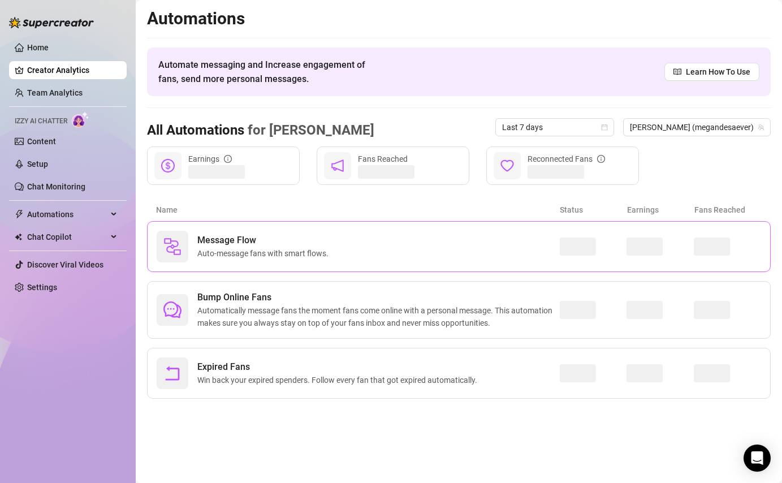
click at [235, 239] on span "Message Flow" at bounding box center [265, 240] width 136 height 14
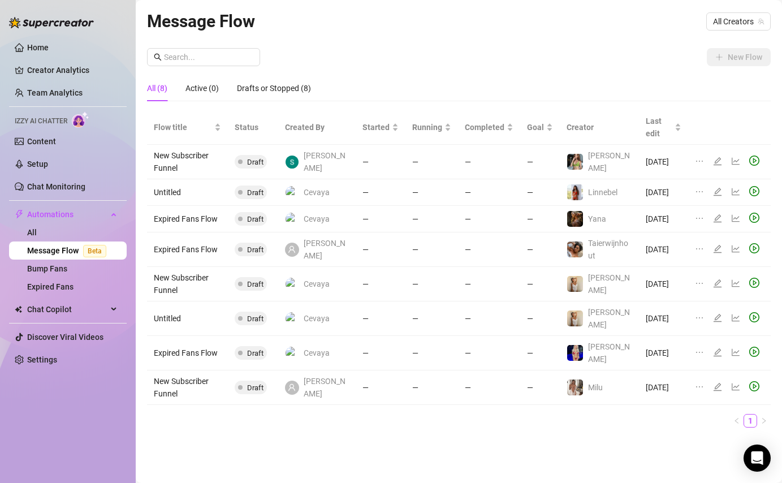
click at [184, 150] on td "New Subscriber Funnel" at bounding box center [187, 162] width 81 height 34
click at [716, 157] on icon "edit" at bounding box center [717, 161] width 9 height 9
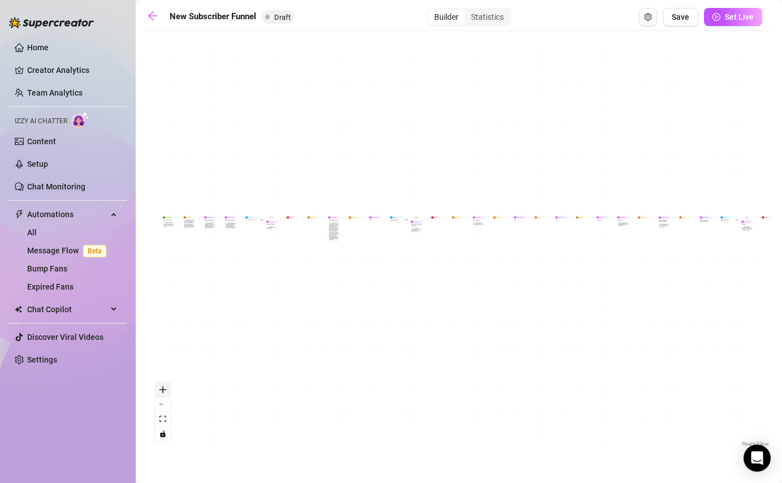
click at [166, 387] on button "zoom in" at bounding box center [162, 389] width 15 height 15
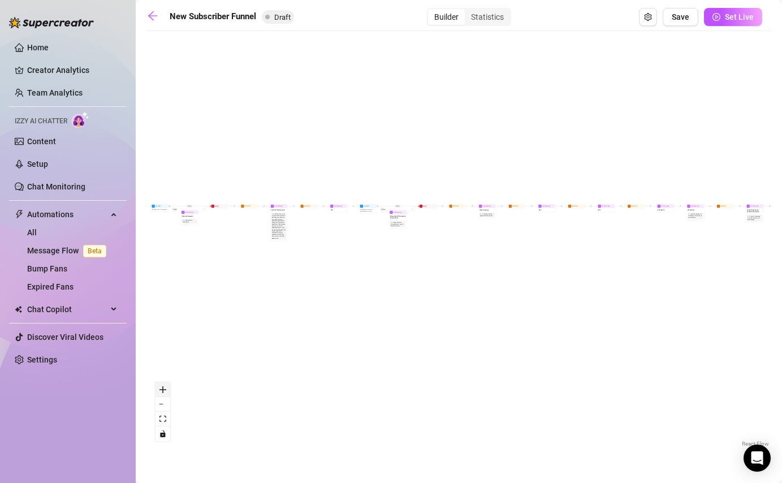
click at [166, 387] on button "zoom in" at bounding box center [162, 389] width 15 height 15
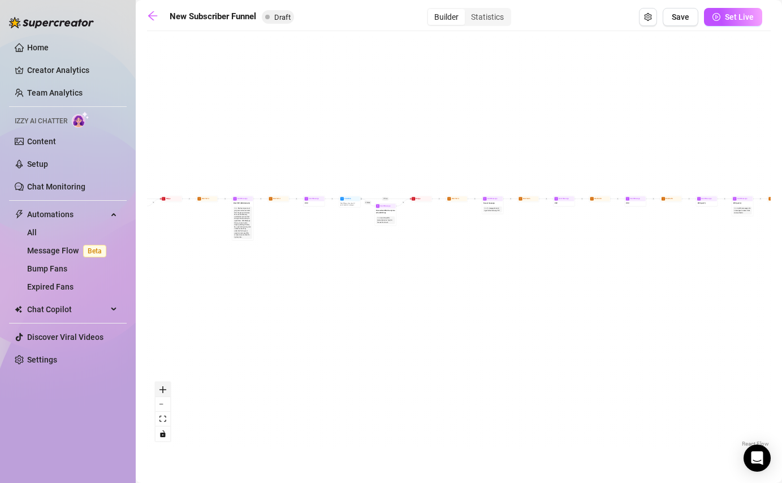
click at [166, 387] on button "zoom in" at bounding box center [162, 389] width 15 height 15
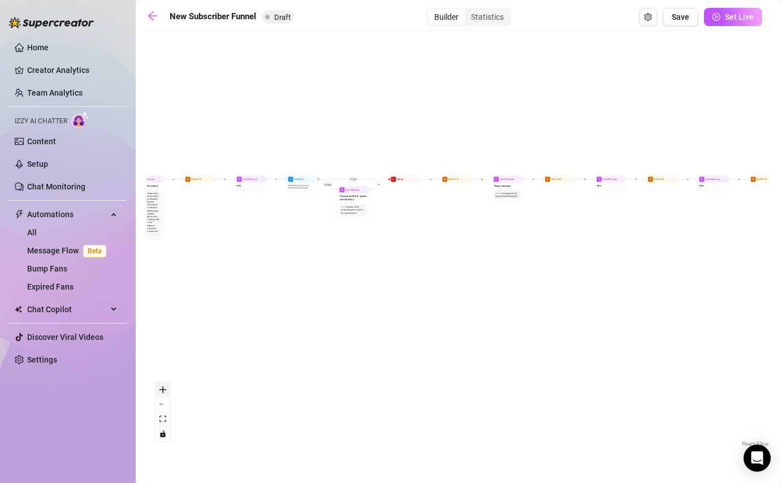
click at [166, 387] on button "zoom in" at bounding box center [162, 389] width 15 height 15
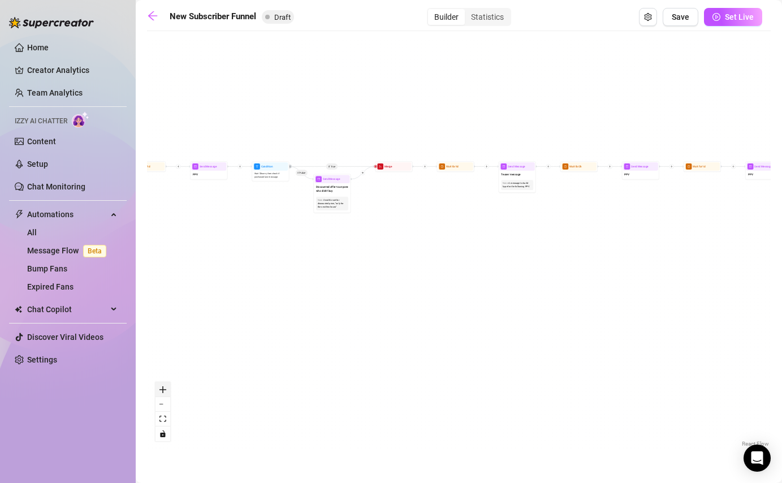
click at [166, 387] on button "zoom in" at bounding box center [162, 389] width 15 height 15
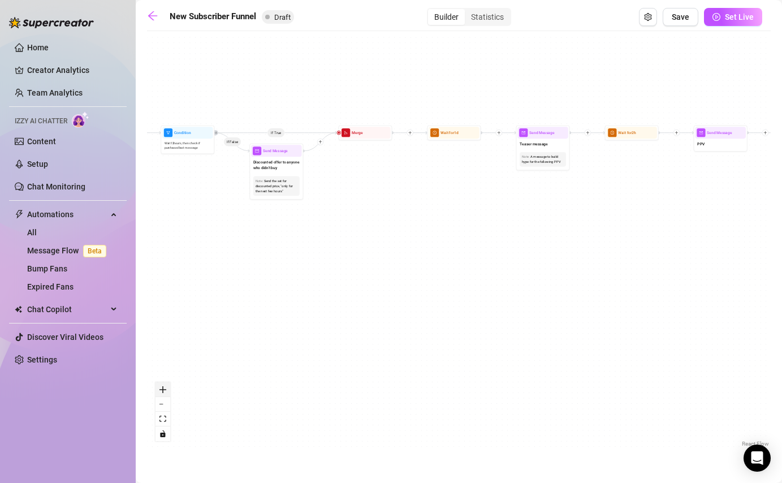
click at [166, 387] on button "zoom in" at bounding box center [162, 389] width 15 height 15
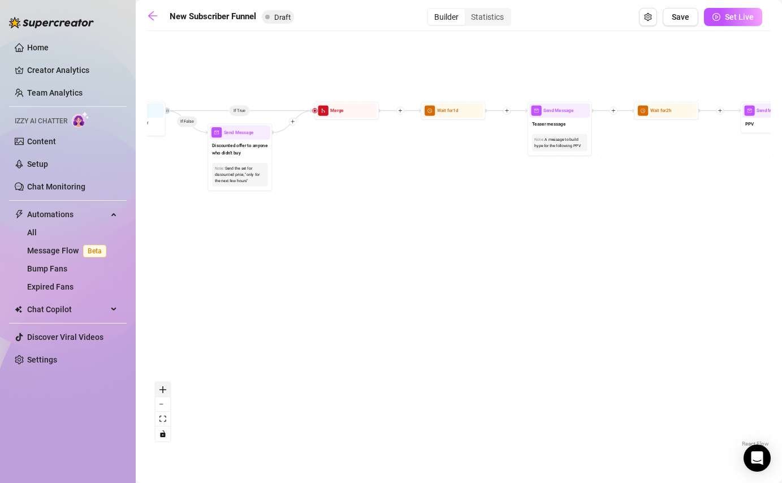
click at [166, 387] on button "zoom in" at bounding box center [162, 389] width 15 height 15
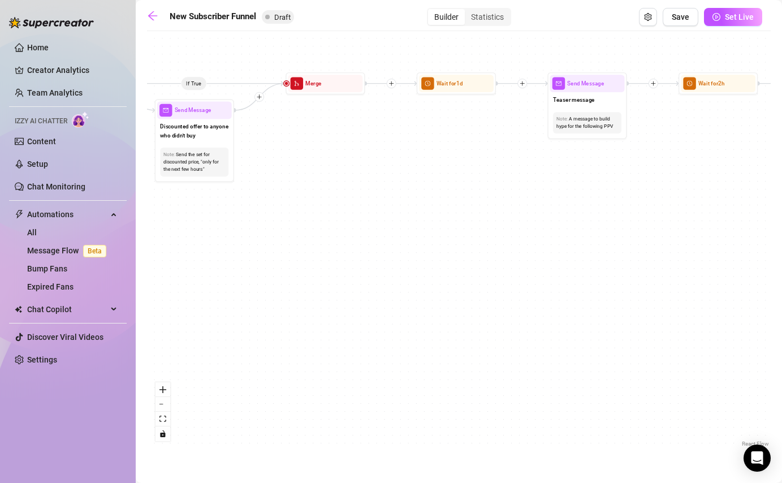
click at [199, 89] on div "If True If True If True If False If False If False If True If False Merge Merge…" at bounding box center [458, 243] width 623 height 413
click at [315, 85] on span "Merge" at bounding box center [313, 83] width 16 height 8
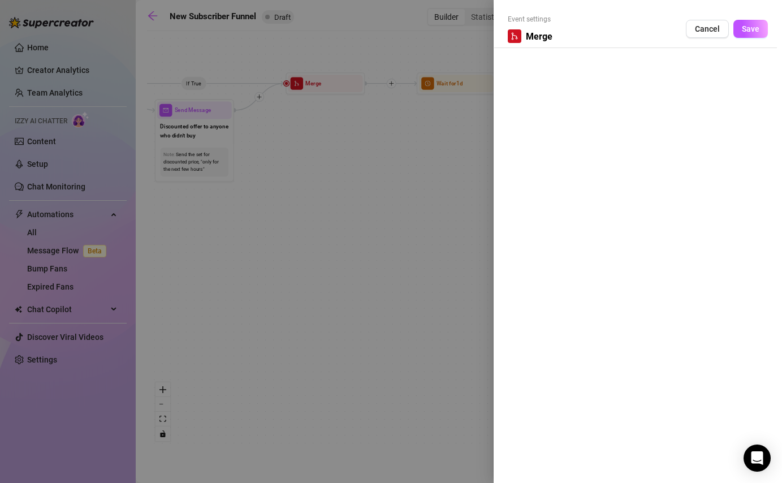
click at [529, 31] on span "Merge" at bounding box center [539, 36] width 27 height 14
click at [445, 143] on div at bounding box center [391, 241] width 782 height 483
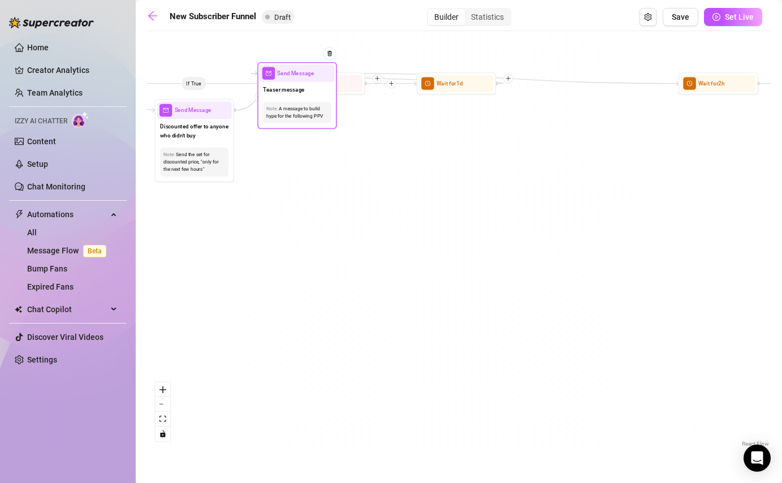
drag, startPoint x: 572, startPoint y: 99, endPoint x: 281, endPoint y: 89, distance: 290.7
click at [281, 89] on span "Teaser message" at bounding box center [284, 89] width 42 height 8
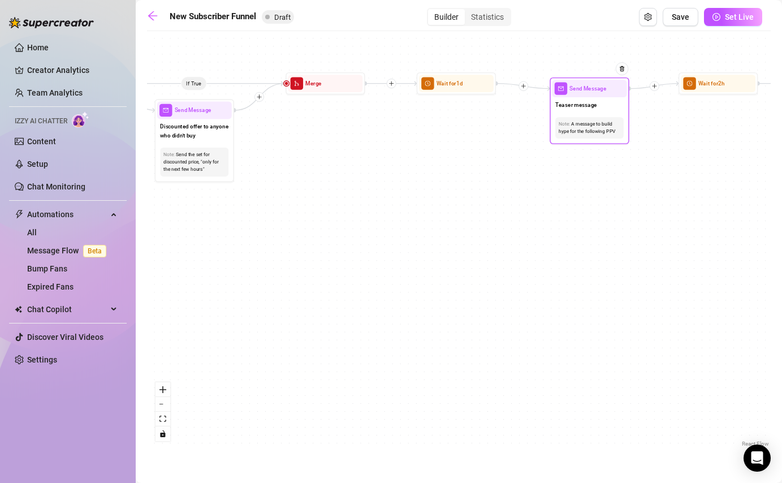
drag, startPoint x: 294, startPoint y: 91, endPoint x: 586, endPoint y: 104, distance: 291.9
click at [586, 105] on span "Teaser message" at bounding box center [576, 105] width 42 height 8
click at [498, 14] on div "Statistics" at bounding box center [487, 17] width 45 height 16
click at [480, 18] on div "Statistics" at bounding box center [487, 17] width 45 height 16
click at [467, 11] on input "Statistics" at bounding box center [467, 11] width 0 height 0
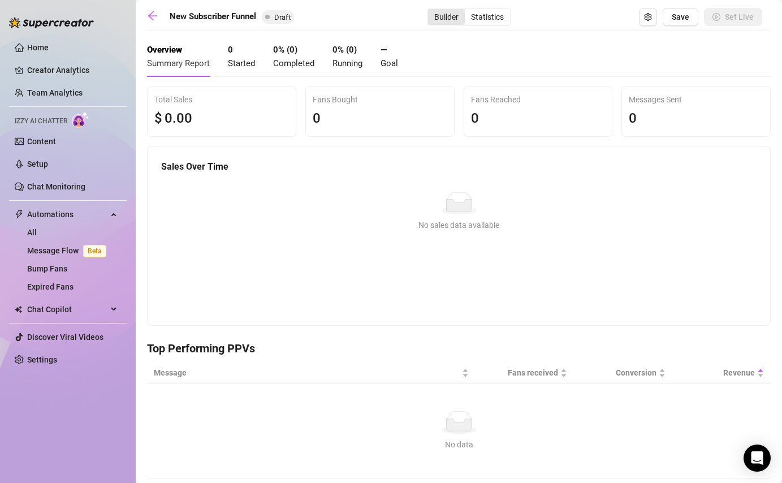
click at [433, 14] on div "Builder" at bounding box center [446, 17] width 37 height 16
click at [431, 11] on input "Builder" at bounding box center [431, 11] width 0 height 0
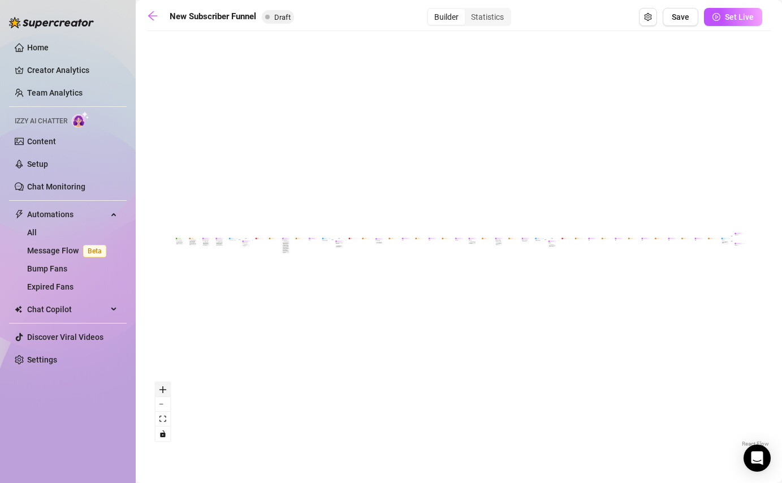
click at [162, 392] on button "zoom in" at bounding box center [162, 389] width 15 height 15
click at [648, 15] on icon "setting" at bounding box center [647, 17] width 7 height 8
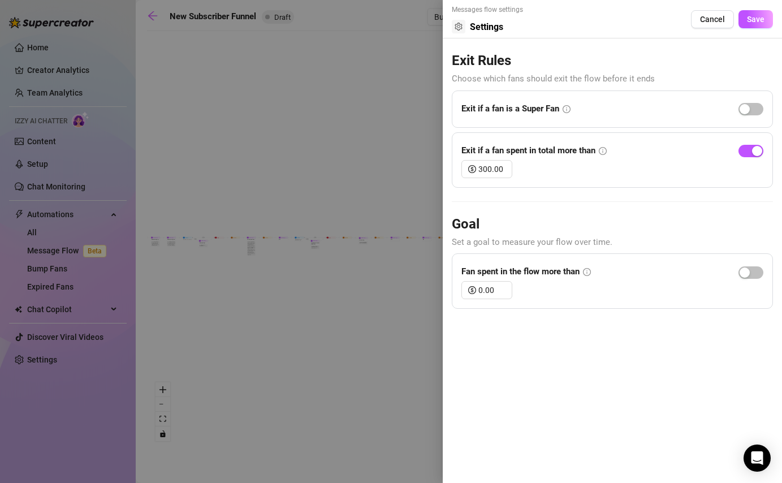
click at [396, 307] on div at bounding box center [391, 241] width 782 height 483
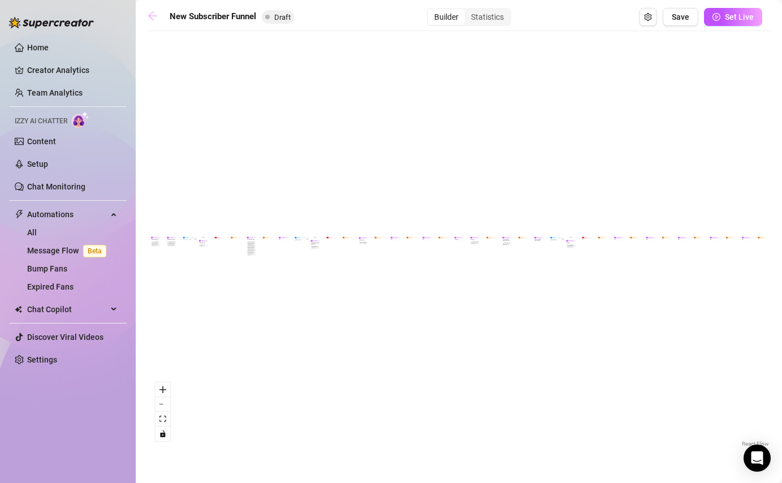
click at [151, 21] on icon "arrow-left" at bounding box center [152, 15] width 11 height 11
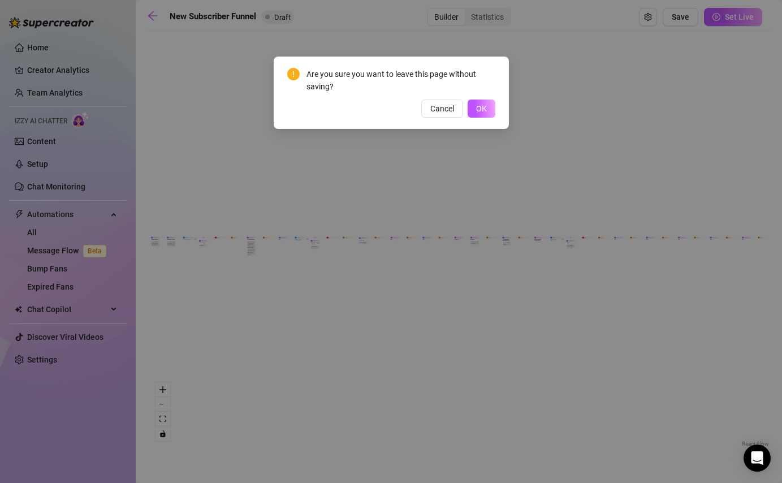
click at [476, 98] on div "Are you sure you want to leave this page without saving? Cancel OK" at bounding box center [391, 93] width 208 height 50
click at [476, 114] on button "OK" at bounding box center [481, 108] width 28 height 18
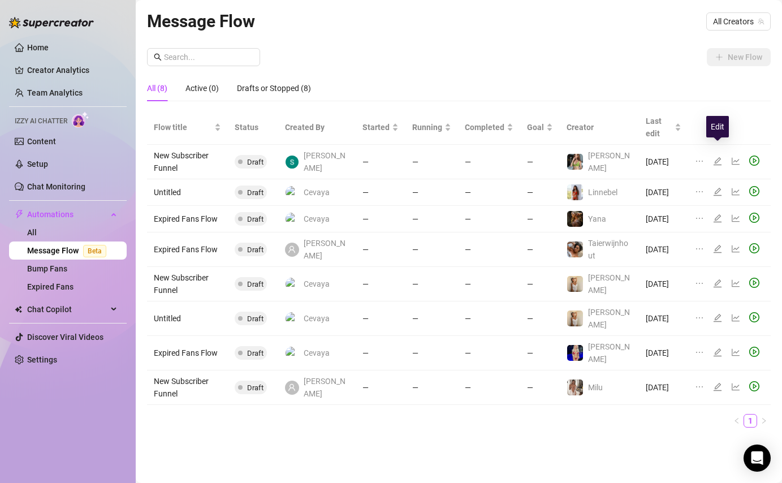
click at [715, 157] on icon "edit" at bounding box center [717, 161] width 8 height 8
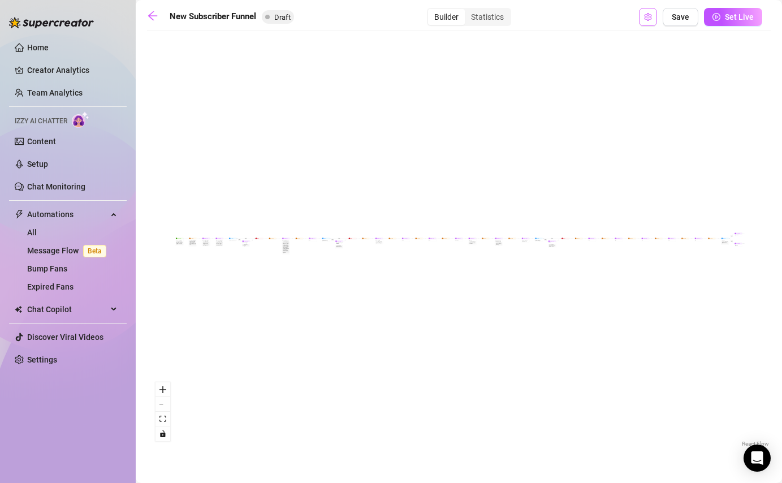
click at [645, 25] on button "Open Exit Rules" at bounding box center [648, 17] width 18 height 18
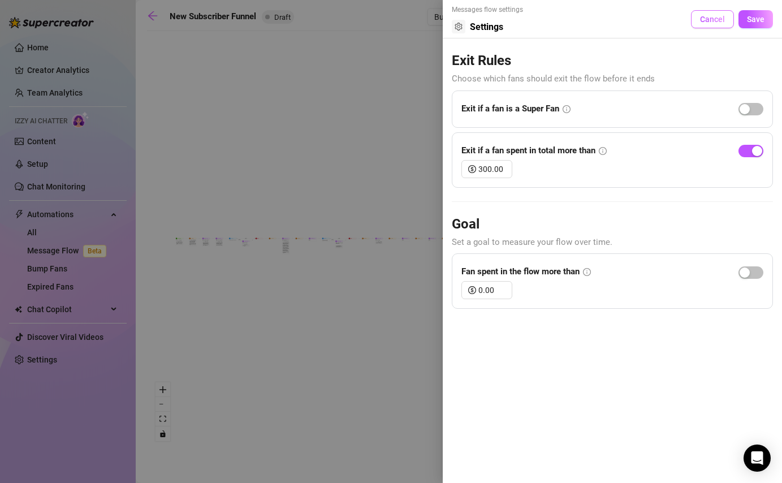
click at [717, 24] on button "Cancel" at bounding box center [712, 19] width 43 height 18
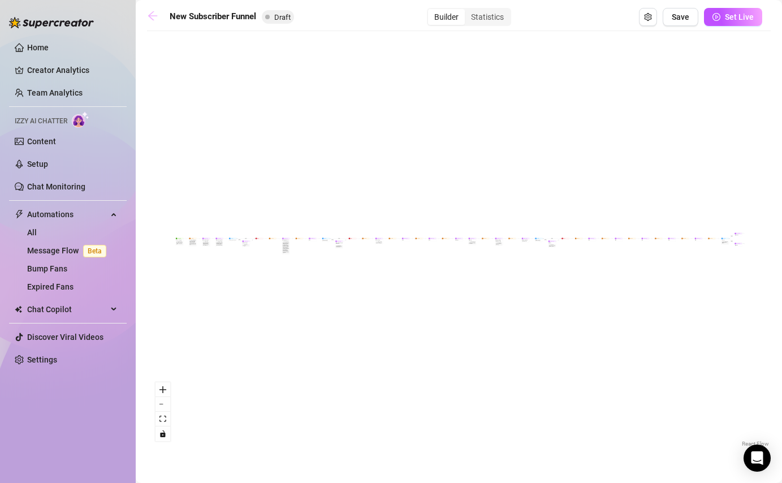
click at [155, 14] on icon "arrow-left" at bounding box center [152, 15] width 11 height 11
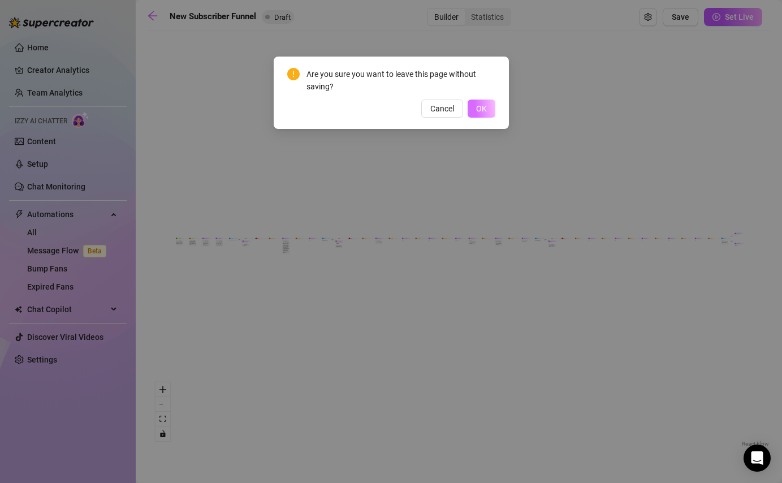
click at [480, 105] on span "OK" at bounding box center [481, 108] width 11 height 9
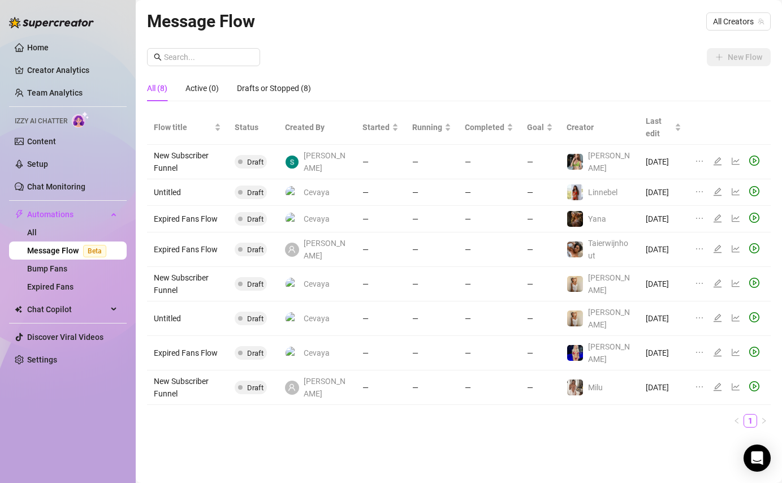
click at [179, 385] on td "New Subscriber Funnel" at bounding box center [187, 387] width 81 height 34
click at [323, 390] on span "Mira D." at bounding box center [326, 387] width 45 height 25
click at [717, 390] on icon "edit" at bounding box center [717, 386] width 9 height 9
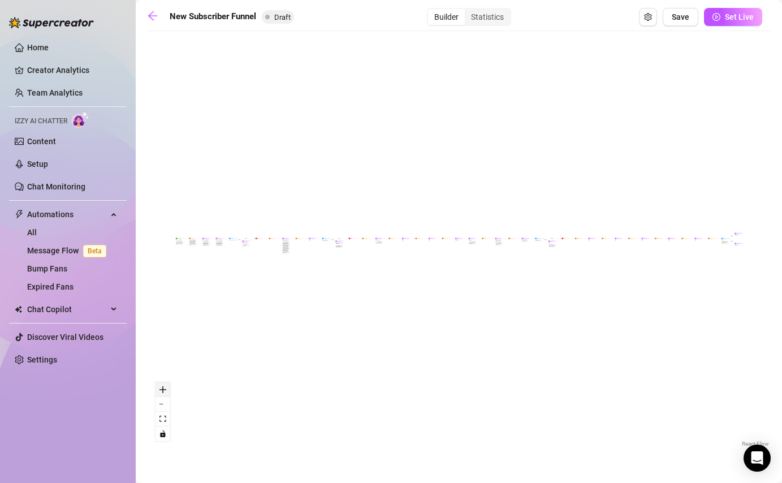
click at [161, 391] on icon "zoom in" at bounding box center [162, 389] width 7 height 7
click at [162, 391] on icon "zoom in" at bounding box center [162, 389] width 7 height 7
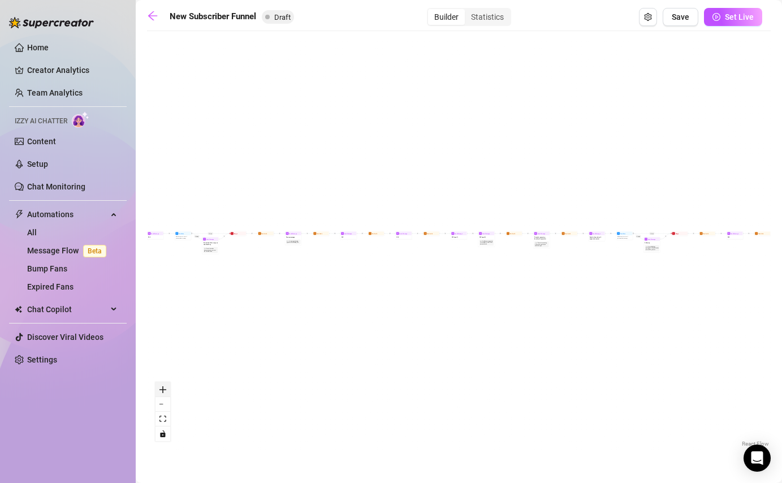
click at [162, 391] on icon "zoom in" at bounding box center [162, 389] width 7 height 7
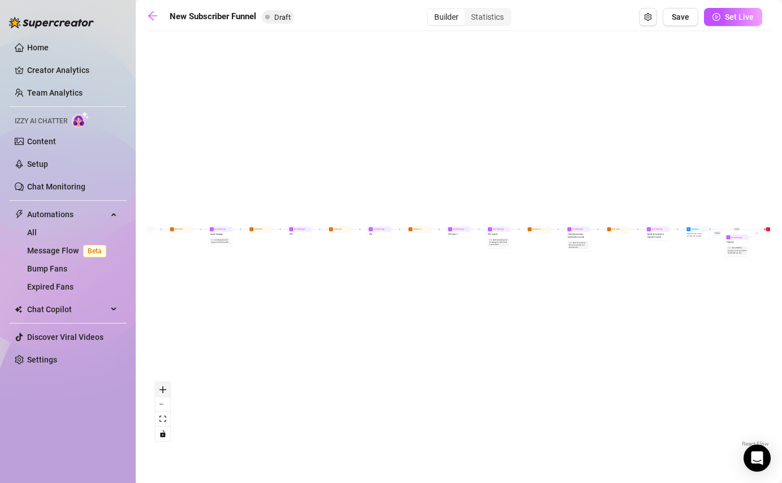
click at [162, 391] on icon "zoom in" at bounding box center [162, 389] width 7 height 7
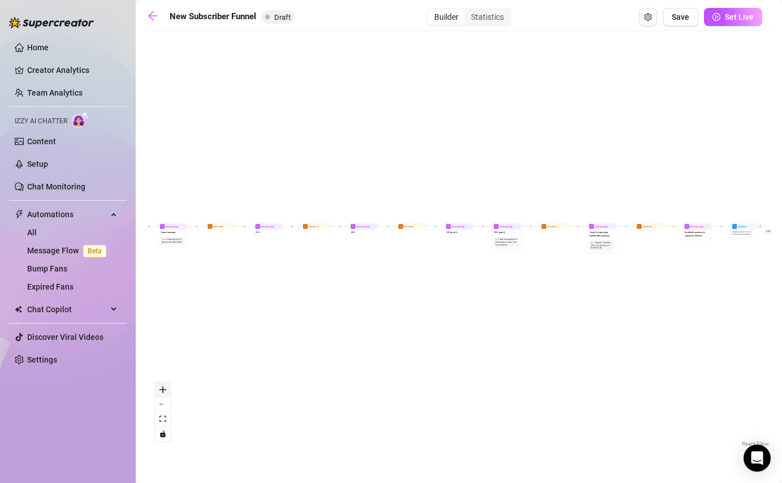
click at [162, 391] on icon "zoom in" at bounding box center [162, 389] width 7 height 7
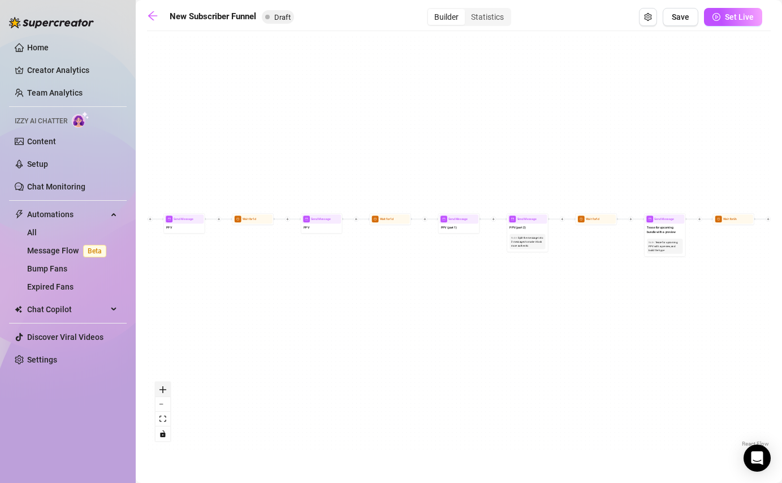
click at [162, 391] on icon "zoom in" at bounding box center [162, 389] width 7 height 7
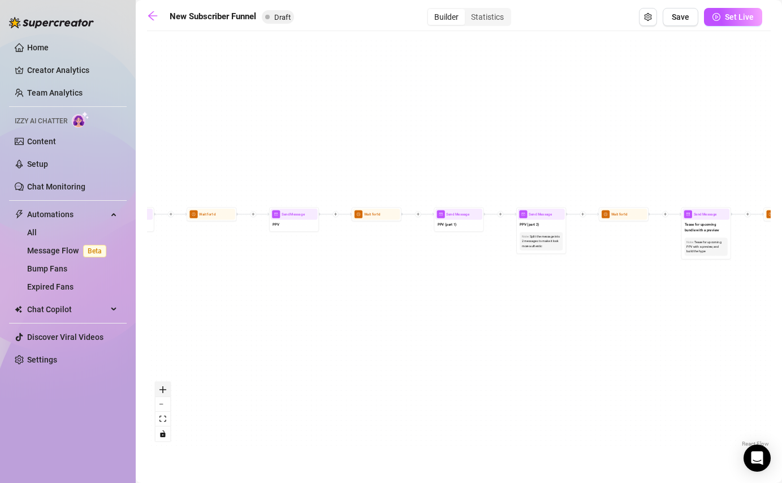
click at [162, 391] on icon "zoom in" at bounding box center [162, 389] width 7 height 7
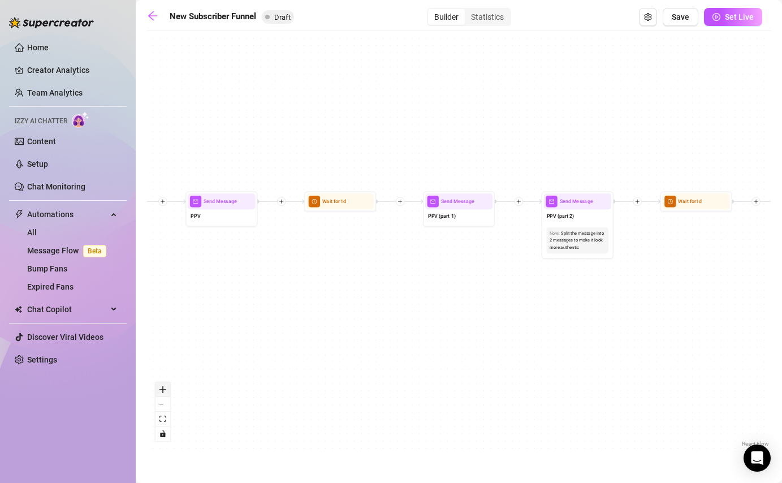
click at [162, 391] on icon "zoom in" at bounding box center [162, 389] width 7 height 7
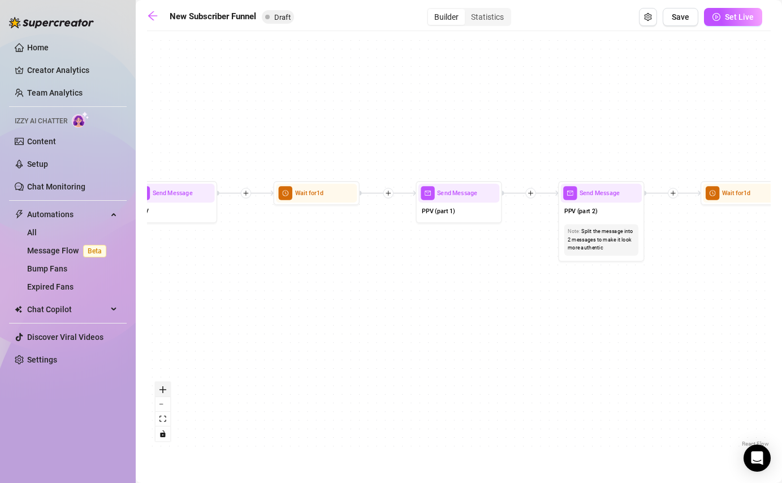
click at [162, 391] on icon "zoom in" at bounding box center [162, 389] width 7 height 7
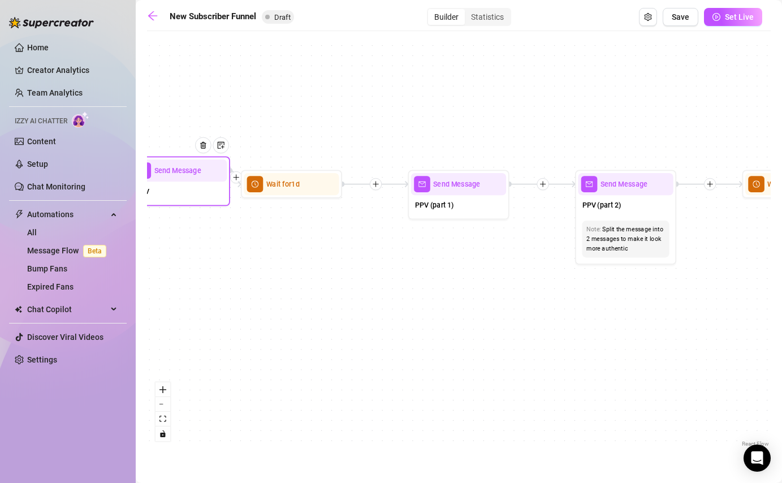
drag, startPoint x: 163, startPoint y: 193, endPoint x: 220, endPoint y: 187, distance: 56.9
click at [220, 181] on div "Send Message" at bounding box center [179, 170] width 95 height 22
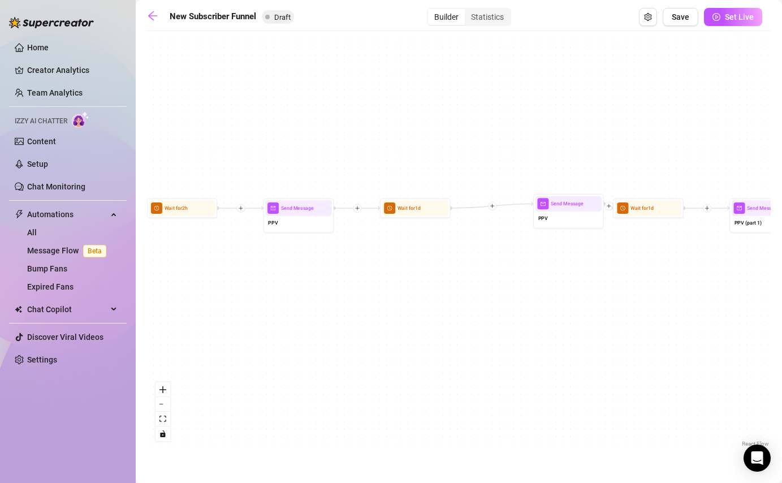
drag, startPoint x: 247, startPoint y: 298, endPoint x: 573, endPoint y: 312, distance: 325.8
click at [573, 312] on div "If True If True If True If False If False If False If True If False Merge Merge…" at bounding box center [458, 243] width 623 height 413
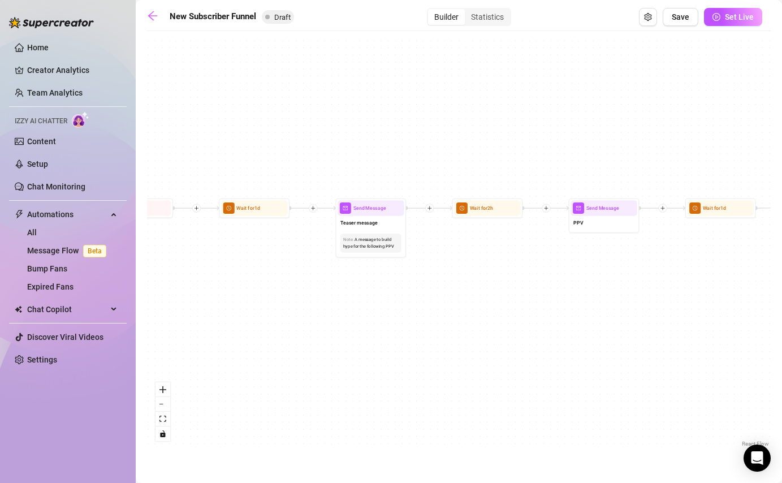
drag, startPoint x: 283, startPoint y: 306, endPoint x: 596, endPoint y: 307, distance: 312.5
click at [596, 307] on div "If True If True If True If False If False If False If True If False Merge Merge…" at bounding box center [458, 243] width 623 height 413
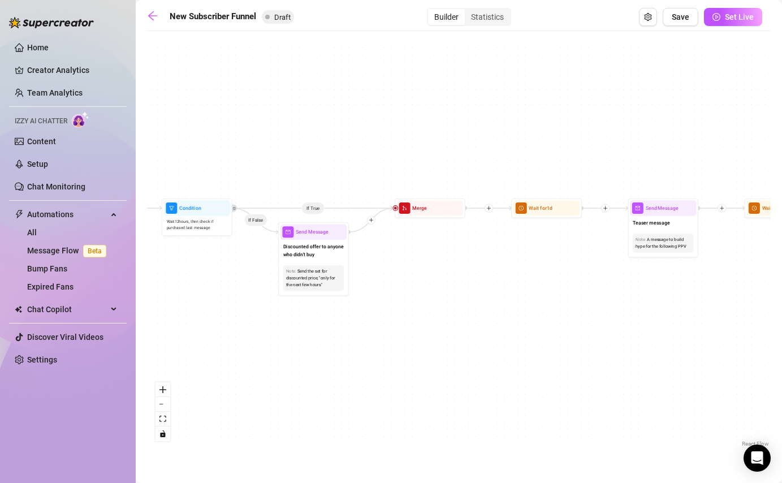
drag, startPoint x: 286, startPoint y: 337, endPoint x: 570, endPoint y: 336, distance: 283.7
click at [570, 337] on div "If True If True If True If False If False If False If True If False Merge Merge…" at bounding box center [458, 243] width 623 height 413
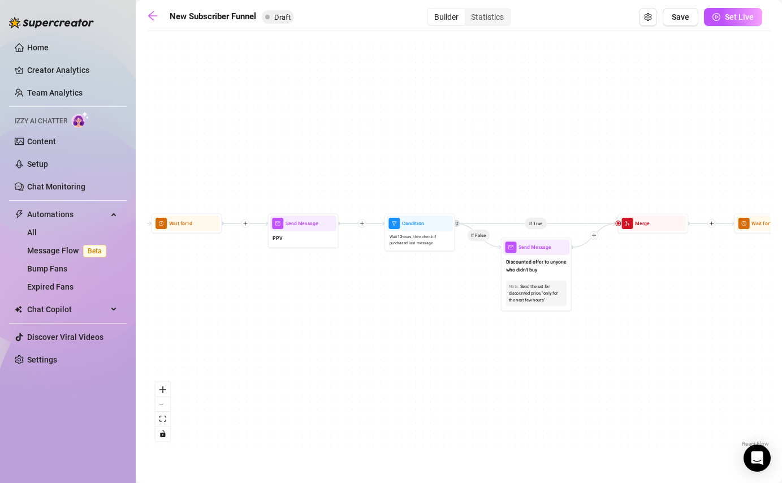
drag, startPoint x: 401, startPoint y: 306, endPoint x: 623, endPoint y: 322, distance: 222.7
click at [623, 322] on div "If True If True If True If False If False If False If True If False Merge Merge…" at bounding box center [458, 243] width 623 height 413
drag, startPoint x: 335, startPoint y: 354, endPoint x: 690, endPoint y: 354, distance: 354.9
click at [690, 354] on div "If True If True If True If False If False If False If True If False Merge Merge…" at bounding box center [458, 243] width 623 height 413
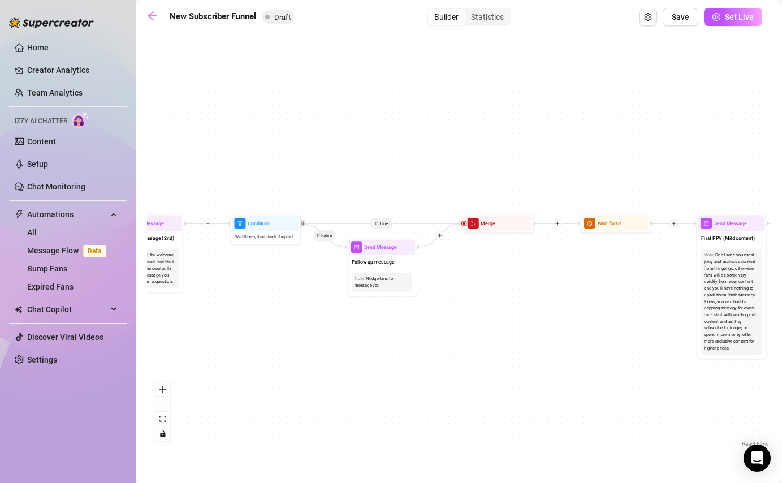
drag, startPoint x: 359, startPoint y: 358, endPoint x: 666, endPoint y: 358, distance: 306.9
click at [666, 358] on div "If True If True If True If False If False If False If True If False Merge Merge…" at bounding box center [458, 243] width 623 height 413
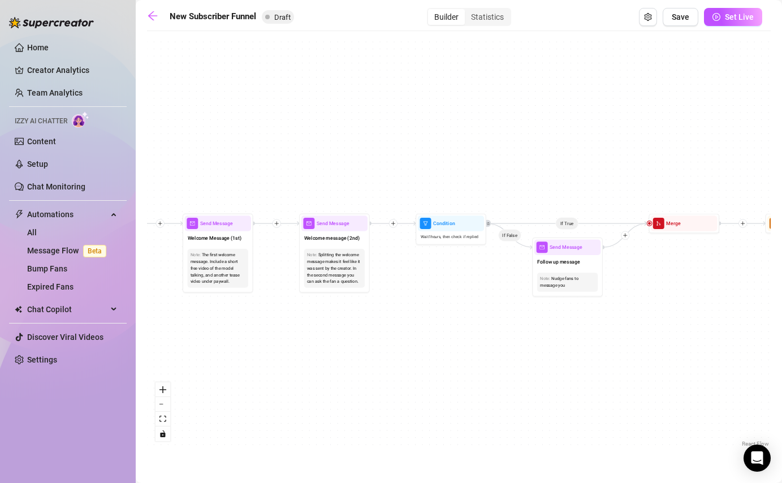
drag, startPoint x: 453, startPoint y: 353, endPoint x: 789, endPoint y: 353, distance: 335.7
click at [781, 353] on html "Home Creator Analytics Team Analytics Izzy AI Chatter Content Setup Chat Monito…" at bounding box center [391, 241] width 782 height 483
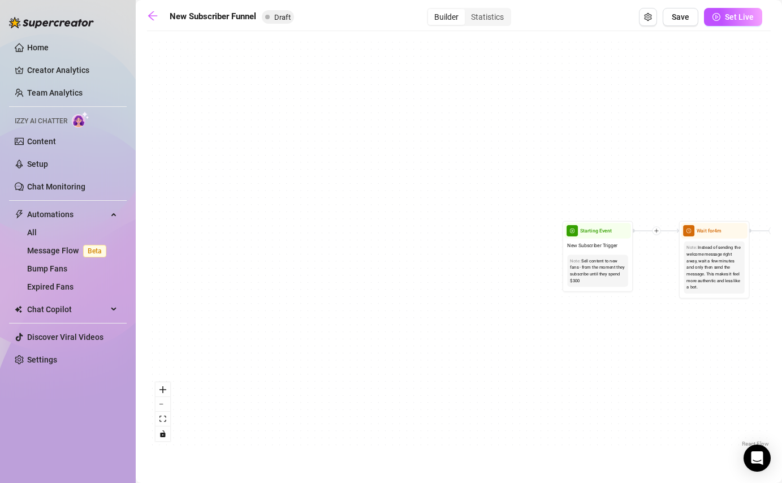
drag, startPoint x: 368, startPoint y: 345, endPoint x: 789, endPoint y: 353, distance: 420.6
click at [781, 353] on html "Home Creator Analytics Team Analytics Izzy AI Chatter Content Setup Chat Monito…" at bounding box center [391, 241] width 782 height 483
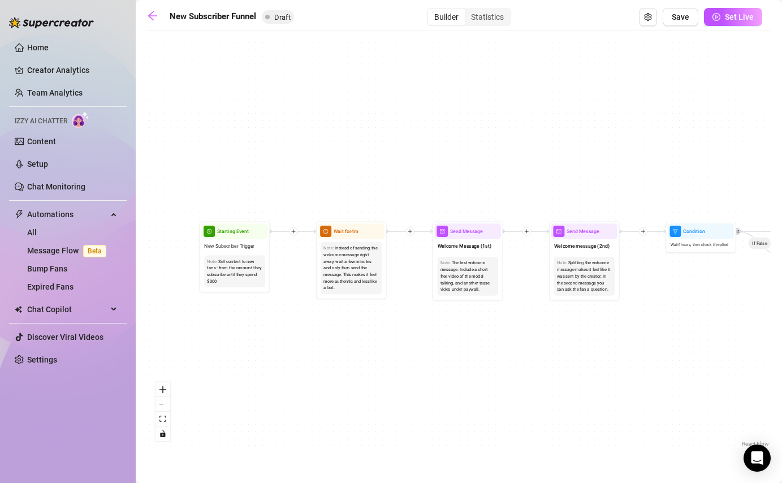
drag, startPoint x: 625, startPoint y: 343, endPoint x: 261, endPoint y: 343, distance: 363.4
click at [262, 343] on div "If True If True If True If False If False If False If True If False Merge Merge…" at bounding box center [458, 243] width 623 height 413
click at [248, 267] on div "Sell content to new fans - from the moment they subscribe until they spend $300" at bounding box center [234, 271] width 55 height 27
click at [248, 266] on div "Sell content to new fans - from the moment they subscribe until they spend $300" at bounding box center [234, 271] width 55 height 27
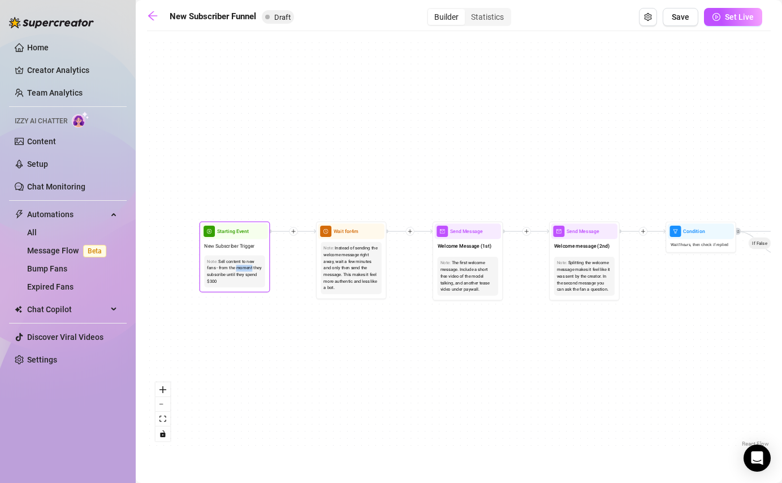
click at [229, 231] on span "Starting Event" at bounding box center [233, 231] width 32 height 8
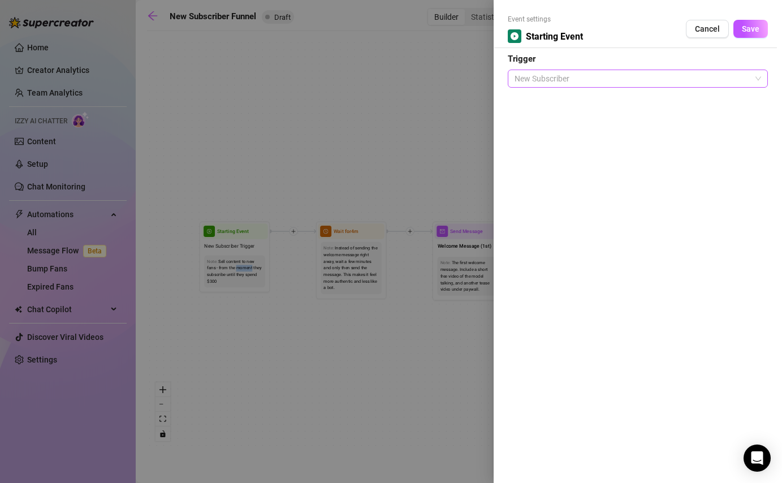
click at [591, 72] on span "New Subscriber" at bounding box center [637, 78] width 246 height 17
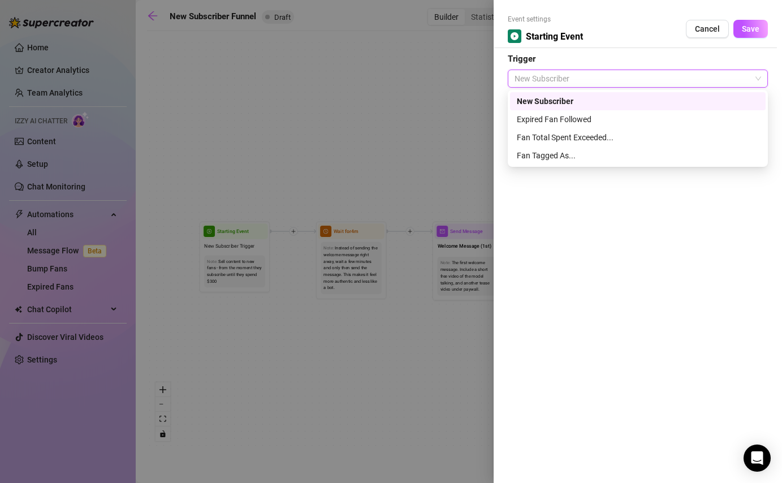
click at [570, 99] on div "New Subscriber" at bounding box center [638, 101] width 242 height 12
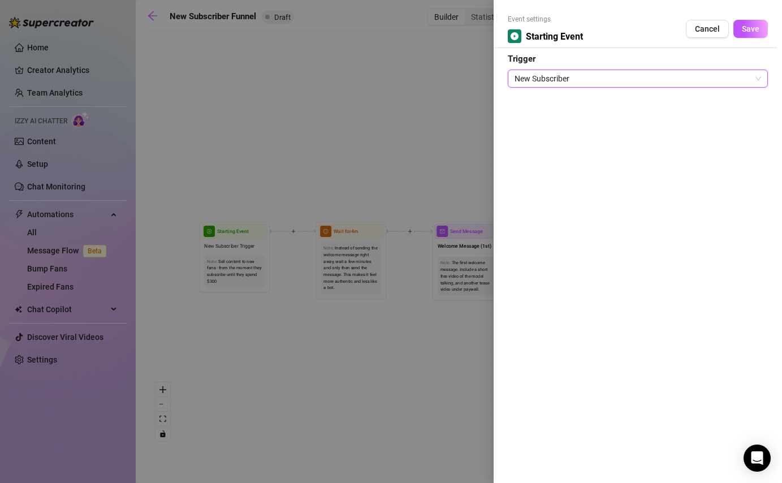
click at [359, 288] on div at bounding box center [391, 241] width 782 height 483
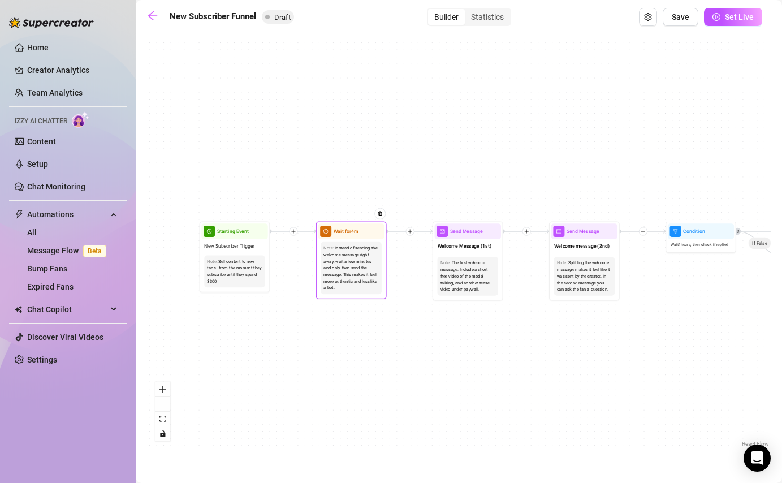
click at [346, 268] on div "Instead of sending the welcome message right away, wait a few minutes and only …" at bounding box center [350, 268] width 55 height 46
click at [324, 229] on icon "clock-circle" at bounding box center [325, 231] width 5 height 5
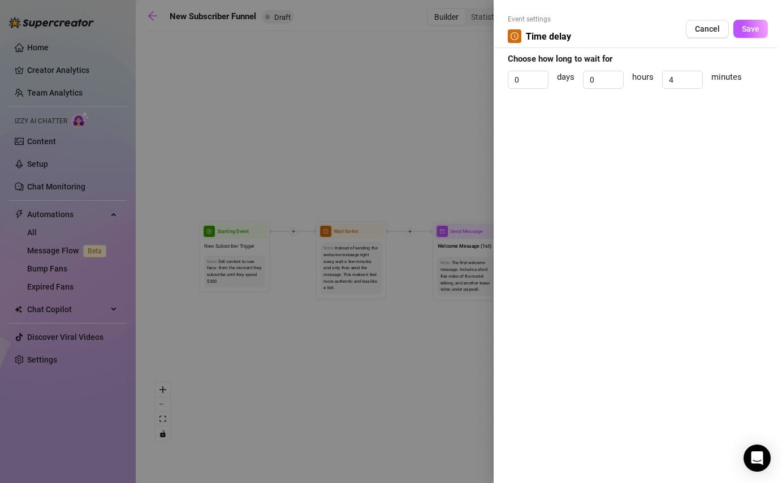
click at [348, 320] on div at bounding box center [391, 241] width 782 height 483
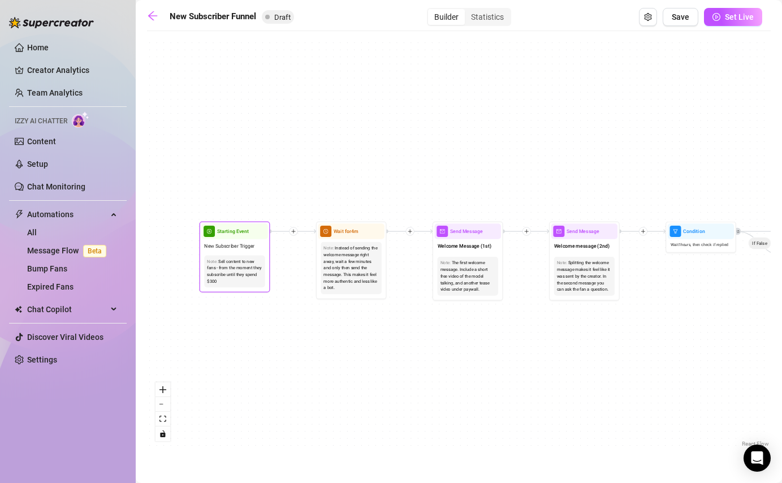
click at [251, 237] on div "Starting Event" at bounding box center [234, 230] width 66 height 15
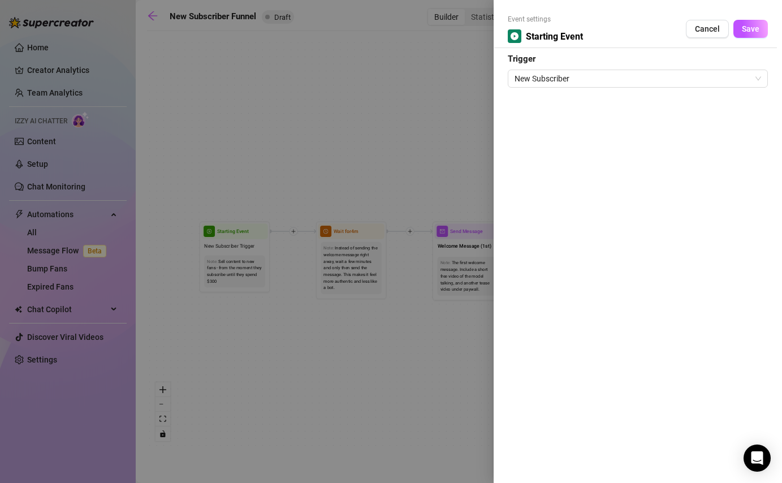
click at [383, 328] on div at bounding box center [391, 241] width 782 height 483
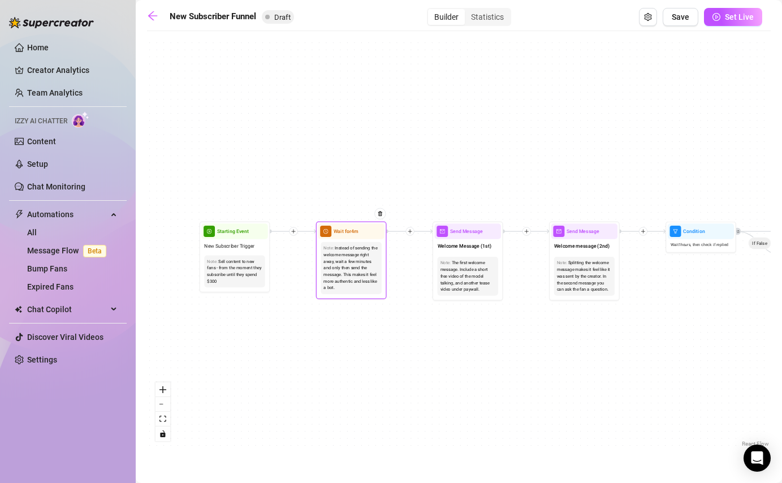
click at [371, 250] on div "Instead of sending the welcome message right away, wait a few minutes and only …" at bounding box center [350, 268] width 55 height 46
click at [323, 232] on span "clock-circle" at bounding box center [325, 231] width 11 height 11
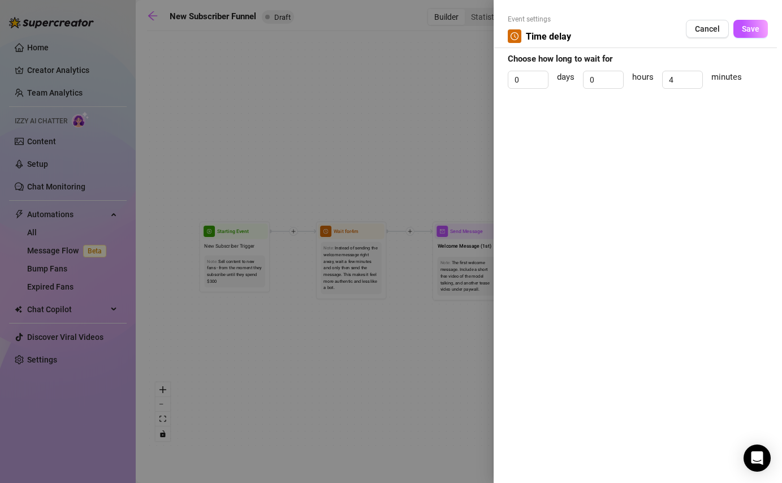
click at [388, 318] on div at bounding box center [391, 241] width 782 height 483
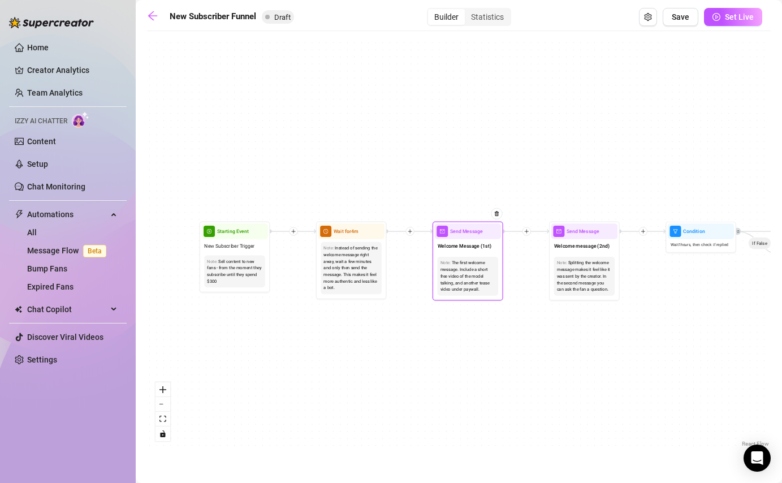
click at [469, 269] on div "The first welcome message. Include a short free video of the model talking, and…" at bounding box center [467, 275] width 55 height 33
click at [450, 235] on span "Send Message" at bounding box center [466, 231] width 33 height 8
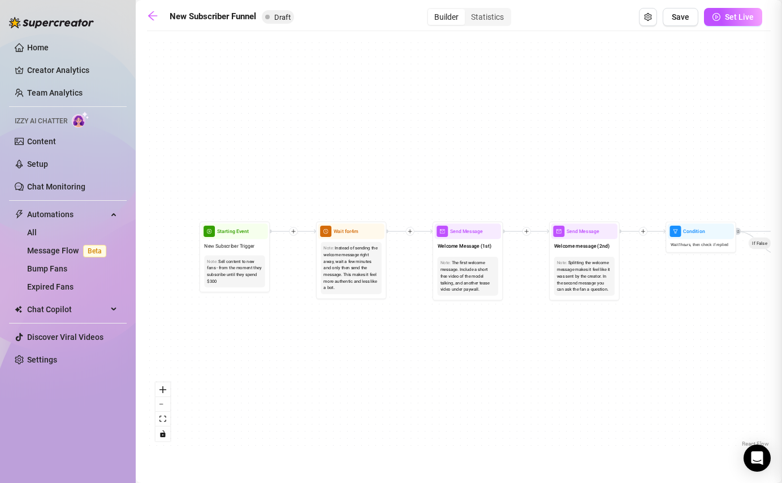
type textarea "First part of the welcome message"
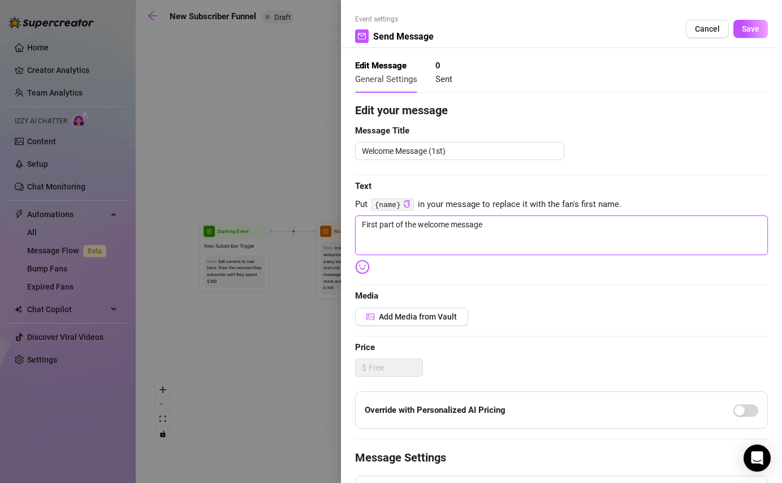
drag, startPoint x: 496, startPoint y: 220, endPoint x: 359, endPoint y: 214, distance: 136.9
click at [359, 214] on div "Edit your message Message Title Welcome Message (1st) Text Put {name} in your m…" at bounding box center [561, 357] width 413 height 511
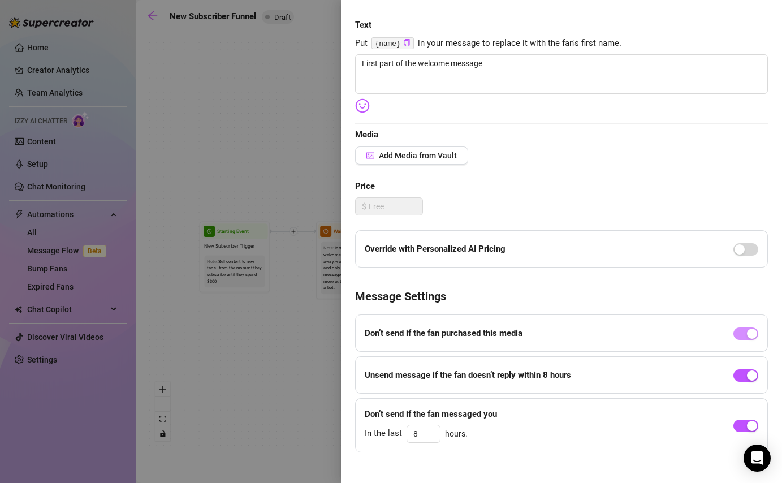
scroll to position [160, 0]
click at [747, 427] on div "button" at bounding box center [752, 427] width 10 height 10
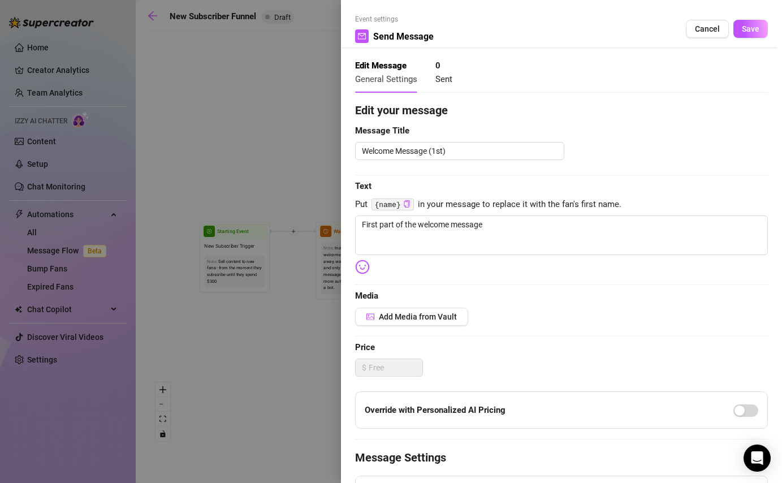
scroll to position [0, 0]
drag, startPoint x: 498, startPoint y: 223, endPoint x: 320, endPoint y: 200, distance: 179.6
click at [320, 200] on div "Event settings Send Message Cancel Save Edit Message General Settings 0 Sent Ed…" at bounding box center [391, 241] width 782 height 483
paste textarea "Hiii babe! 😘 Now that you found me here… ready for some fun? 😏 I’ve got a littl…"
type textarea "Hiii babe! 😘 Now that you found me here… ready for some fun? 😏 I’ve got a littl…"
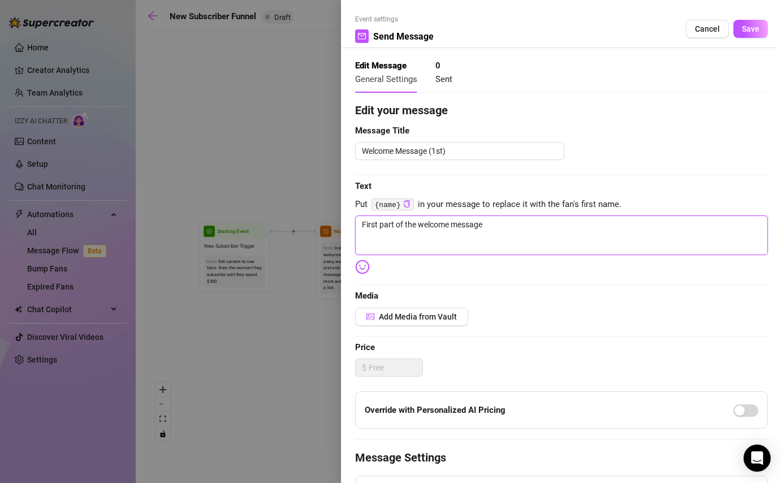
type textarea "Hiii babe! 😘 Now that you found me here… ready for some fun? 😏 I’ve got a littl…"
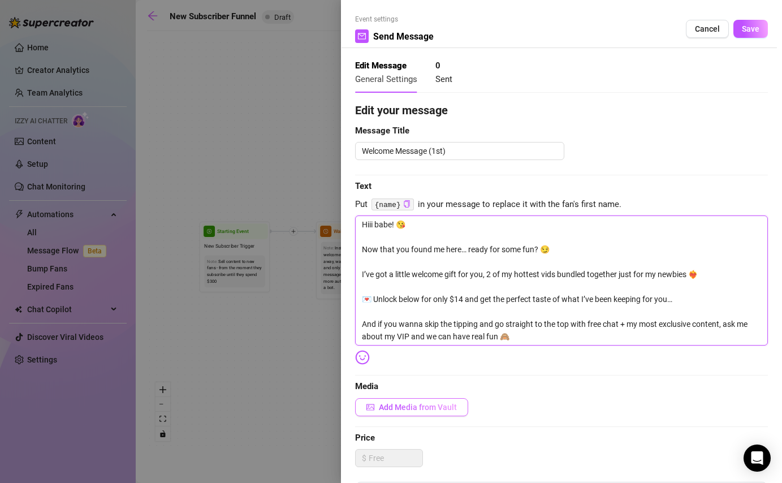
type textarea "Hiii babe! 😘 Now that you found me here… ready for some fun? 😏 I’ve got a littl…"
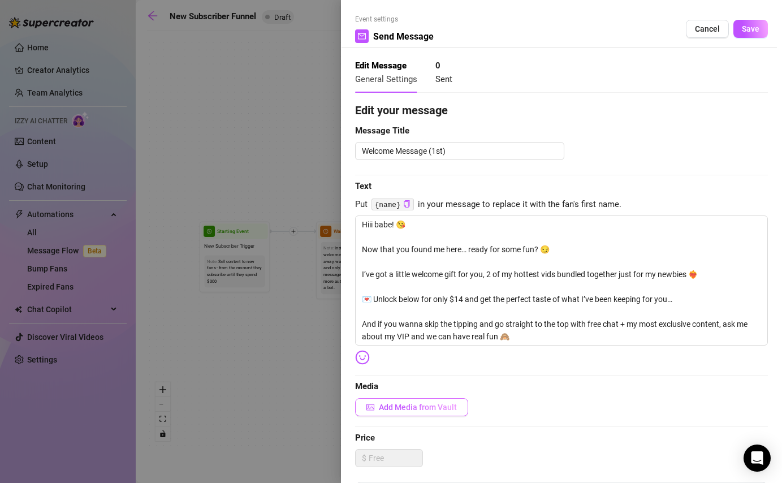
click at [397, 404] on span "Add Media from Vault" at bounding box center [418, 406] width 78 height 9
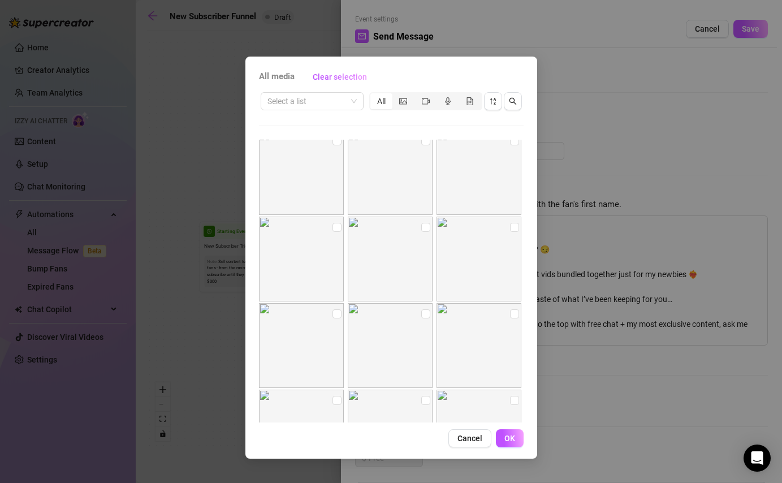
scroll to position [407, 0]
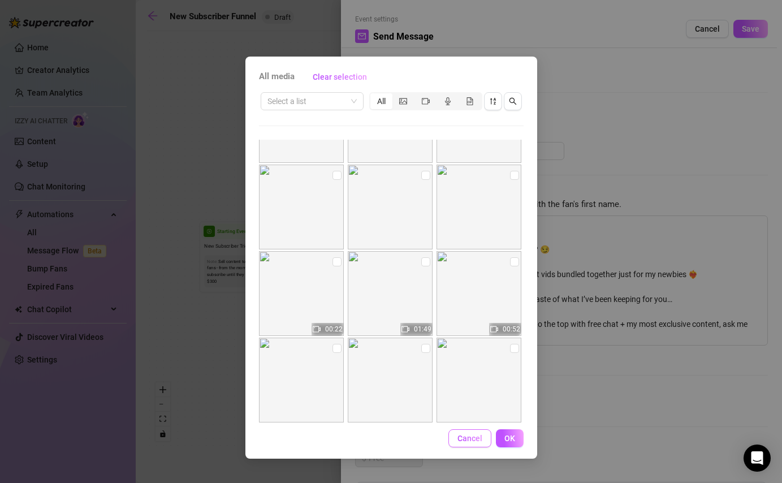
click at [463, 439] on span "Cancel" at bounding box center [469, 437] width 25 height 9
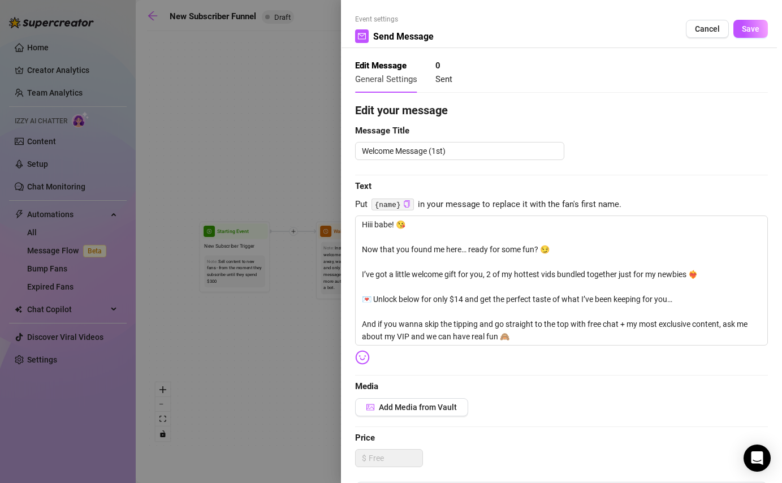
click at [293, 151] on div at bounding box center [391, 241] width 782 height 483
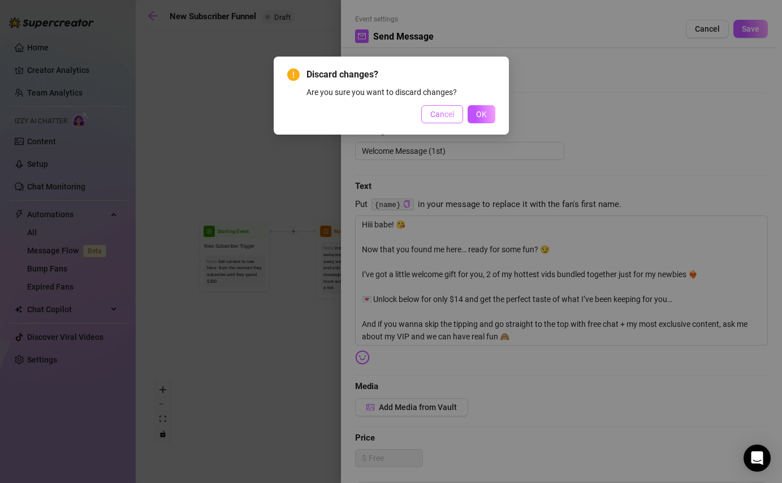
click at [456, 115] on button "Cancel" at bounding box center [442, 114] width 42 height 18
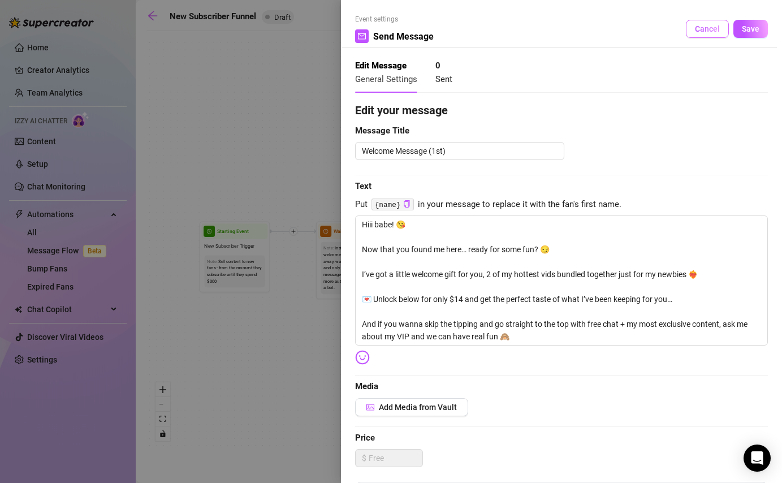
click at [695, 26] on button "Cancel" at bounding box center [707, 29] width 43 height 18
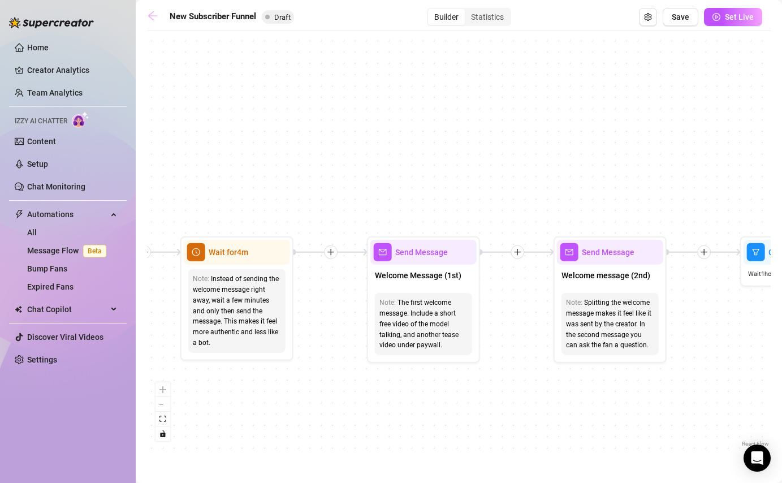
click at [150, 12] on icon "arrow-left" at bounding box center [152, 15] width 11 height 11
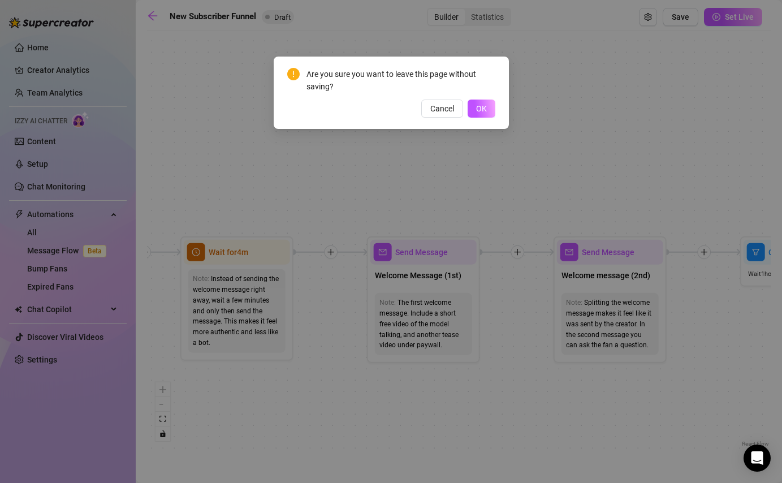
click at [473, 119] on div "Are you sure you want to leave this page without saving? Cancel OK" at bounding box center [391, 93] width 235 height 72
click at [475, 114] on button "OK" at bounding box center [481, 108] width 28 height 18
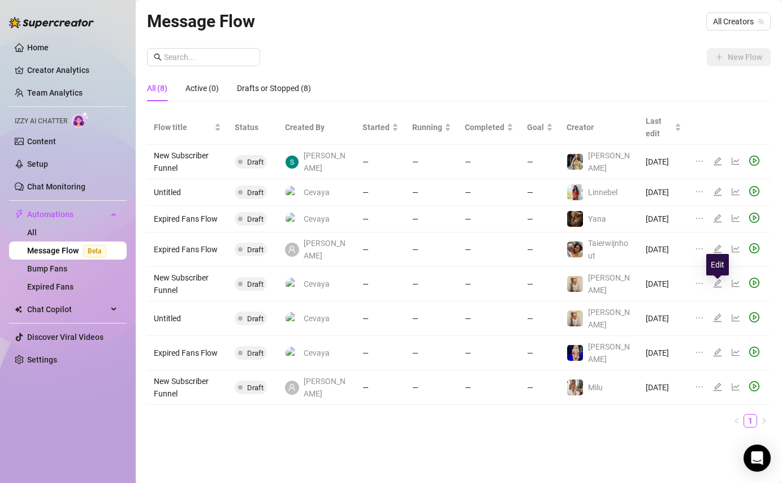
click at [717, 288] on icon "edit" at bounding box center [717, 283] width 9 height 9
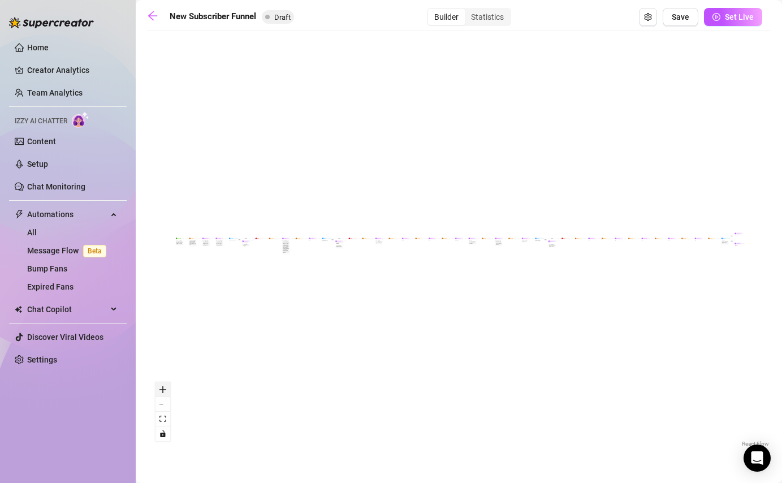
click at [167, 388] on button "zoom in" at bounding box center [162, 389] width 15 height 15
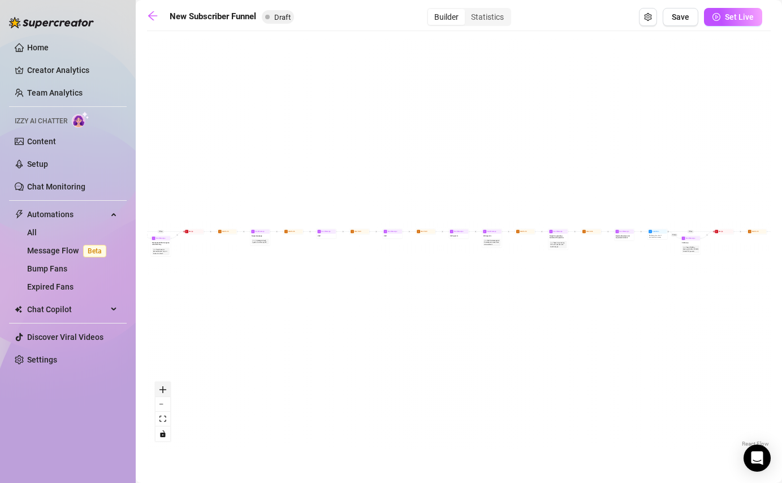
click at [167, 388] on button "zoom in" at bounding box center [162, 389] width 15 height 15
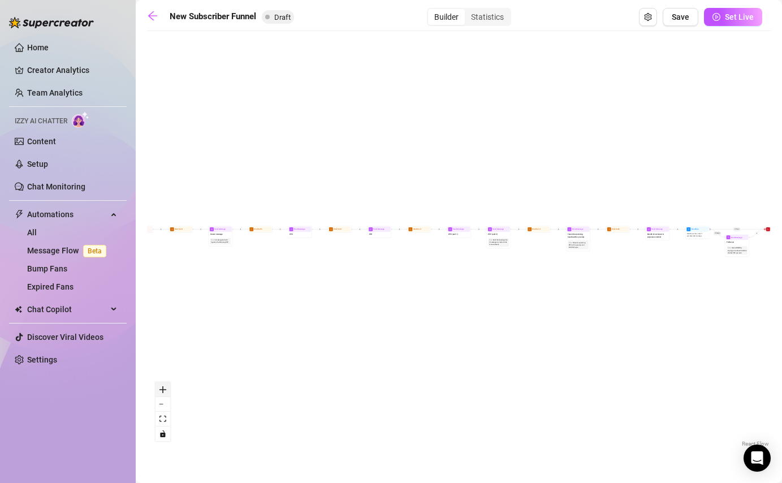
click at [167, 388] on button "zoom in" at bounding box center [162, 389] width 15 height 15
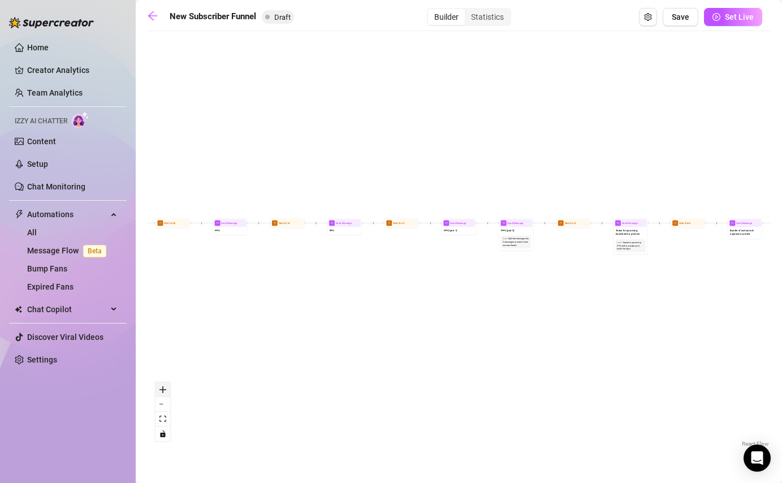
click at [167, 388] on button "zoom in" at bounding box center [162, 389] width 15 height 15
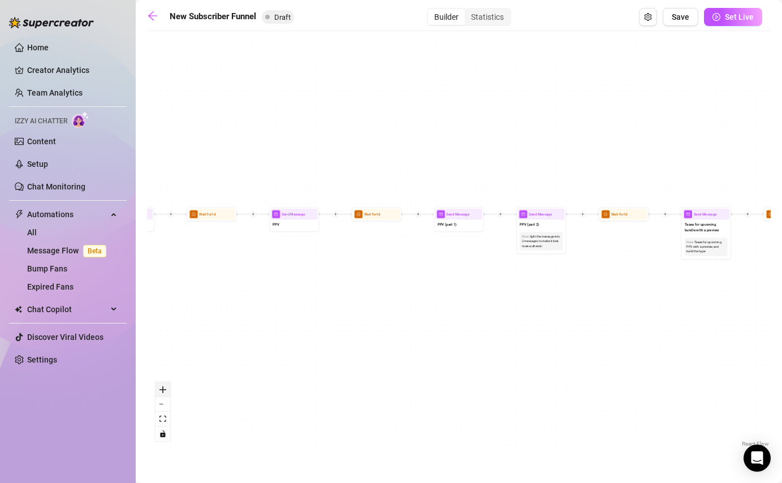
click at [167, 388] on button "zoom in" at bounding box center [162, 389] width 15 height 15
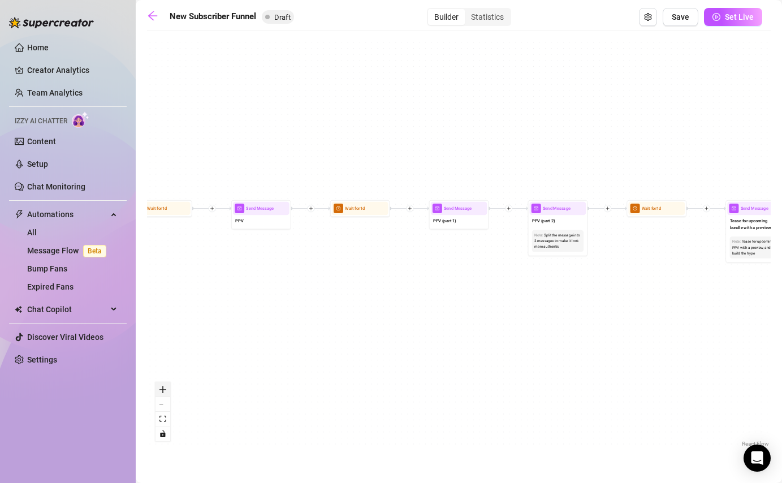
click at [167, 388] on button "zoom in" at bounding box center [162, 389] width 15 height 15
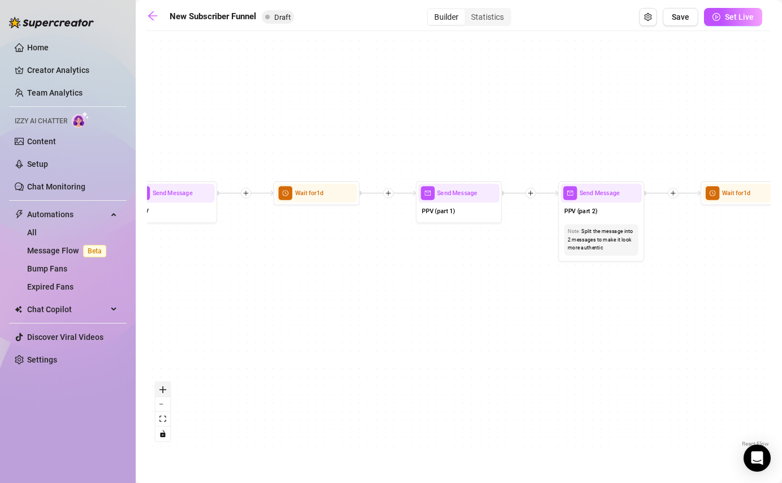
click at [167, 388] on button "zoom in" at bounding box center [162, 389] width 15 height 15
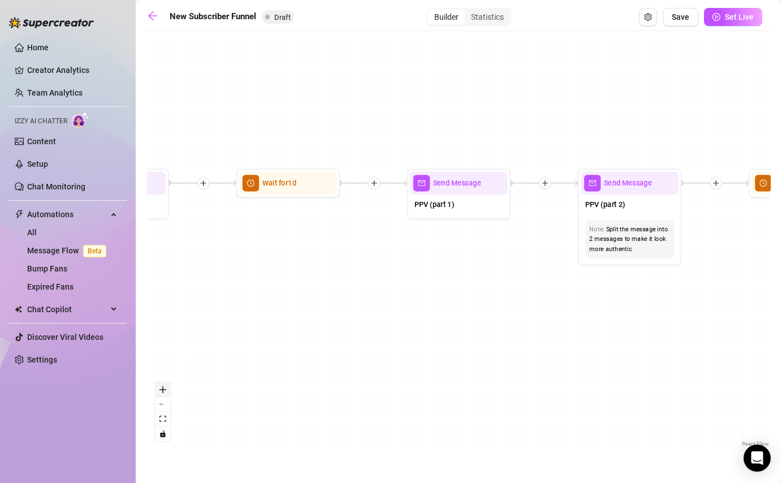
click at [167, 388] on button "zoom in" at bounding box center [162, 389] width 15 height 15
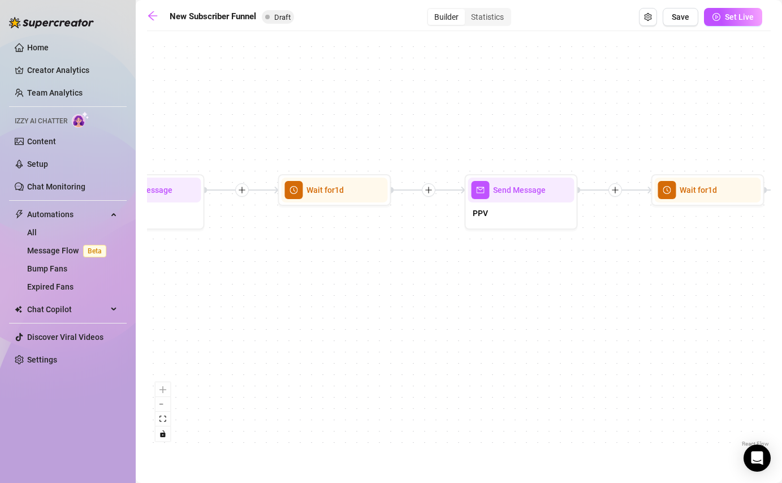
drag, startPoint x: 246, startPoint y: 228, endPoint x: 682, endPoint y: 241, distance: 436.5
click at [682, 241] on div "If True If True If True If False If False If False If True If False Merge Merge…" at bounding box center [458, 243] width 623 height 413
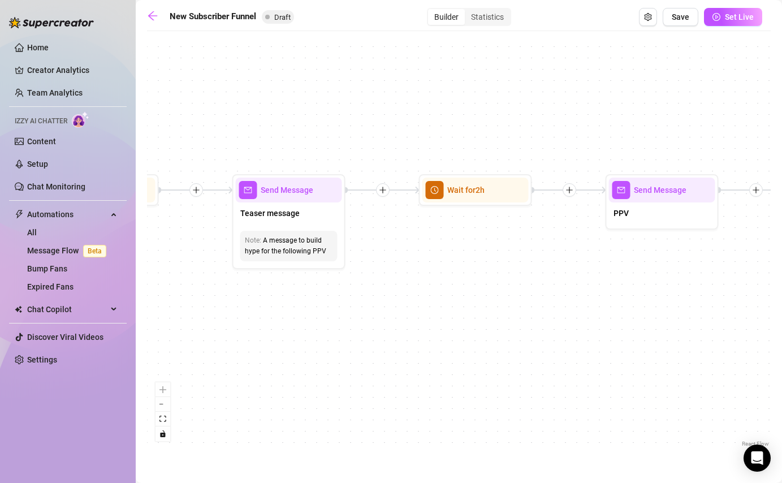
drag, startPoint x: 276, startPoint y: 350, endPoint x: 789, endPoint y: 350, distance: 512.6
click at [781, 350] on html "Home Creator Analytics Team Analytics Izzy AI Chatter Content Setup Chat Monito…" at bounding box center [391, 241] width 782 height 483
drag, startPoint x: 365, startPoint y: 337, endPoint x: 789, endPoint y: 337, distance: 424.4
click at [781, 337] on html "Home Creator Analytics Team Analytics Izzy AI Chatter Content Setup Chat Monito…" at bounding box center [391, 241] width 782 height 483
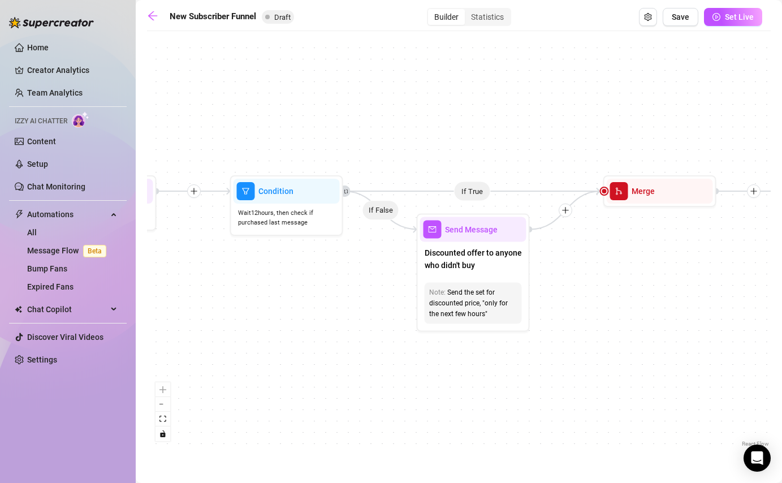
drag, startPoint x: 470, startPoint y: 310, endPoint x: 789, endPoint y: 311, distance: 319.3
click at [781, 311] on html "Home Creator Analytics Team Analytics Izzy AI Chatter Content Setup Chat Monito…" at bounding box center [391, 241] width 782 height 483
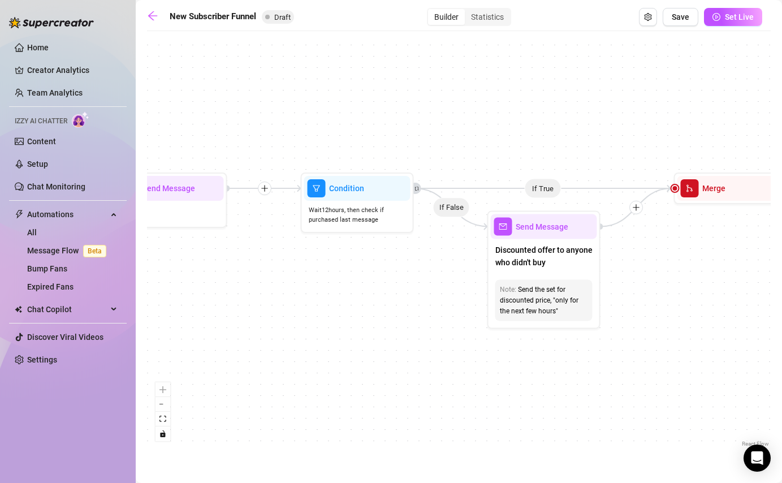
drag, startPoint x: 308, startPoint y: 296, endPoint x: 789, endPoint y: 283, distance: 481.1
click at [781, 283] on html "Home Creator Analytics Team Analytics Izzy AI Chatter Content Setup Chat Monito…" at bounding box center [391, 241] width 782 height 483
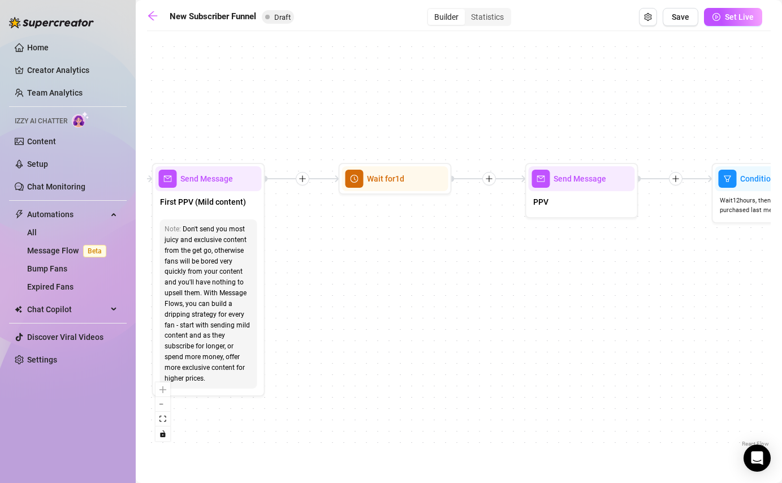
drag, startPoint x: 370, startPoint y: 283, endPoint x: 789, endPoint y: 323, distance: 420.7
click at [781, 323] on html "Home Creator Analytics Team Analytics Izzy AI Chatter Content Setup Chat Monito…" at bounding box center [391, 241] width 782 height 483
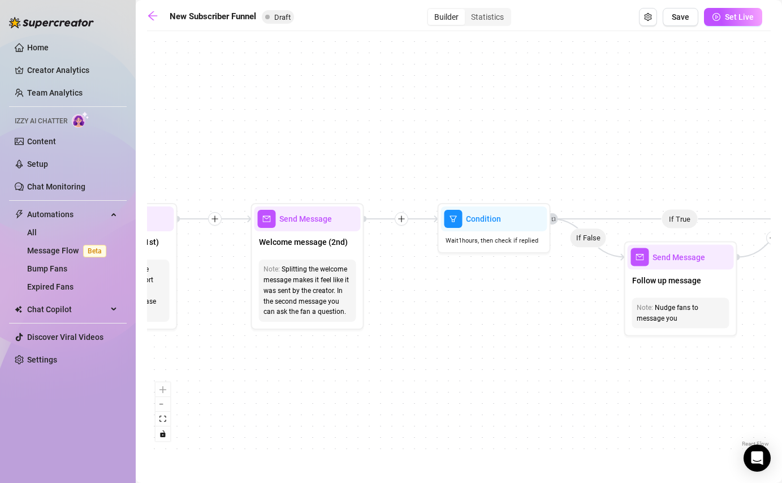
drag, startPoint x: 176, startPoint y: 330, endPoint x: 782, endPoint y: 329, distance: 605.3
click at [781, 329] on html "Home Creator Analytics Team Analytics Izzy AI Chatter Content Setup Chat Monito…" at bounding box center [391, 241] width 782 height 483
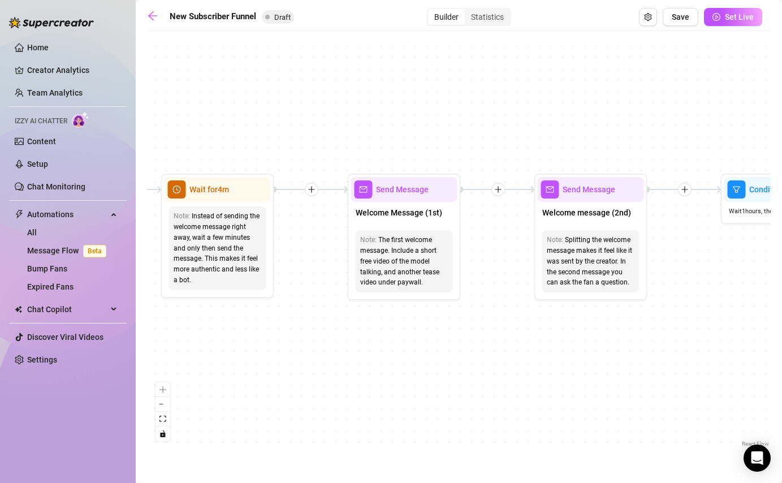
drag, startPoint x: 498, startPoint y: 339, endPoint x: 789, endPoint y: 310, distance: 291.9
click at [781, 310] on html "Home Creator Analytics Team Analytics Izzy AI Chatter Content Setup Chat Monito…" at bounding box center [391, 241] width 782 height 483
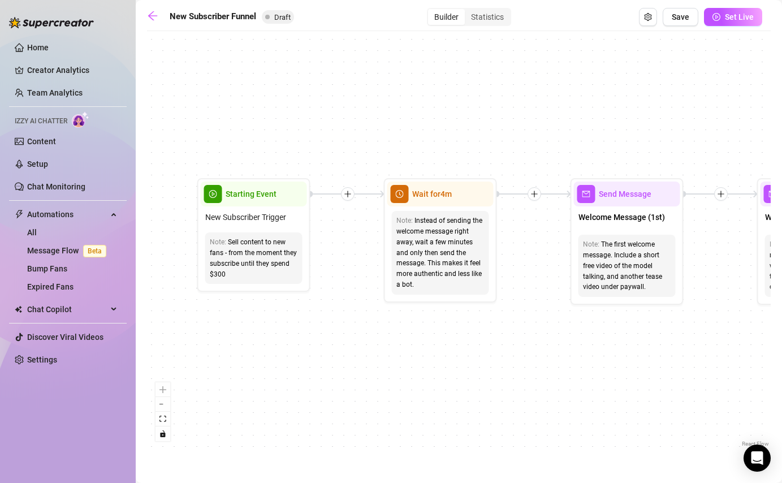
drag, startPoint x: 271, startPoint y: 348, endPoint x: 497, endPoint y: 353, distance: 226.1
click at [497, 353] on div "If True If True If True If False If False If False If True If False Merge Merge…" at bounding box center [458, 243] width 623 height 413
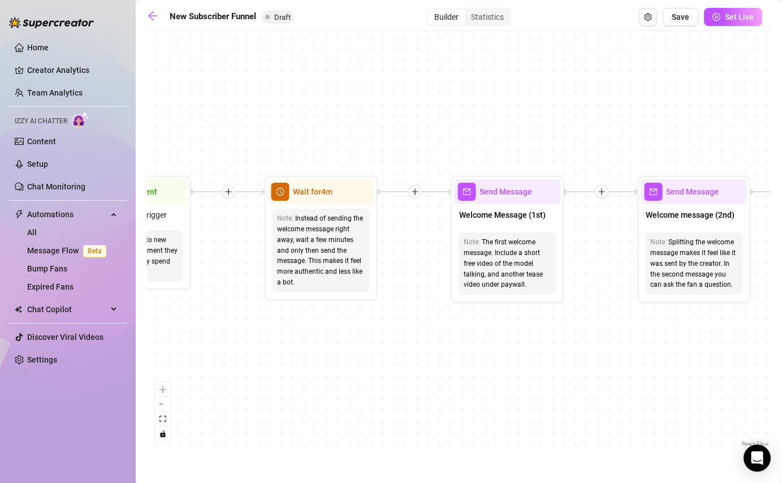
drag, startPoint x: 508, startPoint y: 333, endPoint x: 372, endPoint y: 328, distance: 135.7
click at [372, 328] on div "If True If True If True If False If False If False If True If False Merge Merge…" at bounding box center [458, 243] width 623 height 413
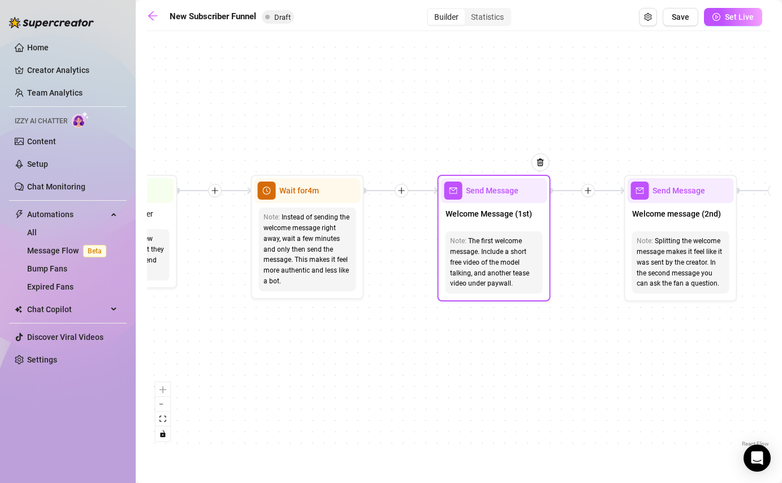
click at [467, 249] on div "The first welcome message. Include a short free video of the model talking, and…" at bounding box center [494, 262] width 88 height 53
click at [478, 193] on span "Send Message" at bounding box center [492, 190] width 53 height 12
type textarea "First part of the welcome message"
click at [478, 193] on span "Send Message" at bounding box center [492, 190] width 53 height 12
type textarea "First part of the welcome message"
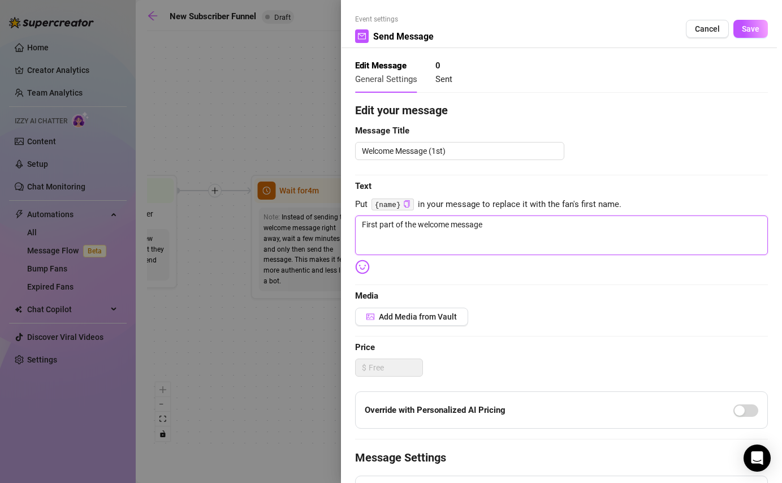
drag, startPoint x: 498, startPoint y: 224, endPoint x: 304, endPoint y: 201, distance: 195.2
click at [304, 201] on div "Event settings Send Message Cancel Save Edit Message General Settings 0 Sent Ed…" at bounding box center [391, 241] width 782 height 483
paste textarea "Hiii babe! 😘 Now that you found me here… ready for some fun? 😏 I’ve got a littl…"
type textarea "Hiii babe! 😘 Now that you found me here… ready for some fun? 😏 I’ve got a littl…"
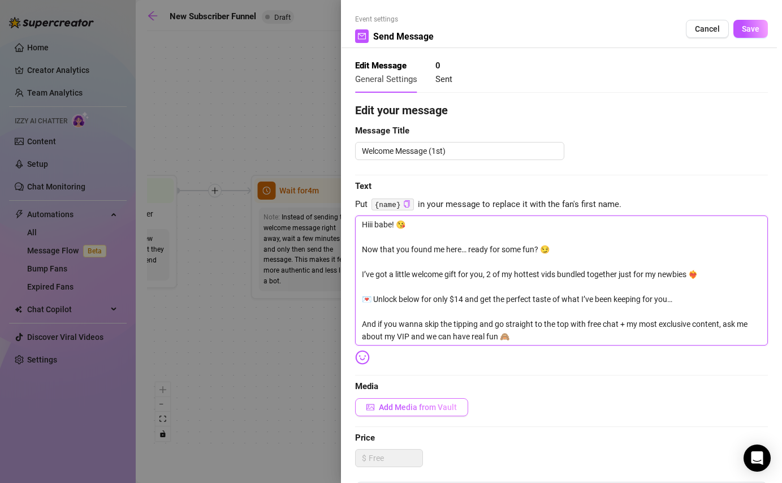
type textarea "Hiii babe! 😘 Now that you found me here… ready for some fun? 😏 I’ve got a littl…"
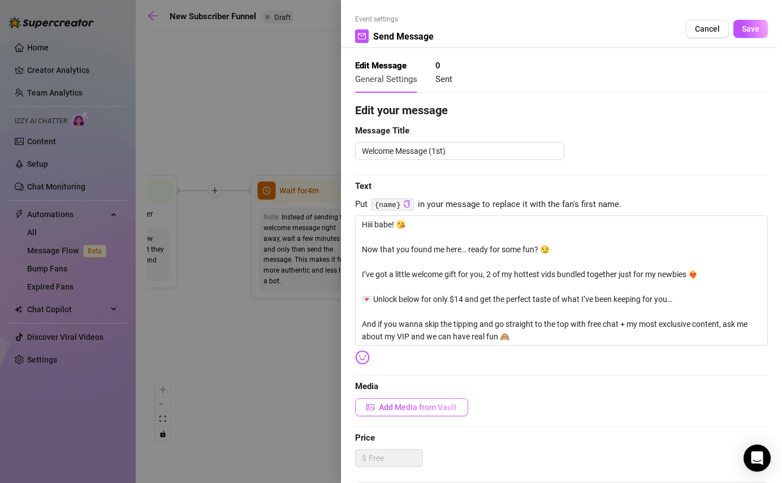
click at [405, 407] on span "Add Media from Vault" at bounding box center [418, 406] width 78 height 9
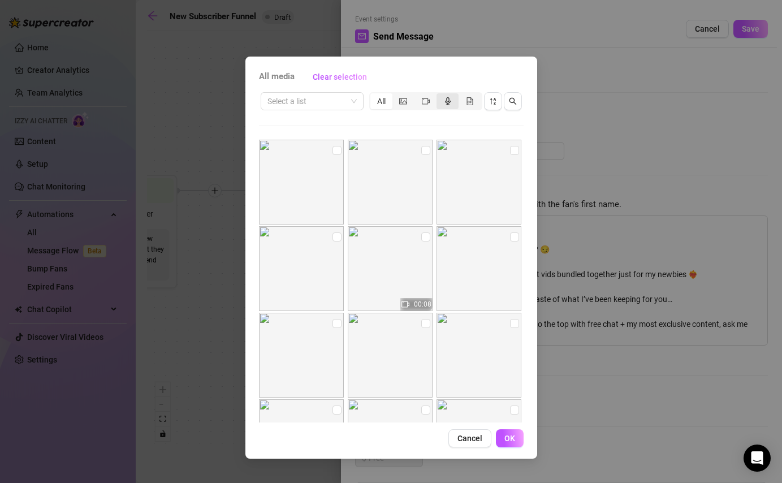
click at [445, 102] on icon "audio" at bounding box center [448, 101] width 8 height 8
click at [439, 95] on input "segmented control" at bounding box center [439, 95] width 0 height 0
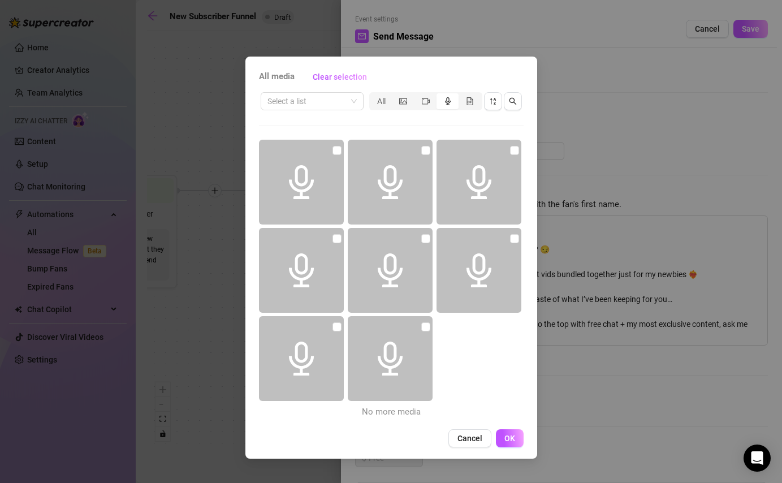
click at [309, 196] on icon "audio" at bounding box center [301, 182] width 34 height 34
click at [323, 212] on span at bounding box center [301, 182] width 85 height 85
click at [336, 151] on input "checkbox" at bounding box center [336, 150] width 9 height 9
click at [310, 204] on span at bounding box center [301, 182] width 85 height 85
click at [339, 148] on input "checkbox" at bounding box center [336, 150] width 9 height 9
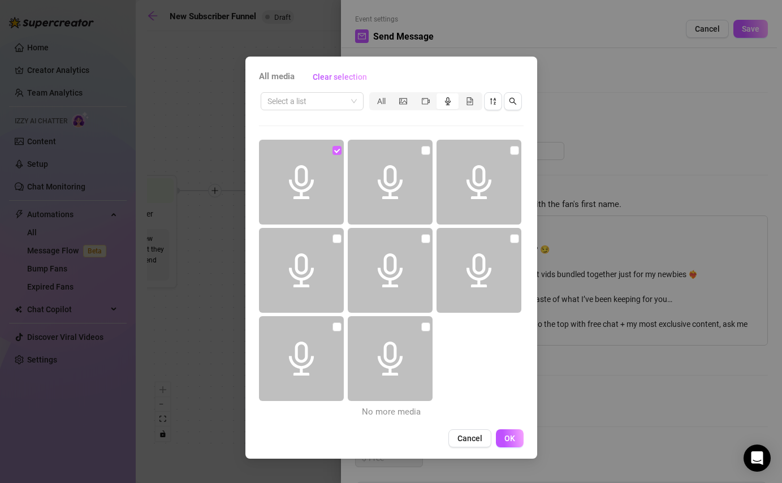
checkbox input "false"
click at [424, 99] on icon "video-camera" at bounding box center [426, 101] width 8 height 8
click at [417, 95] on input "segmented control" at bounding box center [417, 95] width 0 height 0
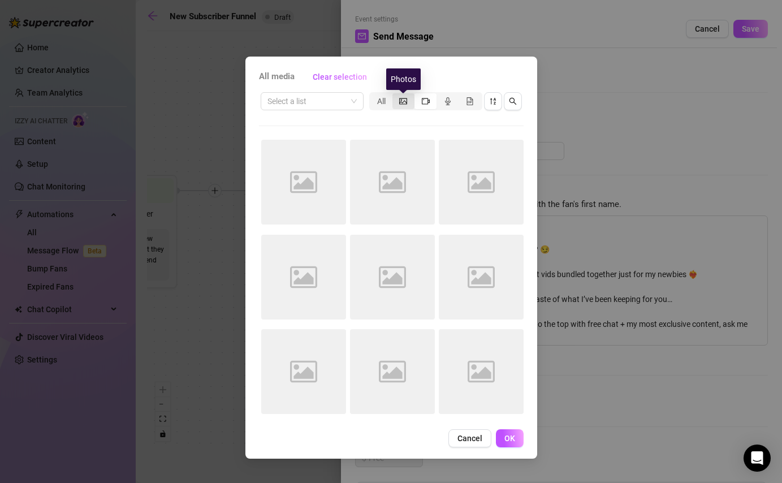
click at [401, 103] on icon "picture" at bounding box center [403, 101] width 8 height 8
click at [395, 95] on input "segmented control" at bounding box center [395, 95] width 0 height 0
click at [375, 100] on div "All" at bounding box center [381, 101] width 22 height 16
click at [373, 95] on input "All" at bounding box center [373, 95] width 0 height 0
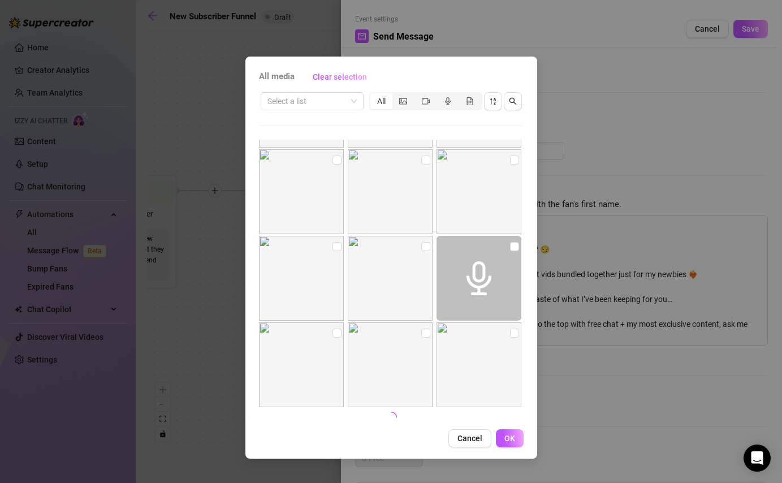
scroll to position [1810, 0]
click at [493, 105] on span "button" at bounding box center [493, 101] width 8 height 9
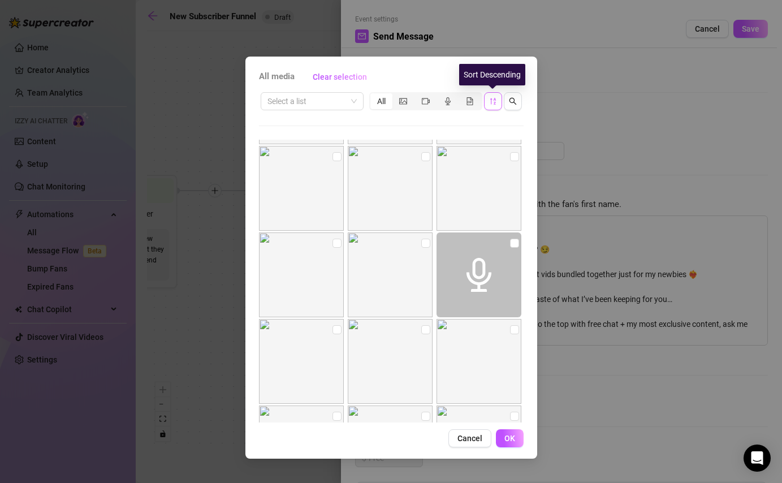
click at [491, 102] on icon "sort-descending" at bounding box center [492, 101] width 6 height 7
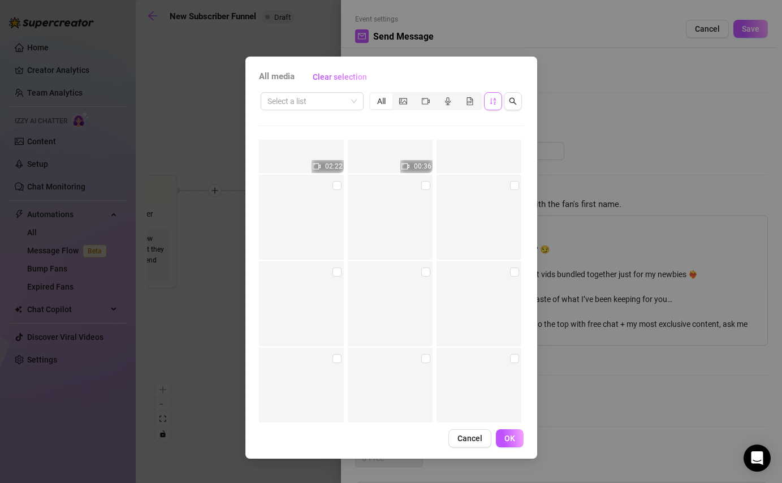
scroll to position [12850, 0]
click at [512, 274] on input "checkbox" at bounding box center [514, 271] width 9 height 9
checkbox input "true"
click at [516, 440] on button "OK" at bounding box center [510, 438] width 28 height 18
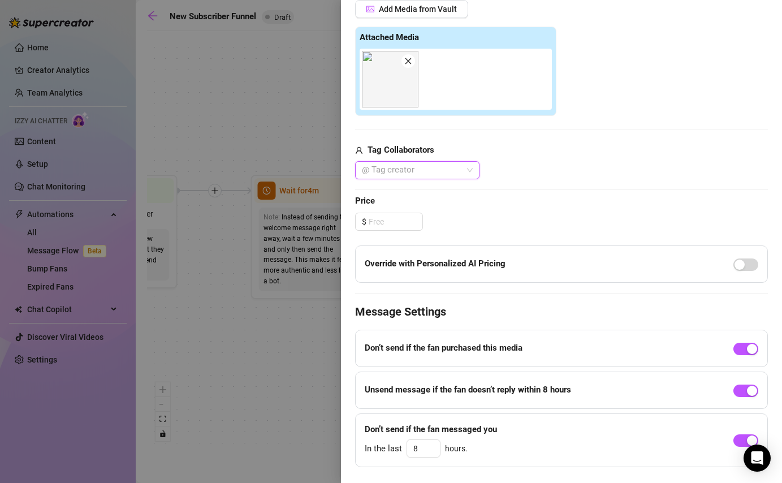
scroll to position [424, 0]
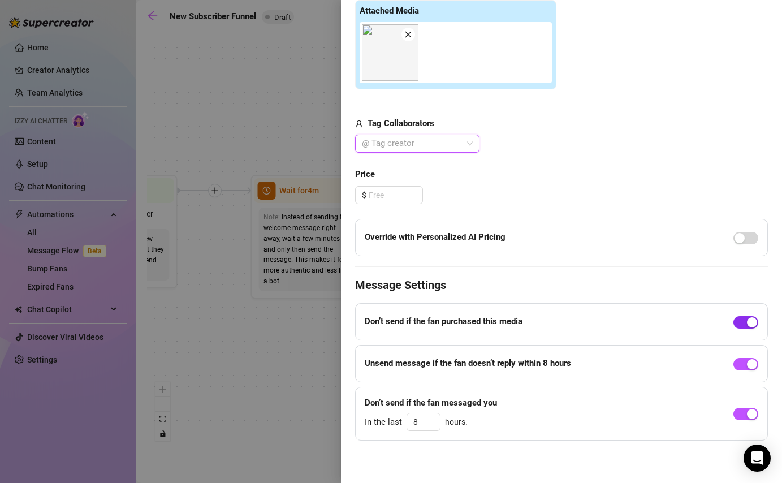
click at [747, 322] on div "button" at bounding box center [752, 322] width 10 height 10
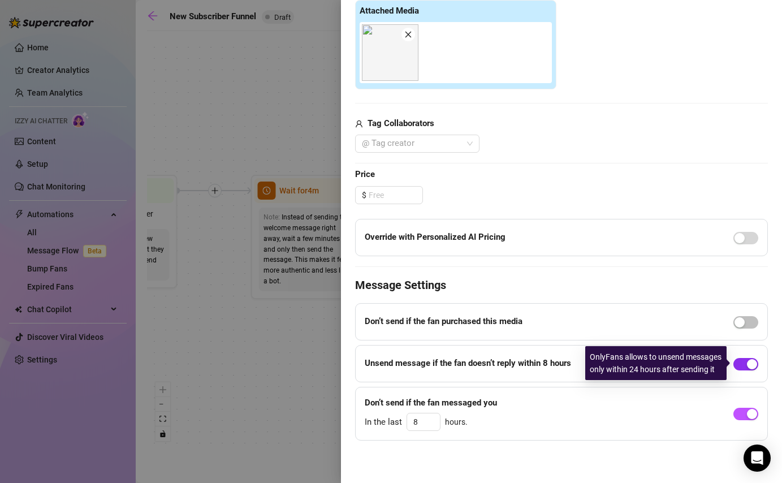
click at [747, 361] on div "button" at bounding box center [752, 364] width 10 height 10
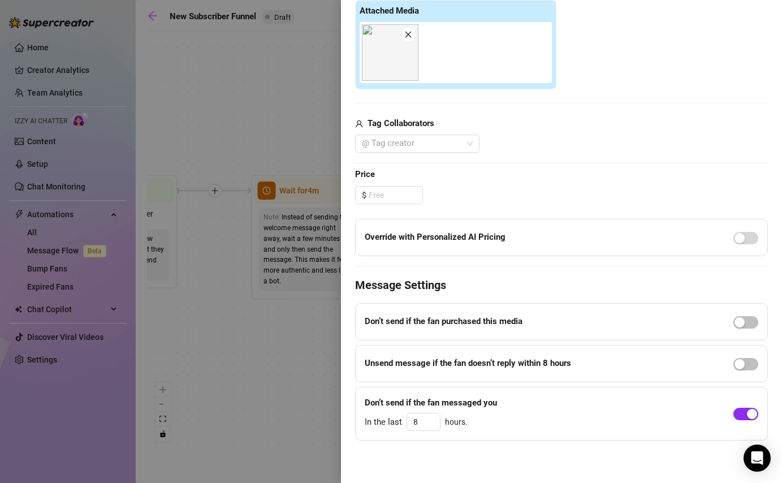
click at [751, 416] on div "button" at bounding box center [752, 414] width 10 height 10
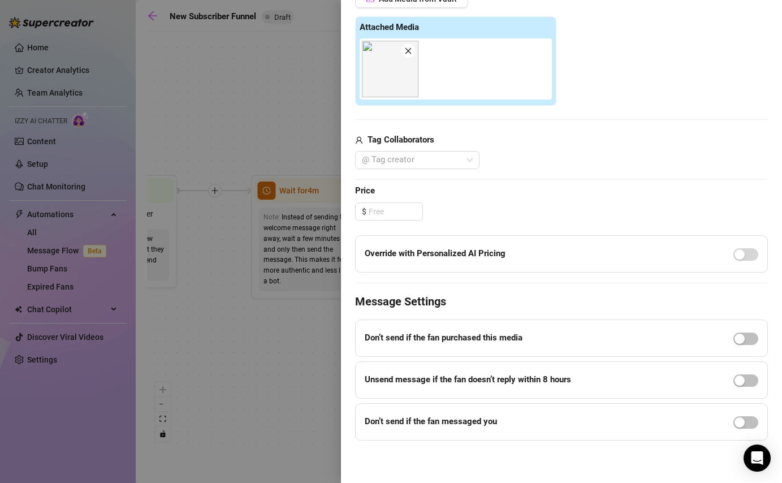
scroll to position [0, 0]
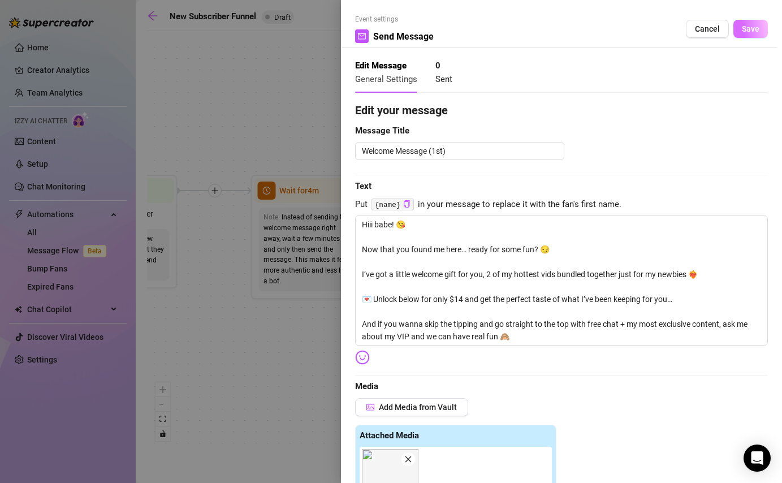
click at [746, 32] on span "Save" at bounding box center [751, 28] width 18 height 9
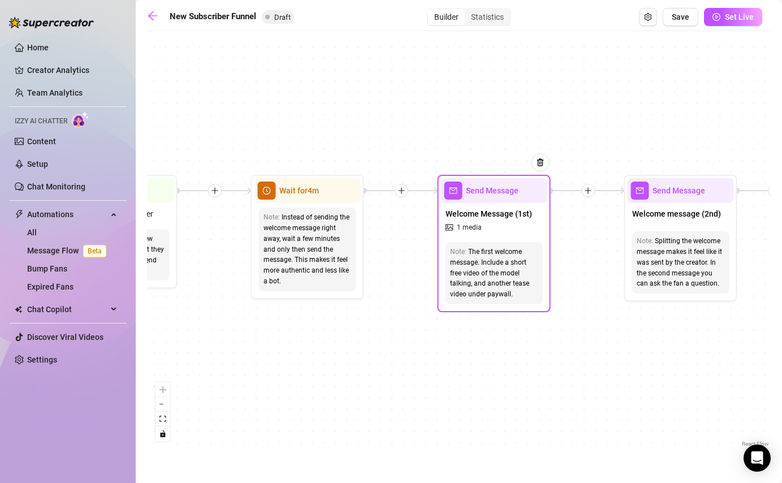
click at [473, 228] on span "1 media" at bounding box center [469, 227] width 25 height 11
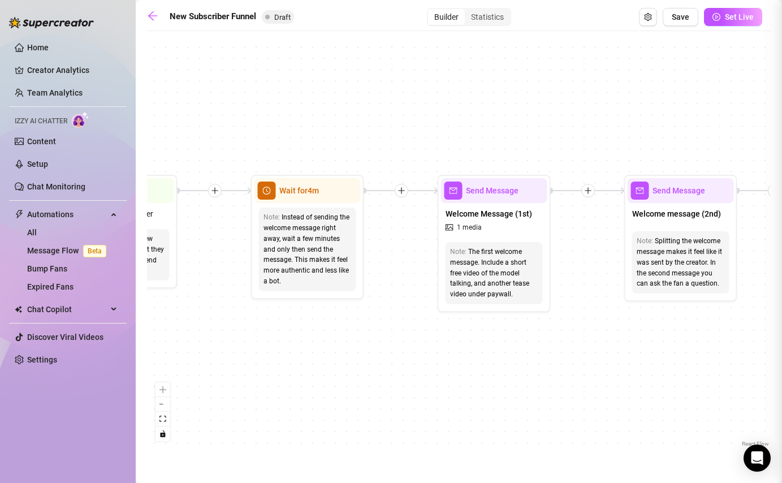
type textarea "Hiii babe! 😘 Now that you found me here… ready for some fun? 😏 I’ve got a littl…"
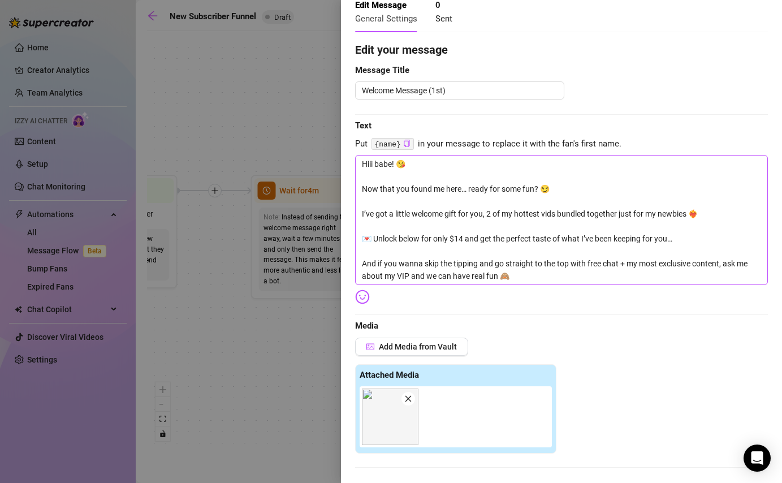
scroll to position [66, 0]
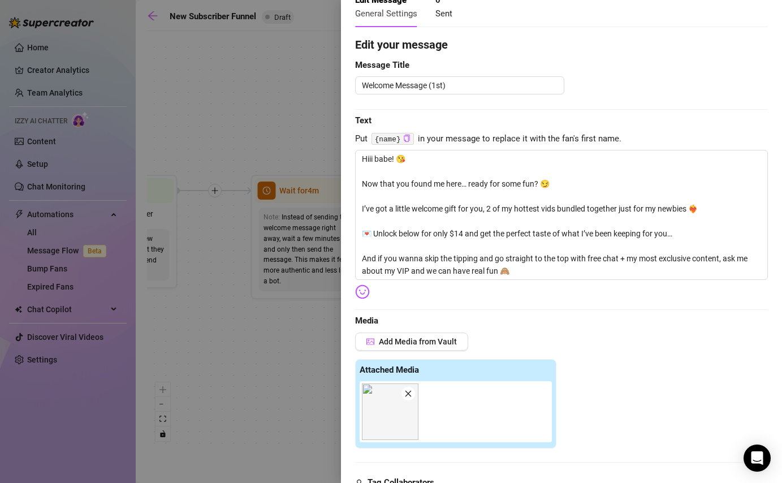
click at [263, 359] on div at bounding box center [391, 241] width 782 height 483
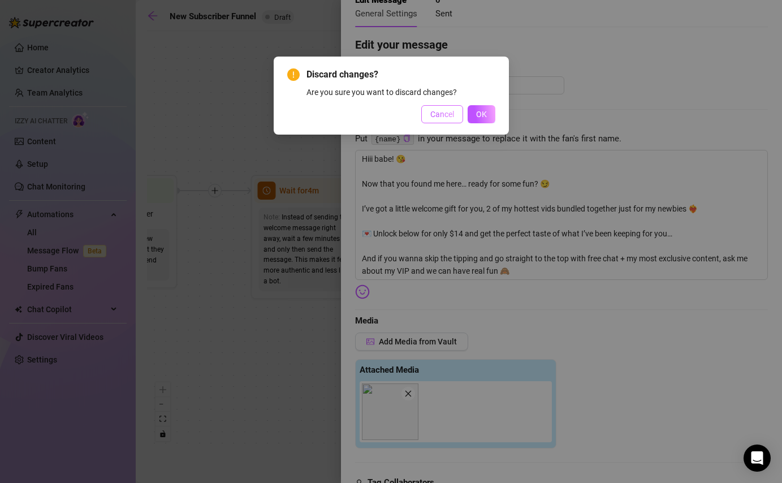
click at [452, 116] on span "Cancel" at bounding box center [442, 114] width 24 height 9
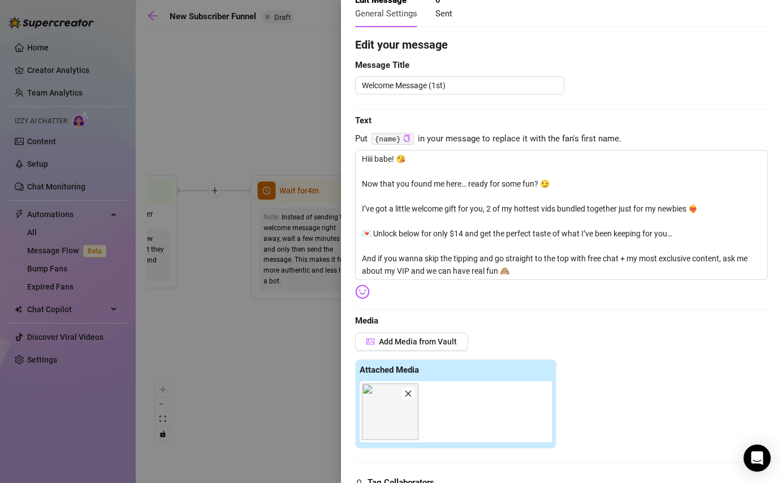
scroll to position [0, 0]
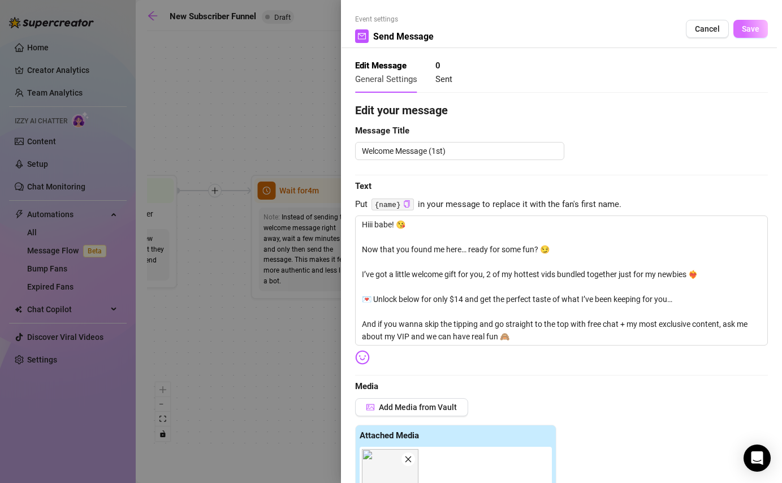
click at [751, 25] on span "Save" at bounding box center [751, 28] width 18 height 9
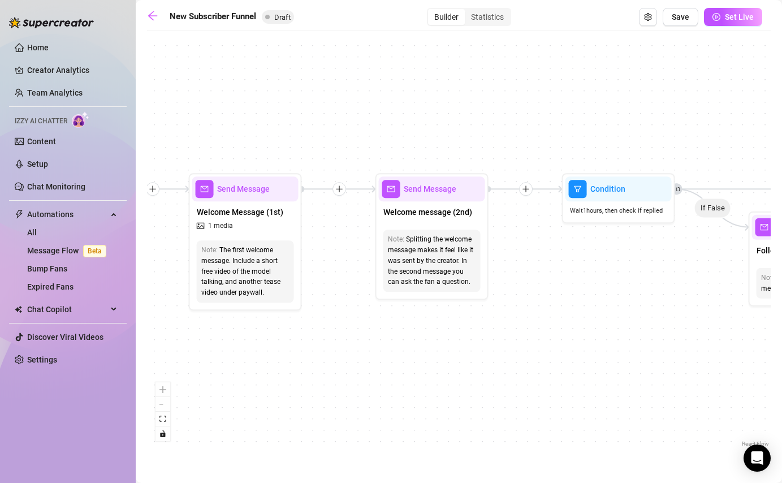
drag, startPoint x: 567, startPoint y: 355, endPoint x: 319, endPoint y: 354, distance: 248.1
click at [319, 354] on div "If True If True If True If False If False If False If True If False Merge Merge…" at bounding box center [458, 243] width 623 height 413
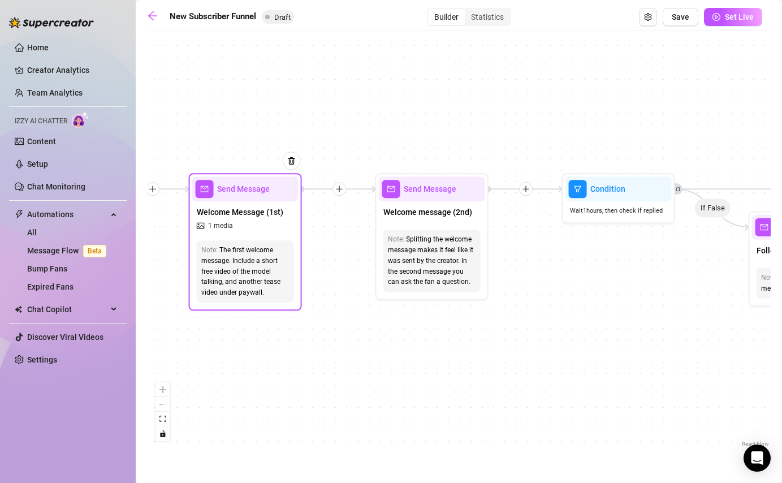
click at [268, 255] on div "The first welcome message. Include a short free video of the model talking, and…" at bounding box center [245, 271] width 88 height 53
click at [248, 190] on span "Send Message" at bounding box center [243, 189] width 53 height 12
type textarea "Hiii babe! 😘 Now that you found me here… ready for some fun? 😏 I’ve got a littl…"
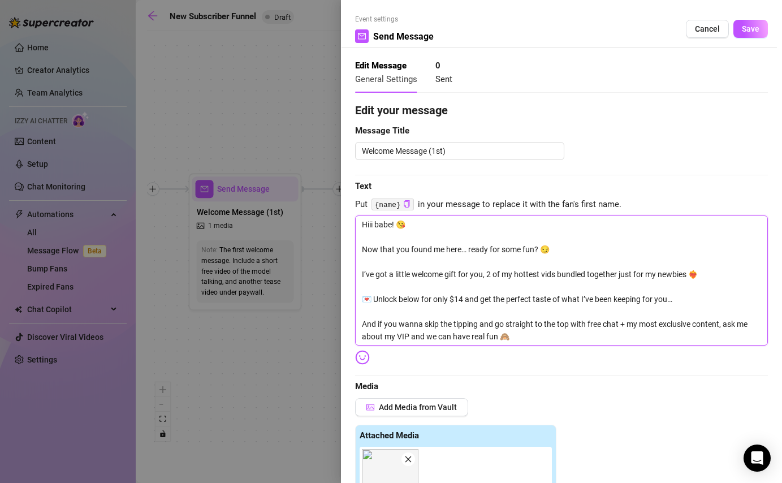
drag, startPoint x: 361, startPoint y: 296, endPoint x: 578, endPoint y: 349, distance: 223.3
click at [578, 349] on div "Edit your message Message Title Welcome Message (1st) Text Put {name} in your m…" at bounding box center [561, 475] width 413 height 747
type textarea "Hiii babe! 😘 Now that you found me here… ready for some fun? 😏 I’ve got a littl…"
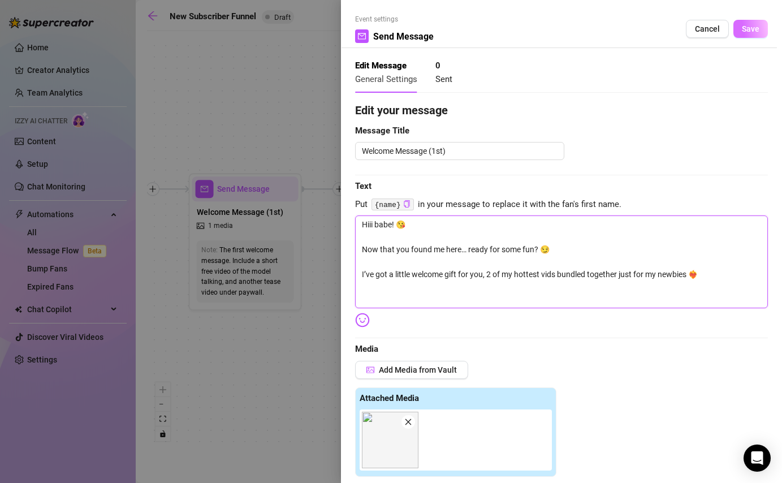
type textarea "Hiii babe! 😘 Now that you found me here… ready for some fun? 😏 I’ve got a littl…"
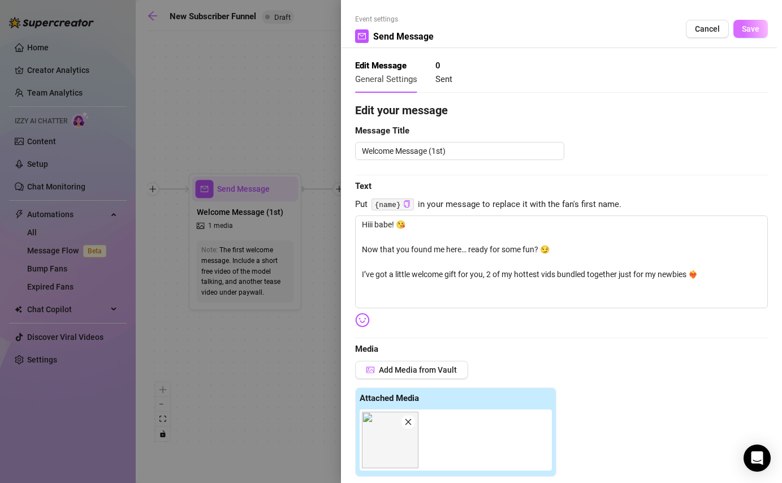
click at [742, 30] on button "Save" at bounding box center [750, 29] width 34 height 18
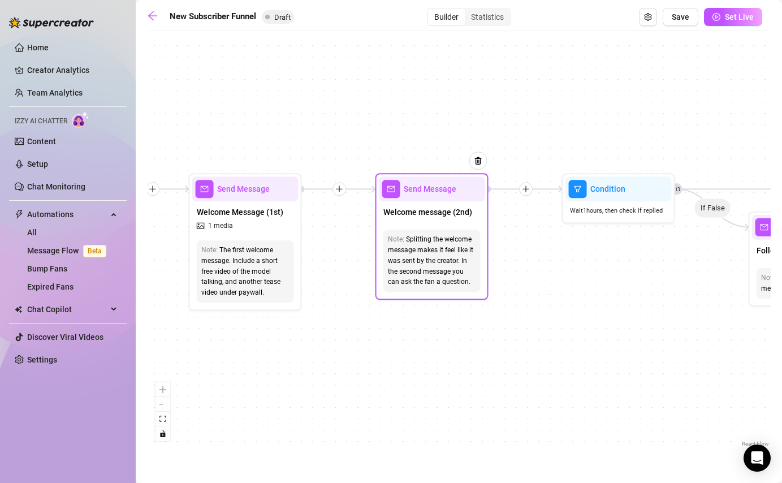
click at [423, 237] on div "Splitting the welcome message makes it feel like it was sent by the creator. In…" at bounding box center [432, 260] width 88 height 53
click at [398, 189] on span "mail" at bounding box center [391, 189] width 18 height 18
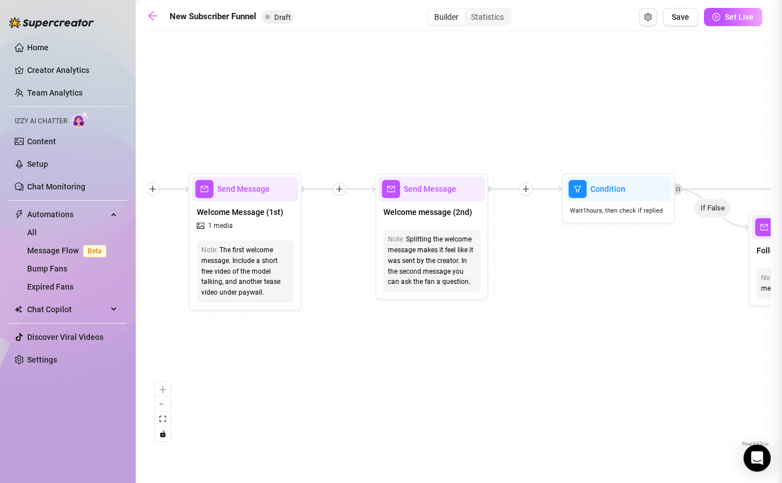
type textarea "Second part of the welcome message"
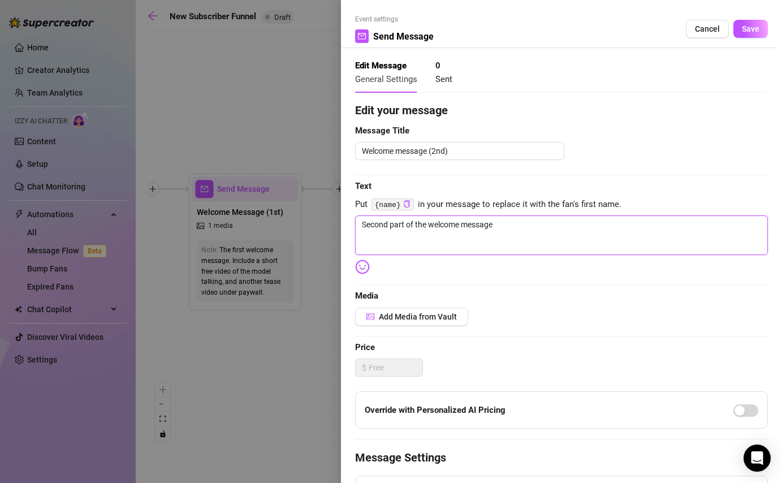
drag, startPoint x: 511, startPoint y: 231, endPoint x: 335, endPoint y: 197, distance: 179.6
click at [335, 197] on div "Event settings Send Message Cancel Save Edit Message General Settings 0 Sent Ed…" at bounding box center [391, 241] width 782 height 483
paste textarea "💌 Unlock below for only $14 and get the perfect taste of what I’ve been keeping…"
type textarea "💌 Unlock below for only $14 and get the perfect taste of what I’ve been keeping…"
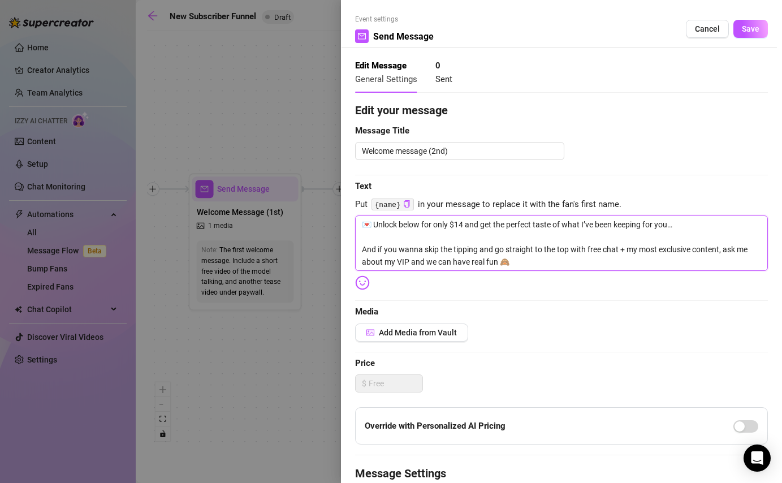
drag, startPoint x: 680, startPoint y: 228, endPoint x: 349, endPoint y: 222, distance: 330.7
click at [349, 222] on div "Event settings Send Message Cancel Save Edit Message General Settings 0 Sent Ed…" at bounding box center [561, 241] width 441 height 483
type textarea "And if you wanna skip the tipping and go straight to the top with free chat + m…"
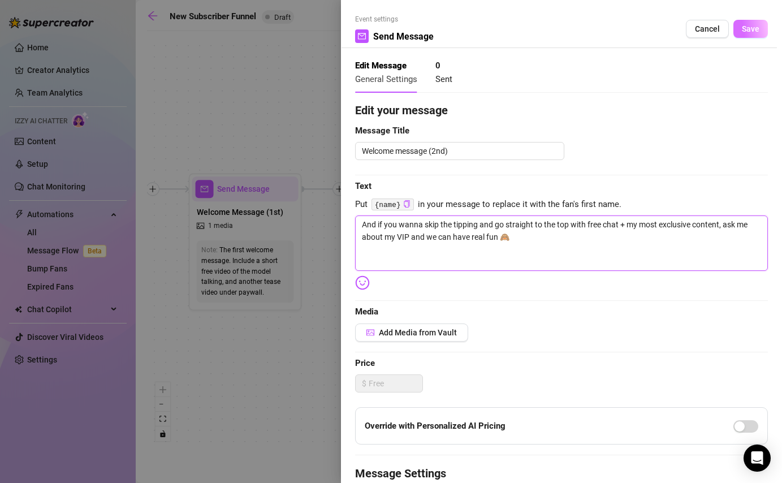
type textarea "And if you wanna skip the tipping and go straight to the top with free chat + m…"
click at [750, 31] on span "Save" at bounding box center [751, 28] width 18 height 9
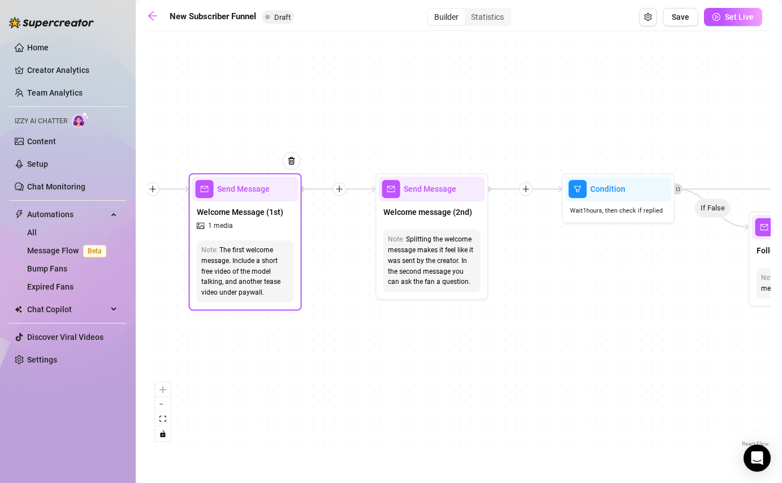
click at [238, 267] on div "The first welcome message. Include a short free video of the model talking, and…" at bounding box center [245, 271] width 88 height 53
click at [224, 228] on span "1 media" at bounding box center [220, 225] width 25 height 11
type textarea "Hiii babe! 😘 Now that you found me here… ready for some fun? 😏 I’ve got a littl…"
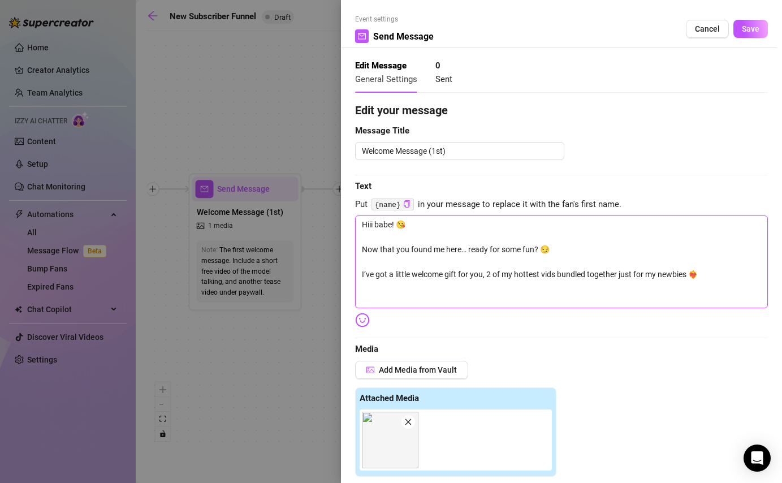
click at [467, 291] on textarea "Hiii babe! 😘 Now that you found me here… ready for some fun? 😏 I’ve got a littl…" at bounding box center [561, 261] width 413 height 93
paste textarea "💌 Unlock below for only $14 and get the perfect taste of what I’ve been keeping…"
type textarea "Hiii babe! 😘 Now that you found me here… ready for some fun? 😏 I’ve got a littl…"
click at [362, 285] on textarea "Hiii babe! 😘 Now that you found me here… ready for some fun? 😏 I’ve got a littl…" at bounding box center [561, 261] width 413 height 93
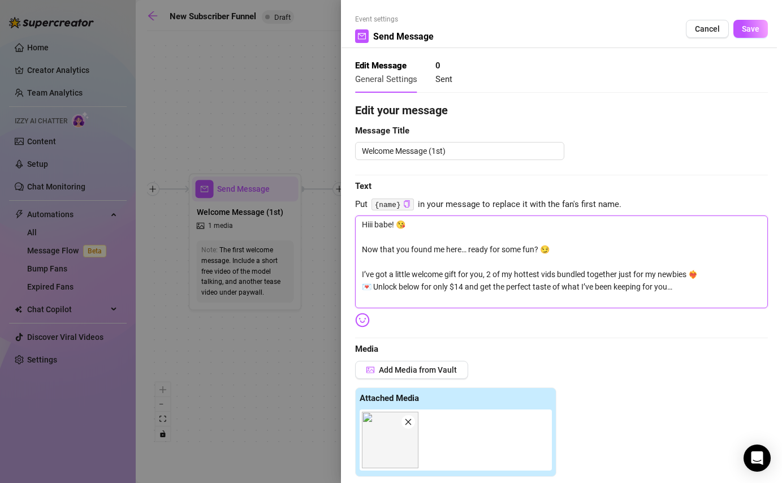
type textarea "Hiii babe! 😘 Now that you found me here… ready for some fun? 😏 I’ve got a littl…"
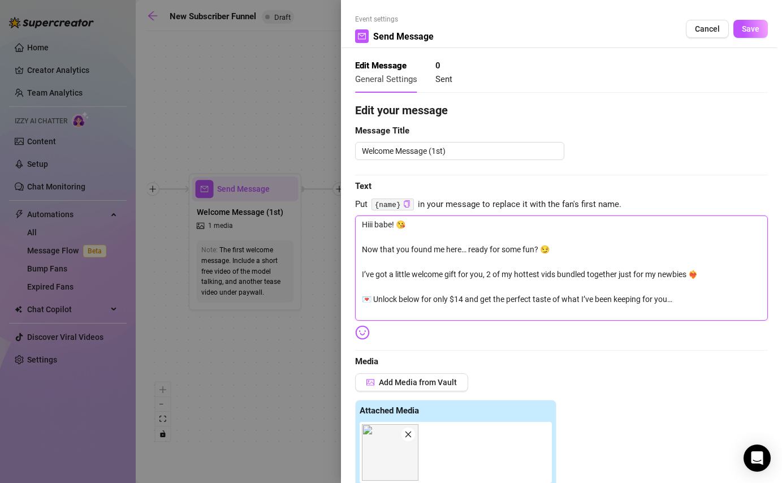
click at [362, 250] on textarea "Hiii babe! 😘 Now that you found me here… ready for some fun? 😏 I’ve got a littl…" at bounding box center [561, 267] width 413 height 105
type textarea "Hiii babe! 😘 Now that you found me here… ready for some fun? 😏 I’ve got a littl…"
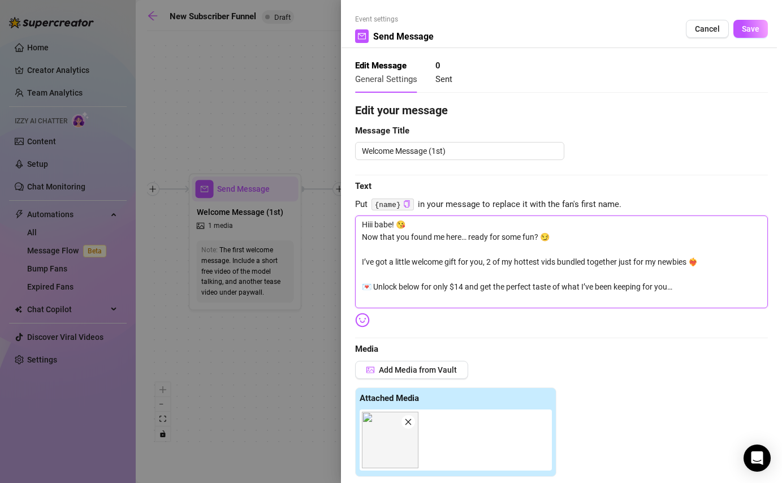
click at [360, 263] on textarea "Hiii babe! 😘 Now that you found me here… ready for some fun? 😏 I’ve got a littl…" at bounding box center [561, 261] width 413 height 93
type textarea "Hiii babe! 😘 Now that you found me here… ready for some fun? 😏 I’ve got a littl…"
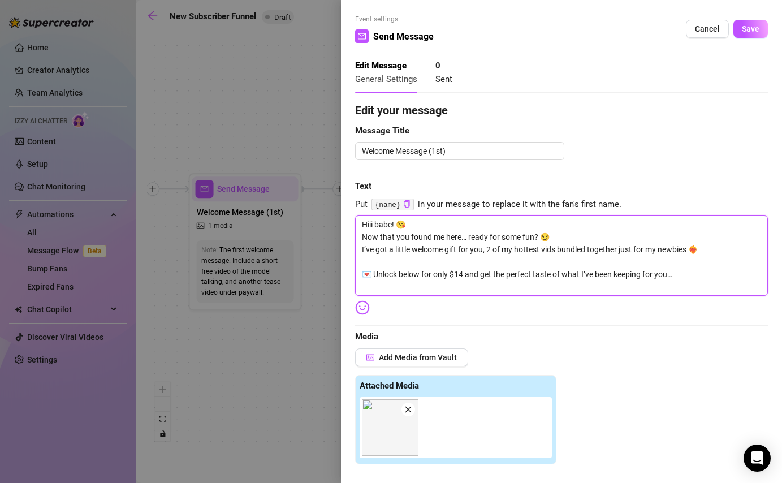
type textarea "Hiii babe! 😘 Now that you found me here… ready for some fun? 😏 I’ve got a littl…"
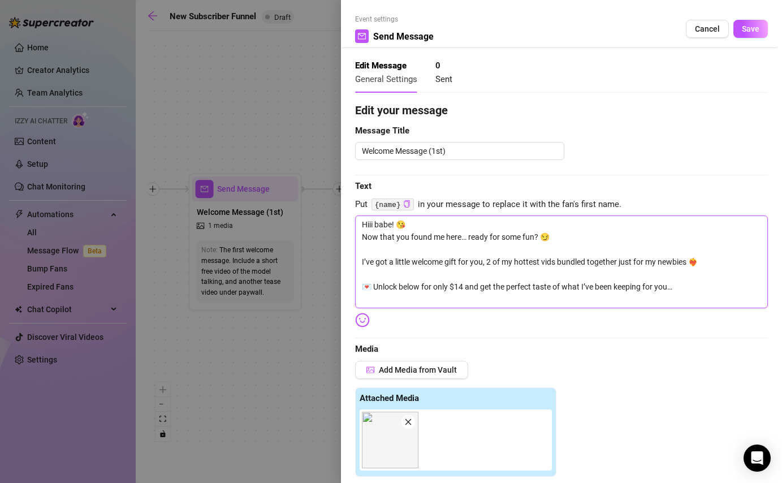
click at [363, 288] on textarea "Hiii babe! 😘 Now that you found me here… ready for some fun? 😏 I’ve got a littl…" at bounding box center [561, 261] width 413 height 93
type textarea "Hiii babe! 😘 Now that you found me here… ready for some fun? 😏 I’ve got a littl…"
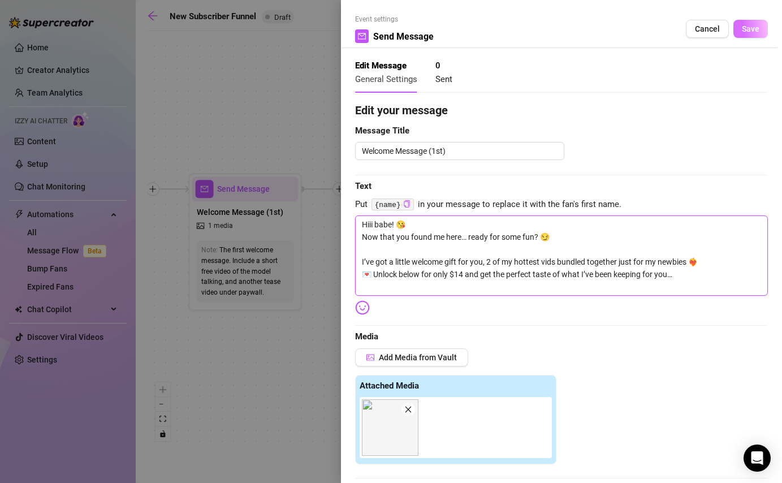
type textarea "Hiii babe! 😘 Now that you found me here… ready for some fun? 😏 I’ve got a littl…"
click at [749, 35] on button "Save" at bounding box center [750, 29] width 34 height 18
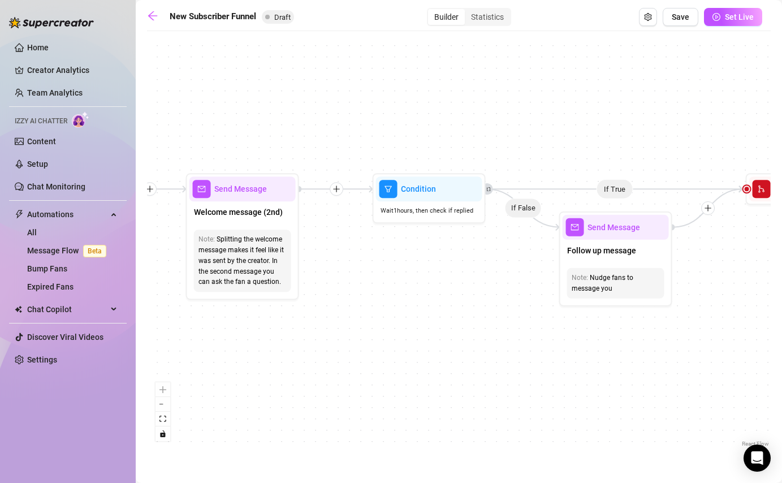
drag, startPoint x: 607, startPoint y: 294, endPoint x: 405, endPoint y: 293, distance: 201.8
click at [405, 293] on div "If True If True If True If False If False If False If True If False Merge Merge…" at bounding box center [458, 243] width 623 height 413
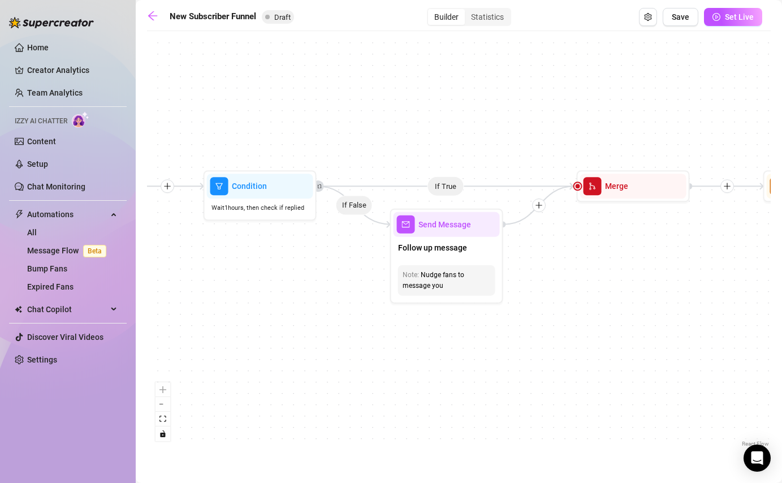
drag, startPoint x: 520, startPoint y: 323, endPoint x: 383, endPoint y: 321, distance: 137.3
click at [383, 321] on div "If True If True If True If False If False If False If True If False Merge Merge…" at bounding box center [458, 243] width 623 height 413
click at [446, 186] on icon "Edge from fafa4a40-c2a5-4d97-bea9-e86bdc2e3dd7 to a4f418d2-7159-4913-93f4-f9cbd…" at bounding box center [445, 186] width 257 height 0
click at [471, 249] on div "Follow up message" at bounding box center [446, 249] width 106 height 24
type textarea "/"
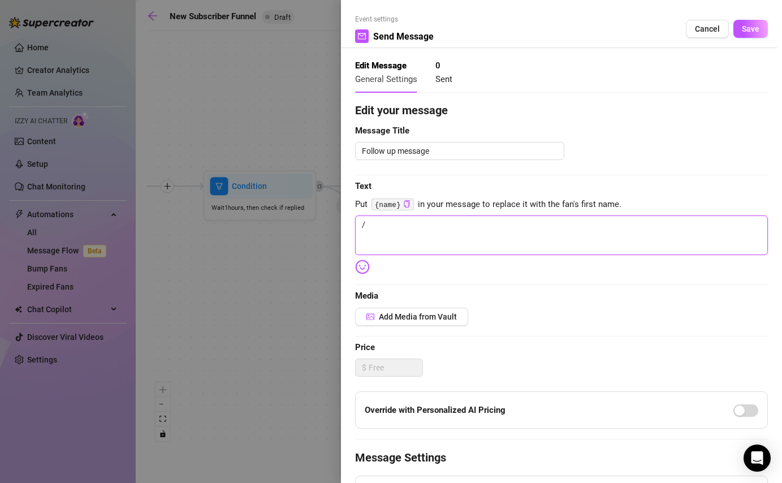
click at [404, 232] on textarea "/" at bounding box center [561, 235] width 413 height 40
type textarea "Write your message here"
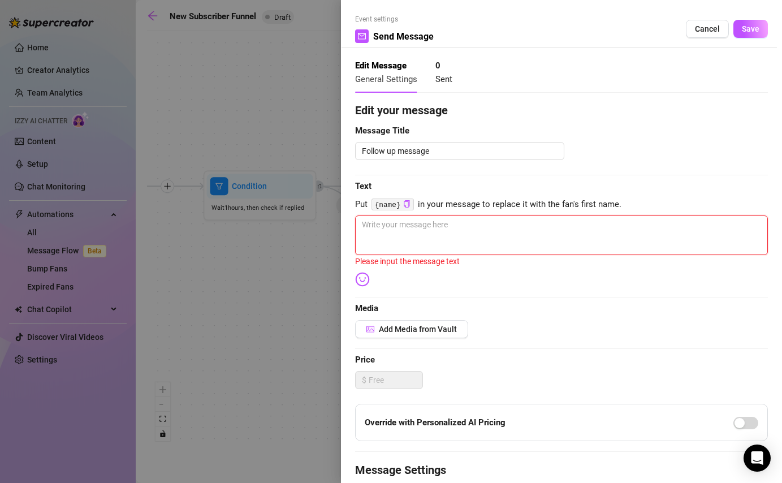
paste textarea "hey gerben 🥰 i would like to get to know you 😘 also i want to show you a little…"
type textarea "hey gerben 🥰 i would like to get to know you 😘 also i want to show you a little…"
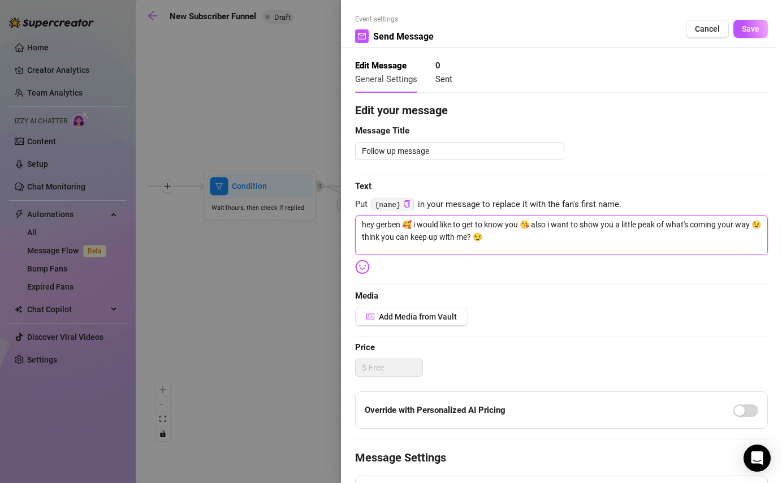
drag, startPoint x: 401, startPoint y: 226, endPoint x: 376, endPoint y: 226, distance: 24.9
click at [376, 226] on textarea "hey gerben 🥰 i would like to get to know you 😘 also i want to show you a little…" at bounding box center [561, 235] width 413 height 40
type textarea "hey 🥰 i would like to get to know you 😘 also i want to show you a little peak o…"
click at [392, 206] on code "{name}" at bounding box center [392, 204] width 42 height 12
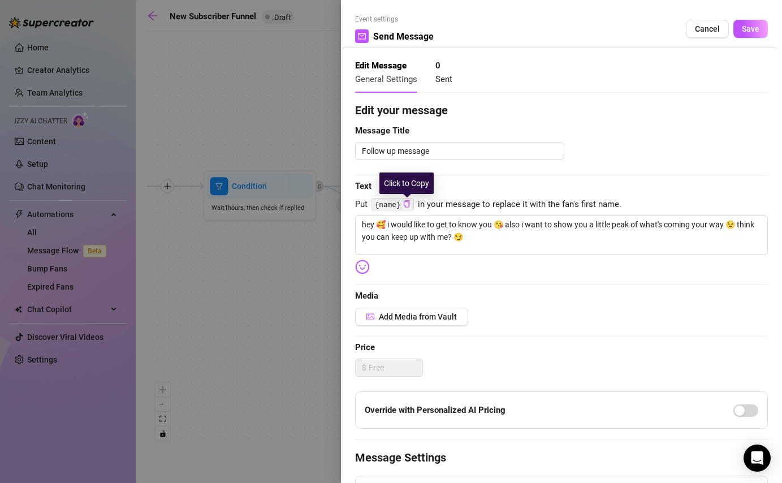
click at [406, 206] on icon "copy" at bounding box center [406, 203] width 7 height 7
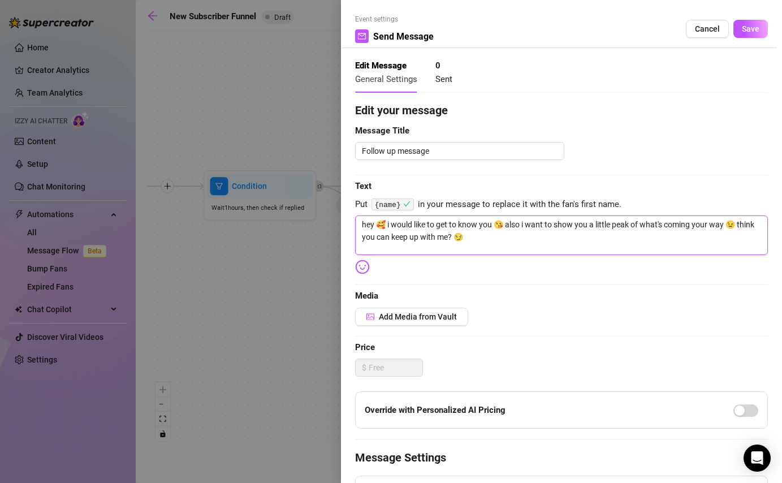
click at [374, 226] on textarea "hey 🥰 i would like to get to know you 😘 also i want to show you a little peak o…" at bounding box center [561, 235] width 413 height 40
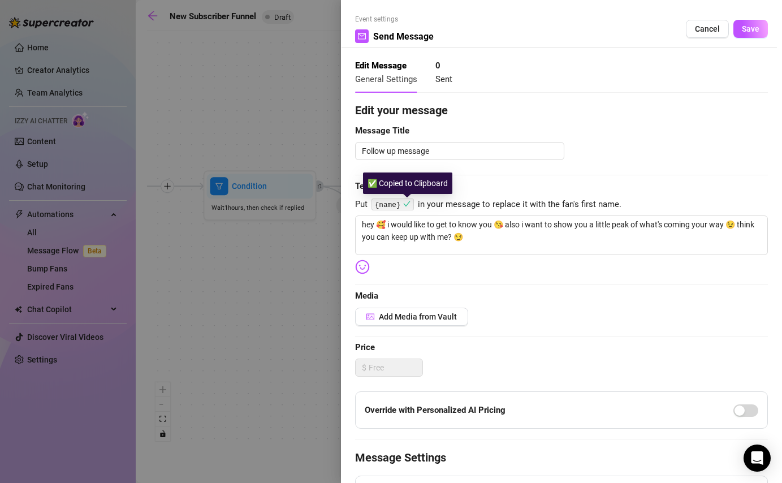
click at [409, 206] on icon "check" at bounding box center [406, 203] width 7 height 7
drag, startPoint x: 375, startPoint y: 203, endPoint x: 403, endPoint y: 205, distance: 28.3
click at [403, 205] on code "{name}" at bounding box center [392, 204] width 42 height 12
copy code "{name}"
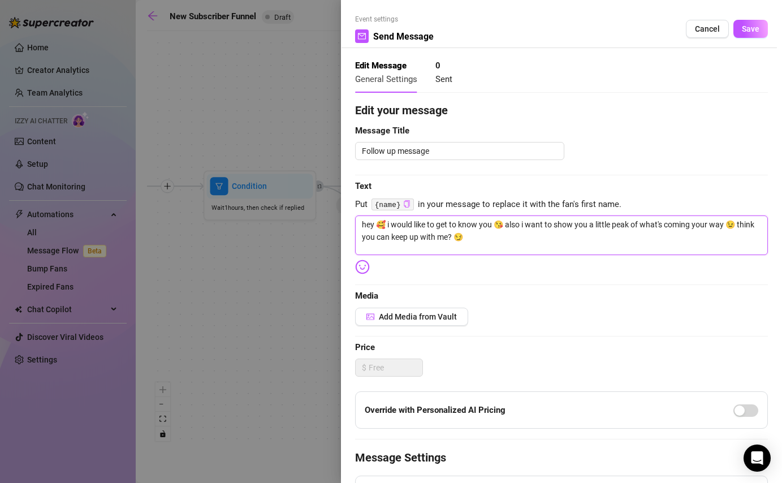
click at [375, 224] on textarea "hey 🥰 i would like to get to know you 😘 also i want to show you a little peak o…" at bounding box center [561, 235] width 413 height 40
paste textarea "{name}"
type textarea "hey {name}🥰 i would like to get to know you 😘 also i want to show you a little …"
type textarea "hey {name} 🥰 i would like to get to know you 😘 also i want to show you a little…"
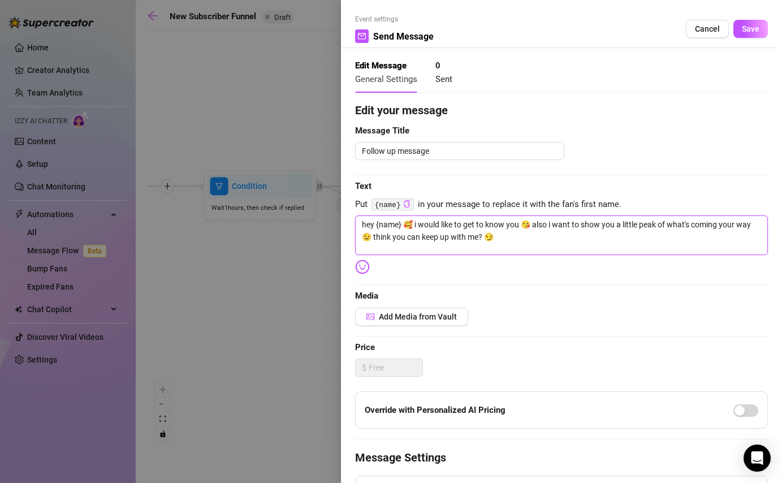
click at [500, 238] on textarea "hey {name} 🥰 i would like to get to know you 😘 also i want to show you a little…" at bounding box center [561, 235] width 413 height 40
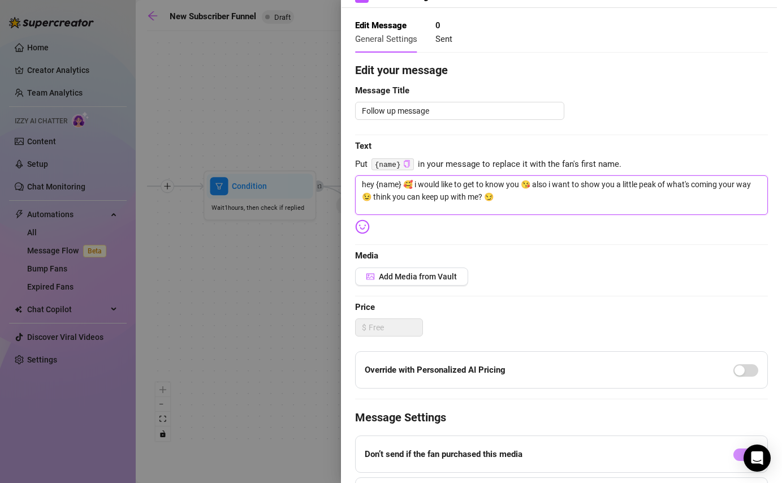
scroll to position [129, 0]
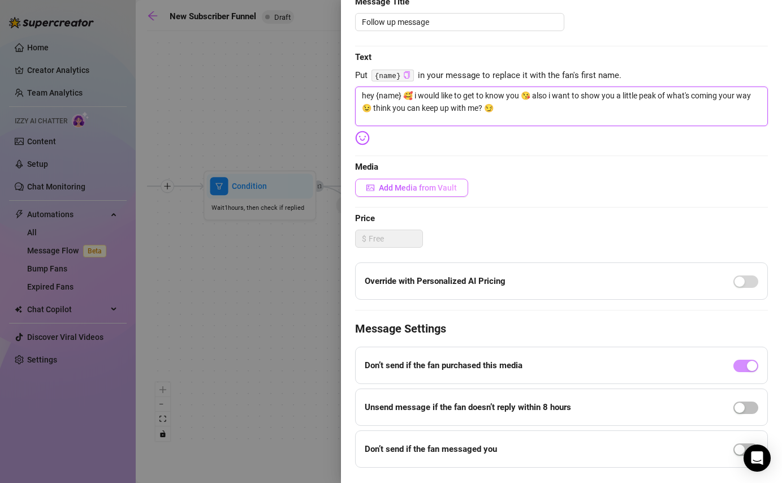
type textarea "hey {name} 🥰 i would like to get to know you 😘 also i want to show you a little…"
click at [402, 189] on span "Add Media from Vault" at bounding box center [418, 187] width 78 height 9
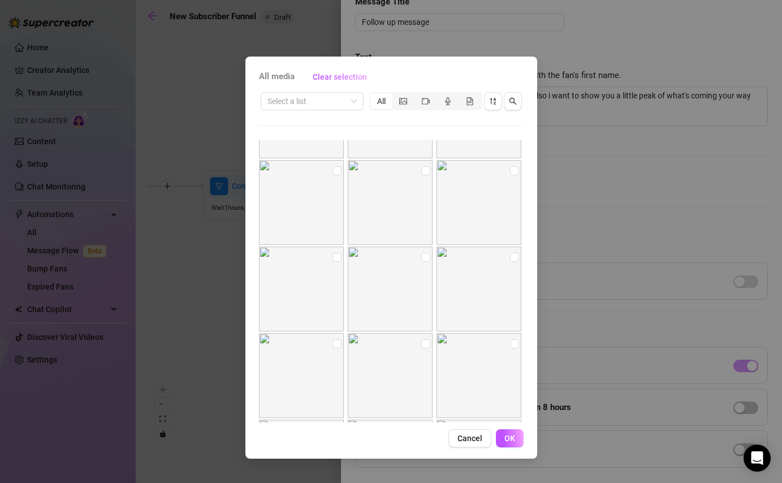
scroll to position [847, 0]
click at [446, 101] on icon "audio" at bounding box center [448, 101] width 6 height 8
click at [439, 95] on input "segmented control" at bounding box center [439, 95] width 0 height 0
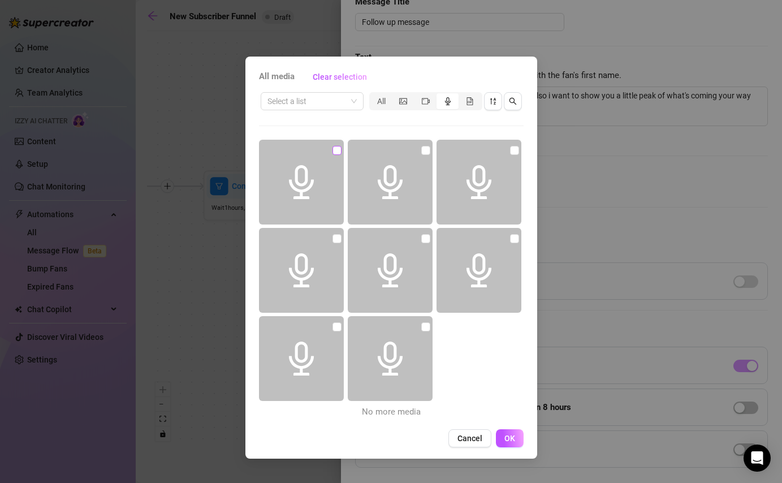
click at [337, 148] on input "checkbox" at bounding box center [336, 150] width 9 height 9
checkbox input "true"
click at [424, 153] on input "checkbox" at bounding box center [425, 150] width 9 height 9
checkbox input "true"
click at [509, 153] on span at bounding box center [478, 182] width 85 height 85
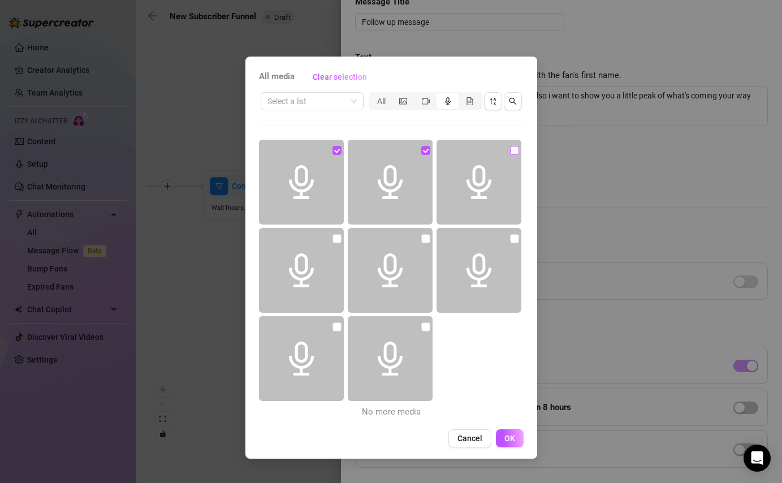
click at [515, 153] on input "checkbox" at bounding box center [514, 150] width 9 height 9
checkbox input "true"
click at [504, 444] on button "OK" at bounding box center [510, 438] width 28 height 18
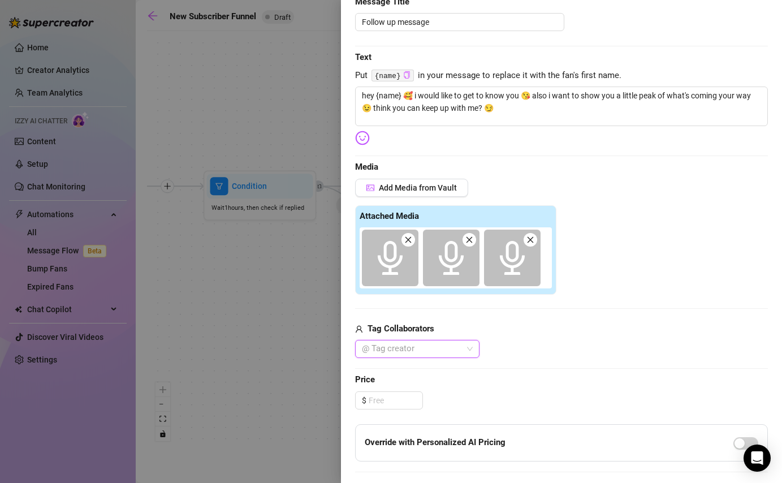
click at [398, 259] on icon "audio" at bounding box center [390, 258] width 34 height 34
click at [387, 262] on icon "audio" at bounding box center [390, 258] width 34 height 34
click at [412, 242] on span at bounding box center [408, 240] width 14 height 14
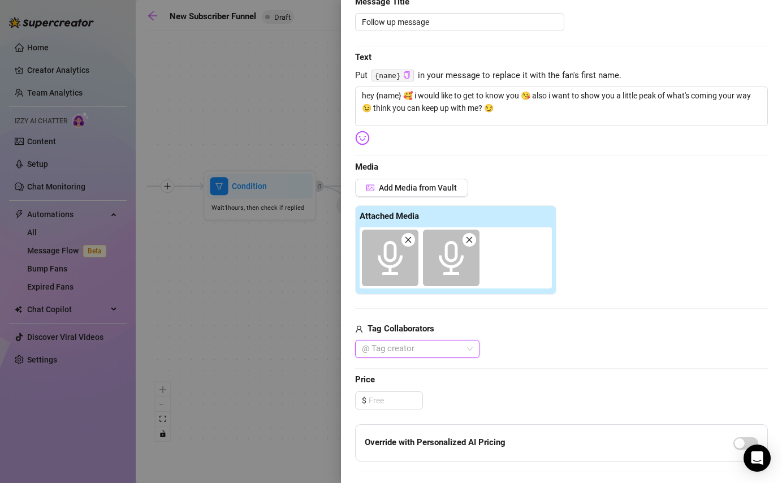
click at [412, 242] on span at bounding box center [408, 240] width 14 height 14
click at [396, 264] on icon "audio" at bounding box center [390, 258] width 25 height 34
click at [400, 193] on button "Add Media from Vault" at bounding box center [411, 188] width 113 height 18
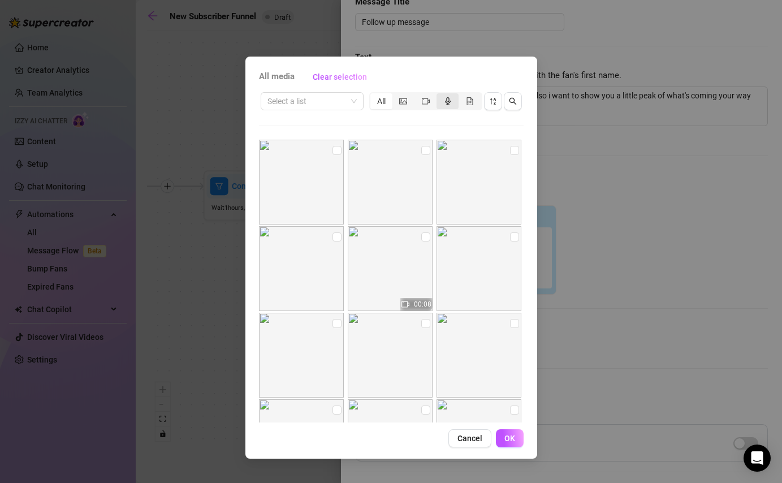
click at [443, 101] on div "segmented control" at bounding box center [447, 101] width 22 height 16
click at [439, 95] on input "segmented control" at bounding box center [439, 95] width 0 height 0
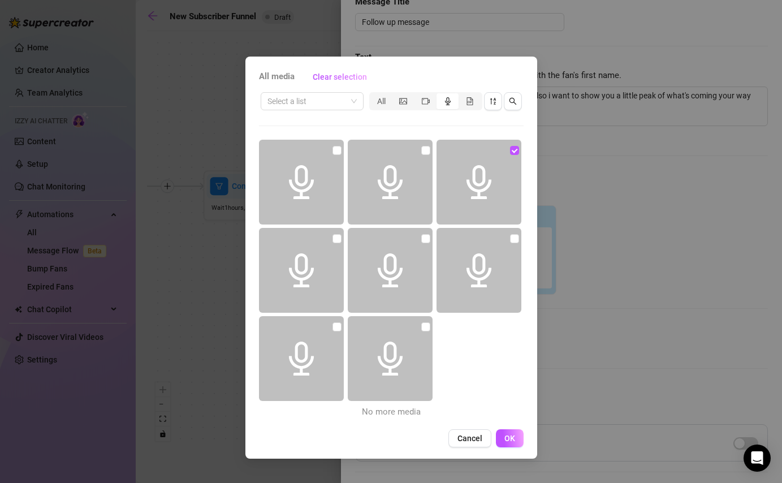
click at [486, 180] on icon "audio" at bounding box center [479, 182] width 34 height 34
click at [515, 153] on input "checkbox" at bounding box center [514, 150] width 9 height 9
checkbox input "false"
click at [385, 103] on div "All" at bounding box center [381, 101] width 22 height 16
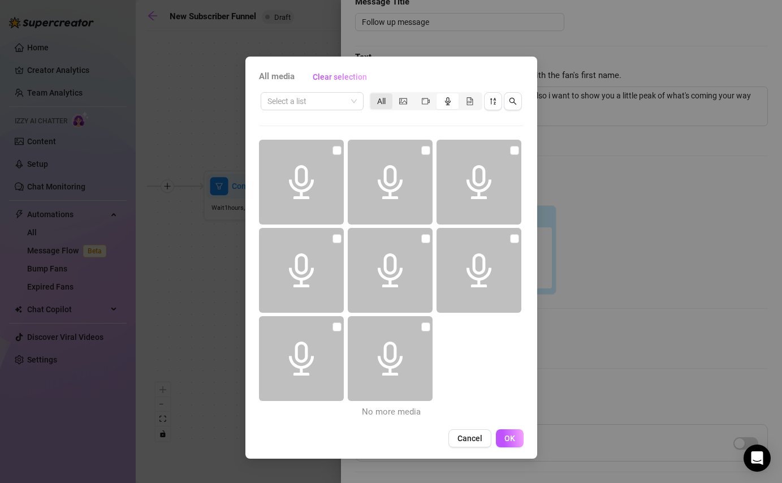
click at [373, 95] on input "All" at bounding box center [373, 95] width 0 height 0
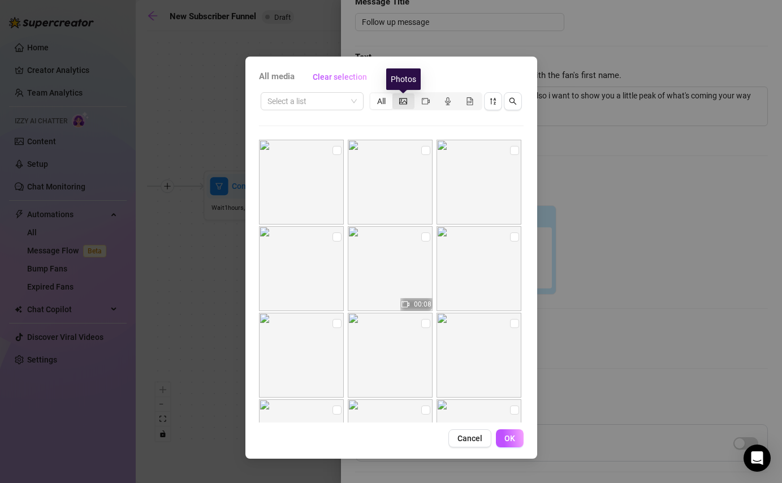
click at [406, 98] on icon "picture" at bounding box center [403, 101] width 8 height 6
click at [395, 95] on input "segmented control" at bounding box center [395, 95] width 0 height 0
click at [425, 102] on icon "video-camera" at bounding box center [426, 101] width 8 height 8
click at [417, 95] on input "segmented control" at bounding box center [417, 95] width 0 height 0
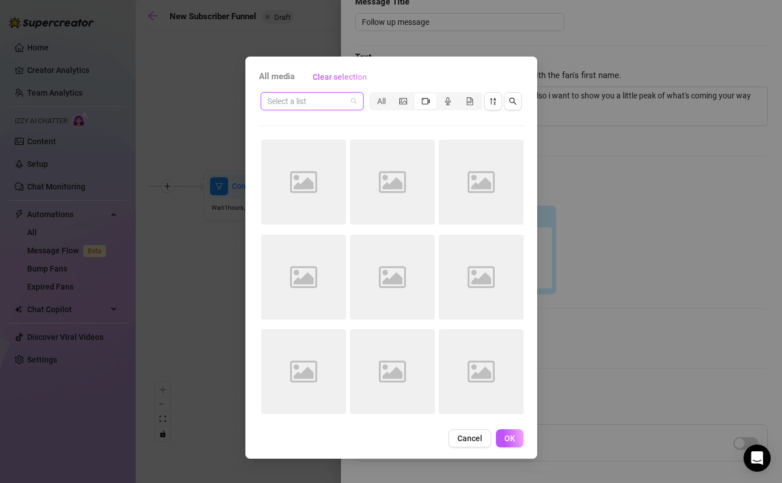
click at [311, 99] on input "search" at bounding box center [306, 101] width 79 height 17
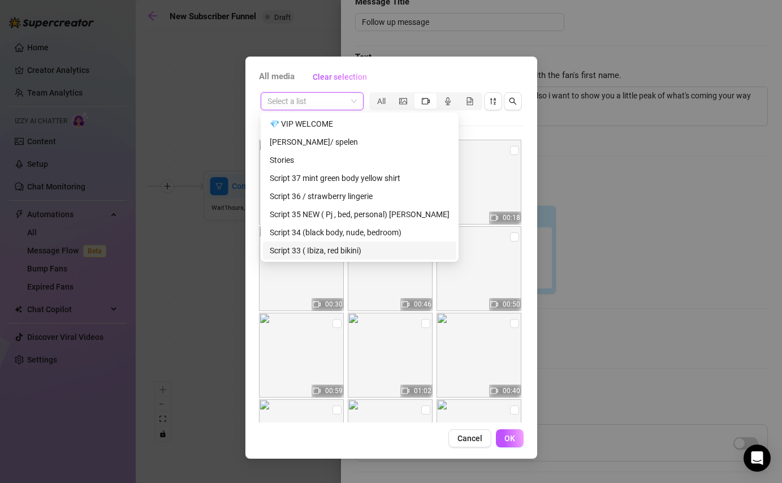
click at [211, 339] on div "All media Clear selection Select a list All 00:08 00:42 00:18 00:30 00:46 00:50…" at bounding box center [391, 241] width 782 height 483
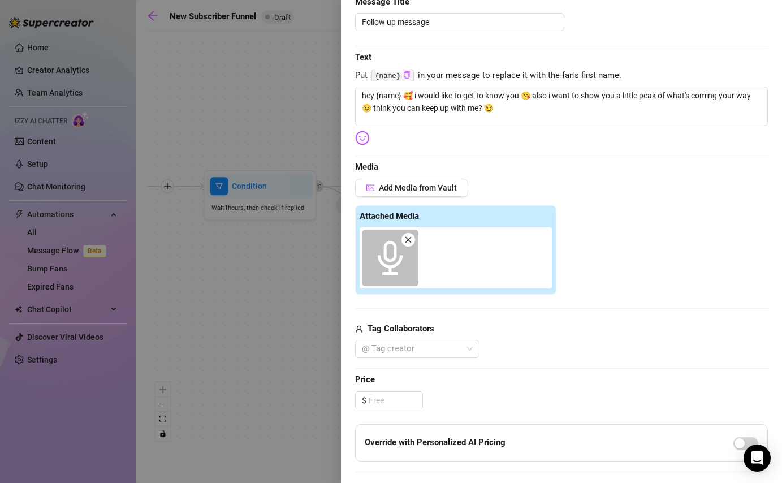
click at [305, 304] on div at bounding box center [391, 241] width 782 height 483
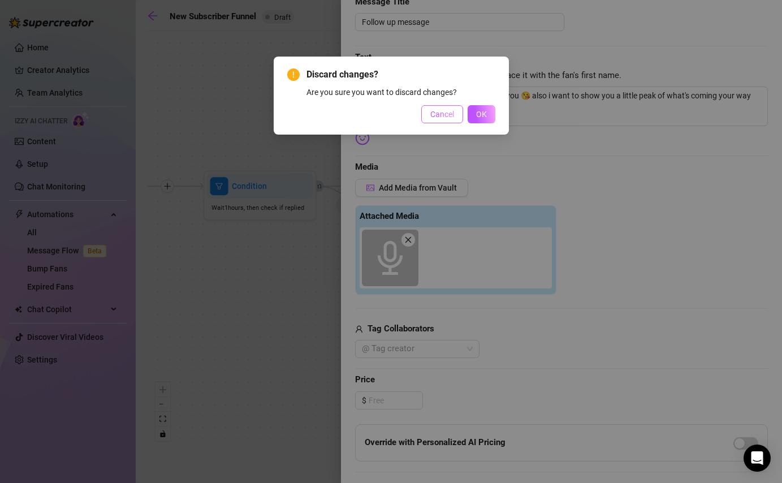
click at [447, 115] on span "Cancel" at bounding box center [442, 114] width 24 height 9
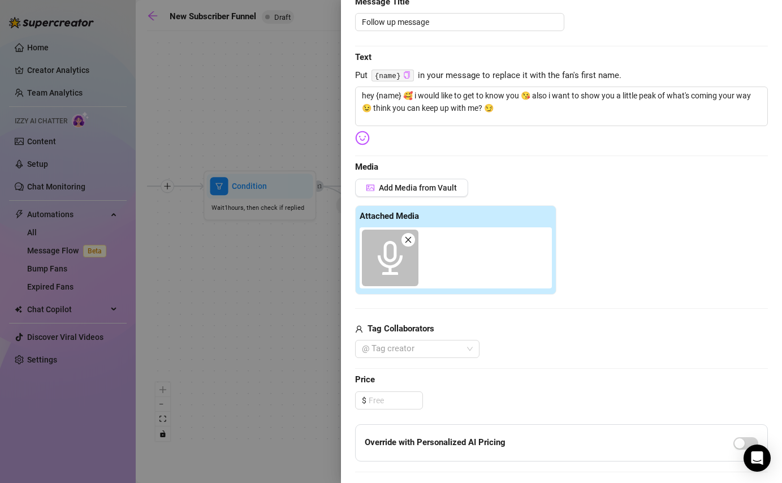
click at [410, 240] on icon "close" at bounding box center [408, 240] width 8 height 8
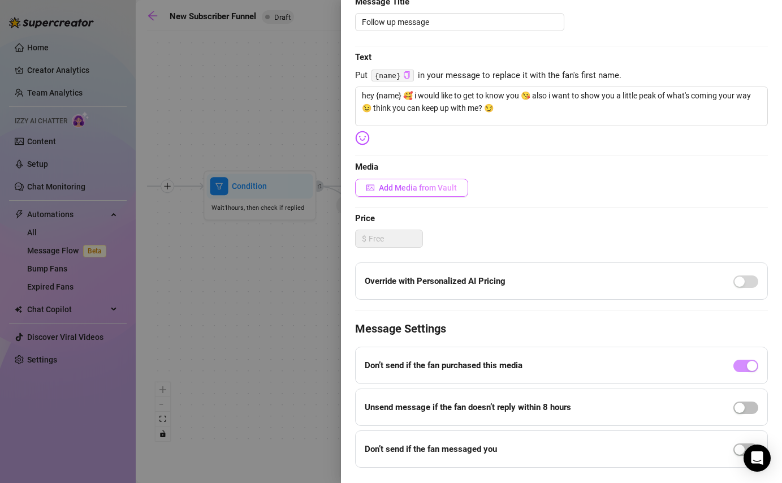
click at [398, 188] on span "Add Media from Vault" at bounding box center [418, 187] width 78 height 9
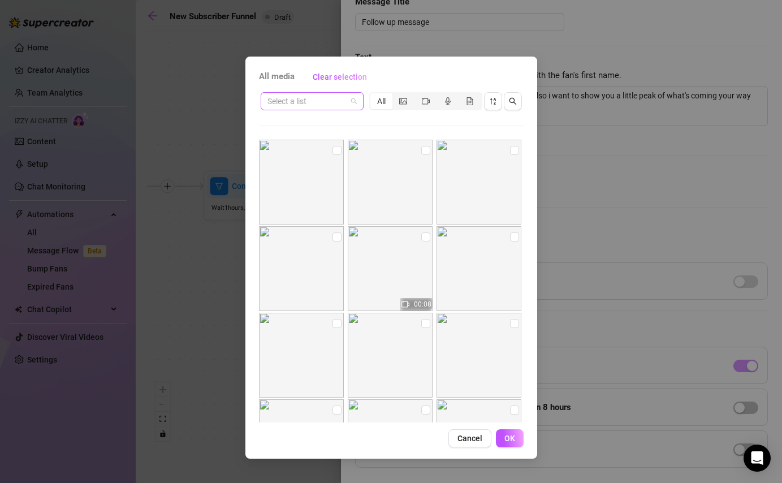
click at [325, 99] on input "search" at bounding box center [306, 101] width 79 height 17
type input "sub"
click at [332, 74] on span "Clear selection" at bounding box center [340, 76] width 54 height 9
click at [502, 434] on button "OK" at bounding box center [510, 438] width 28 height 18
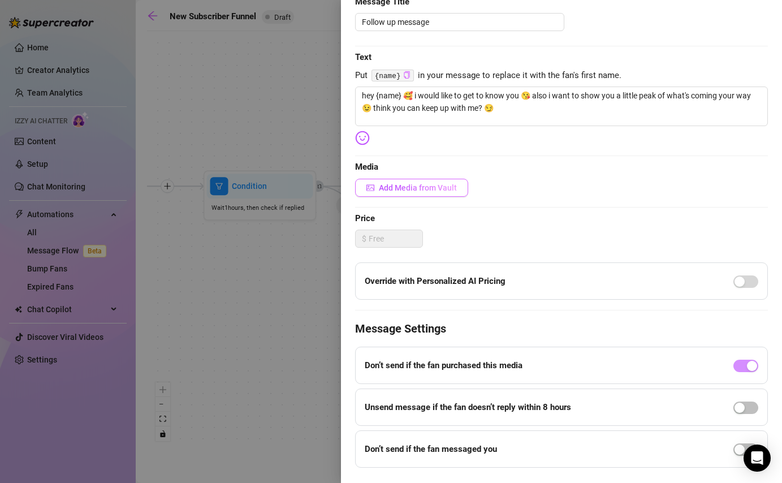
click at [417, 192] on button "Add Media from Vault" at bounding box center [411, 188] width 113 height 18
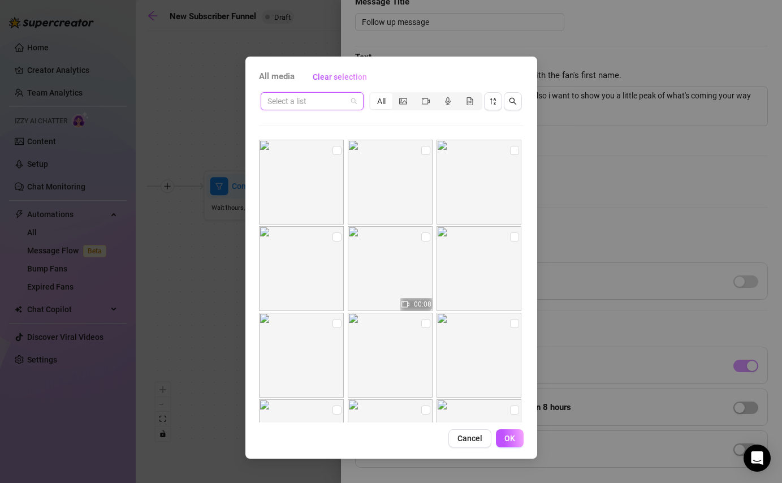
click at [296, 106] on input "search" at bounding box center [306, 101] width 79 height 17
type input "sub"
click at [463, 445] on button "Cancel" at bounding box center [469, 438] width 43 height 18
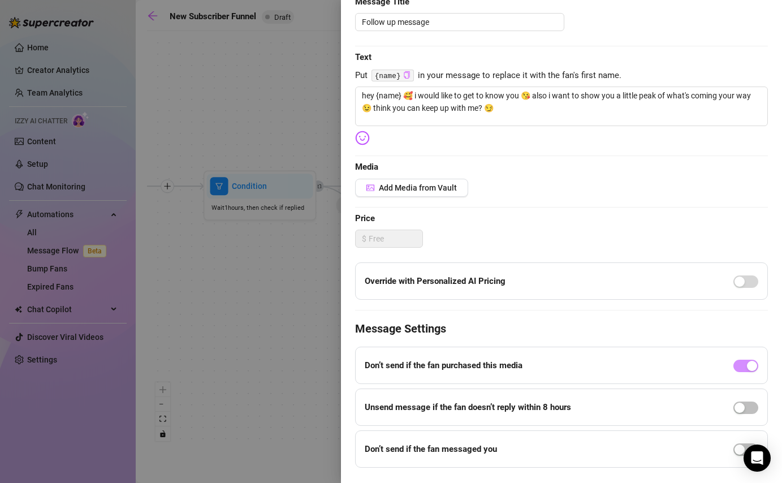
scroll to position [156, 0]
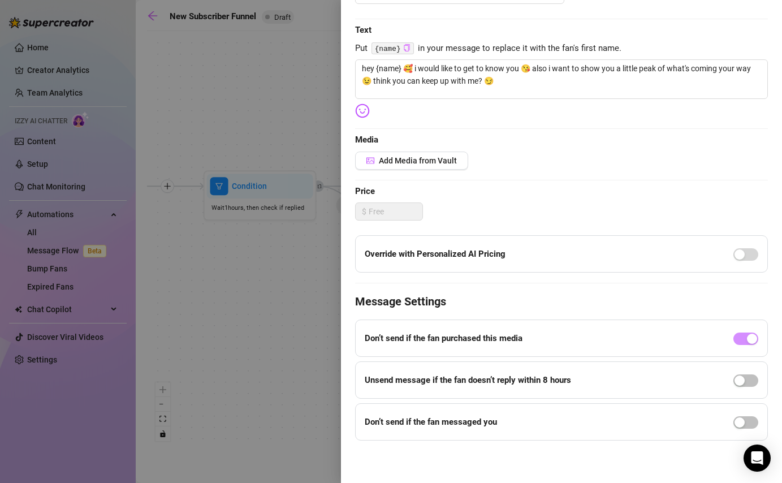
click at [287, 351] on div at bounding box center [391, 241] width 782 height 483
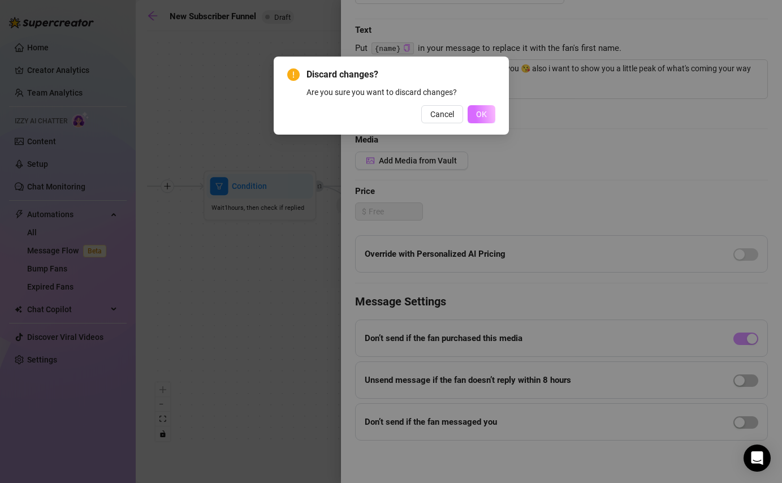
click at [491, 111] on button "OK" at bounding box center [481, 114] width 28 height 18
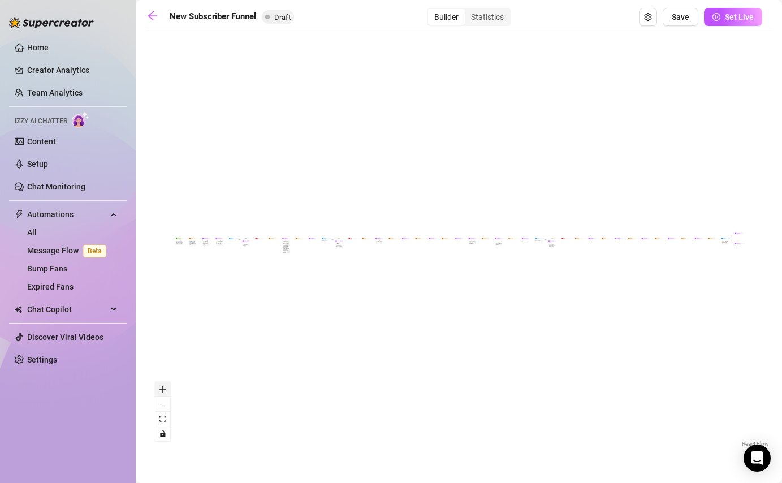
click at [162, 392] on icon "zoom in" at bounding box center [162, 389] width 7 height 7
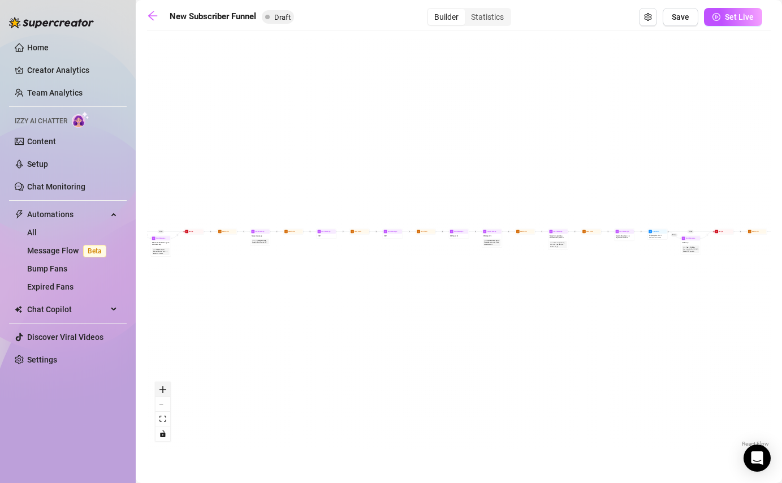
click at [162, 392] on icon "zoom in" at bounding box center [162, 389] width 7 height 7
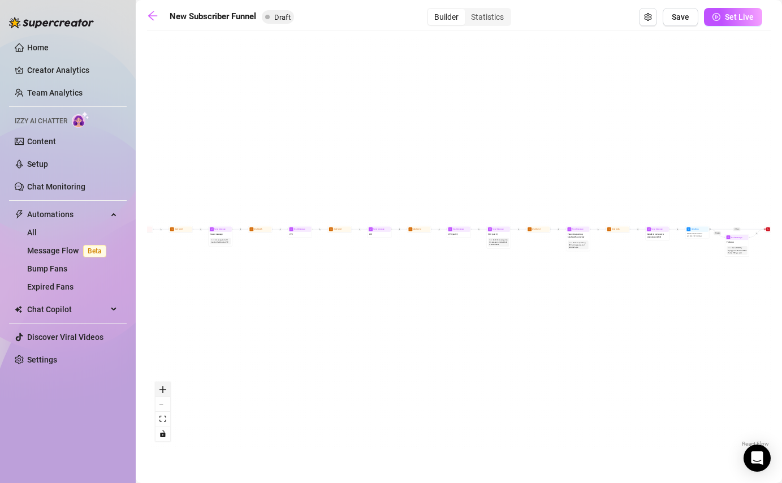
click at [162, 392] on icon "zoom in" at bounding box center [162, 389] width 7 height 7
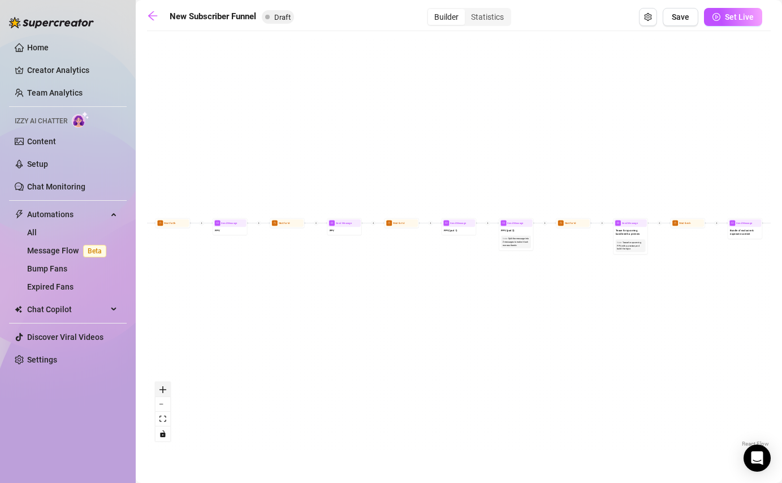
click at [162, 392] on icon "zoom in" at bounding box center [162, 389] width 7 height 7
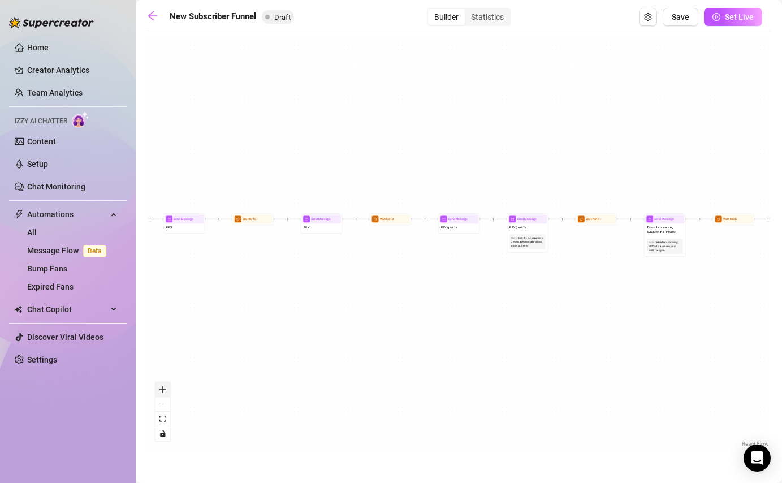
click at [162, 392] on icon "zoom in" at bounding box center [162, 389] width 7 height 7
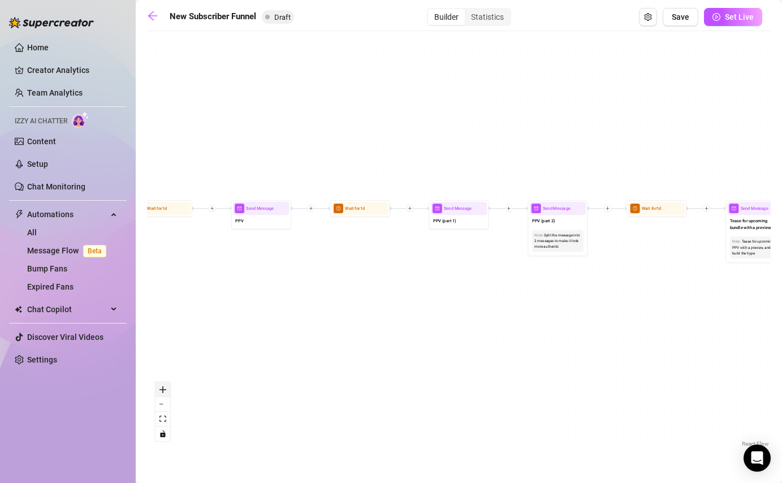
click at [162, 392] on icon "zoom in" at bounding box center [162, 389] width 7 height 7
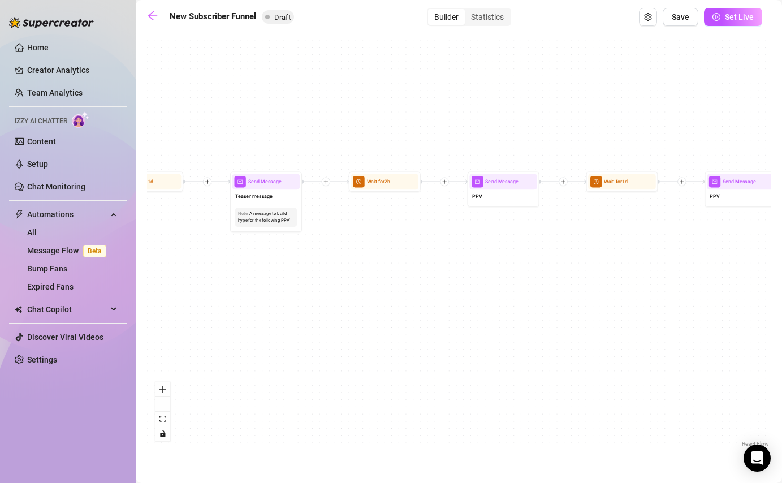
drag, startPoint x: 270, startPoint y: 278, endPoint x: 789, endPoint y: 263, distance: 519.0
click at [781, 263] on html "Home Creator Analytics Team Analytics Izzy AI Chatter Content Setup Chat Monito…" at bounding box center [391, 241] width 782 height 483
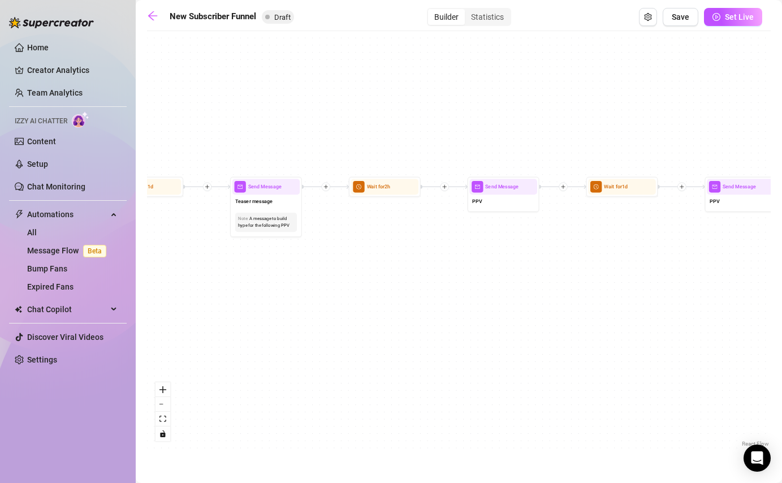
drag, startPoint x: 258, startPoint y: 308, endPoint x: 789, endPoint y: 314, distance: 531.3
click at [781, 314] on html "Home Creator Analytics Team Analytics Izzy AI Chatter Content Setup Chat Monito…" at bounding box center [391, 241] width 782 height 483
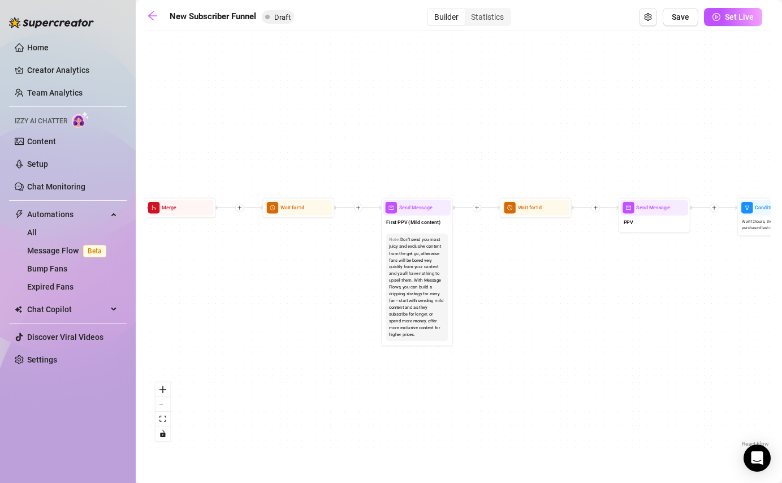
drag, startPoint x: 339, startPoint y: 336, endPoint x: 789, endPoint y: 351, distance: 450.1
click at [781, 351] on html "Home Creator Analytics Team Analytics Izzy AI Chatter Content Setup Chat Monito…" at bounding box center [391, 241] width 782 height 483
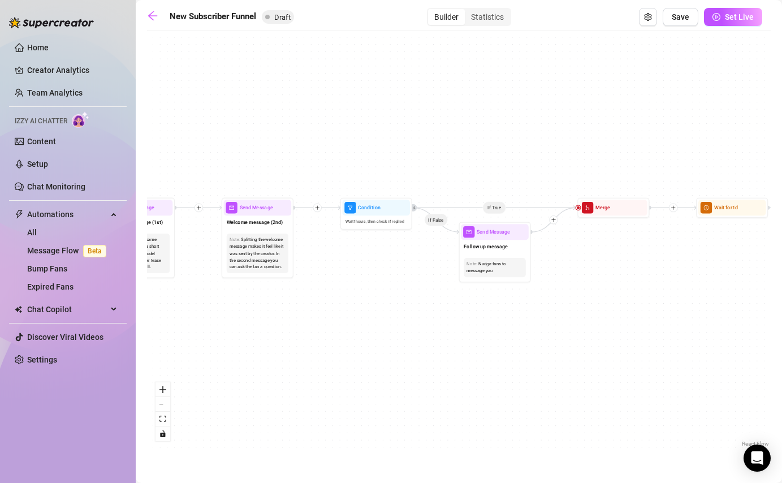
drag, startPoint x: 355, startPoint y: 346, endPoint x: 789, endPoint y: 346, distance: 433.5
click at [781, 346] on html "Home Creator Analytics Team Analytics Izzy AI Chatter Content Setup Chat Monito…" at bounding box center [391, 241] width 782 height 483
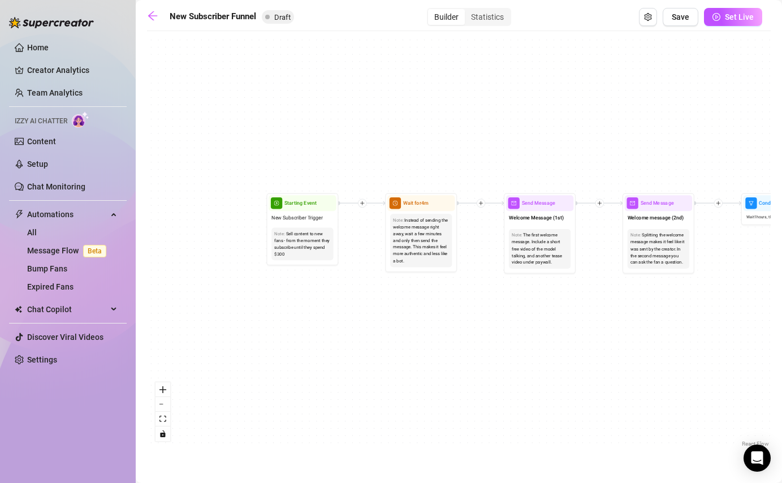
drag, startPoint x: 388, startPoint y: 346, endPoint x: 789, endPoint y: 341, distance: 400.8
click at [781, 341] on html "Home Creator Analytics Team Analytics Izzy AI Chatter Content Setup Chat Monito…" at bounding box center [391, 241] width 782 height 483
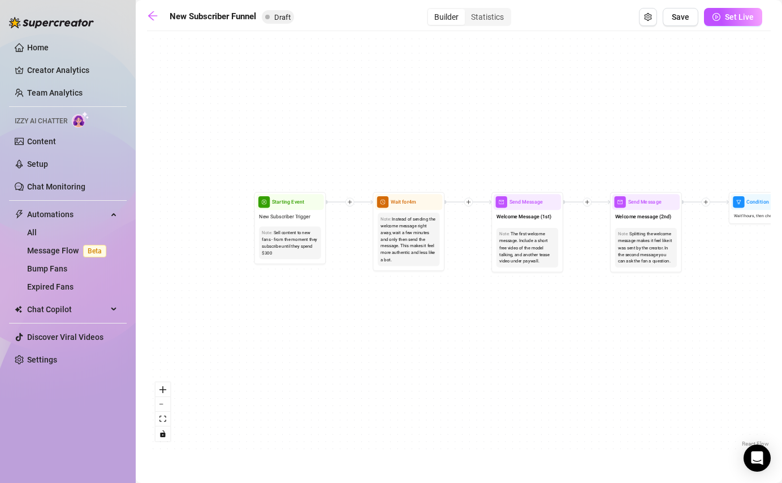
drag, startPoint x: 425, startPoint y: 328, endPoint x: 416, endPoint y: 328, distance: 9.0
click at [416, 328] on div "If True If False If True If False If True If False If True If False Merge Merge…" at bounding box center [458, 243] width 623 height 413
click at [521, 249] on div "The first welcome message. Include a short free video of the model talking, and…" at bounding box center [527, 248] width 56 height 34
click at [504, 214] on span "Welcome Message (1st)" at bounding box center [523, 217] width 55 height 8
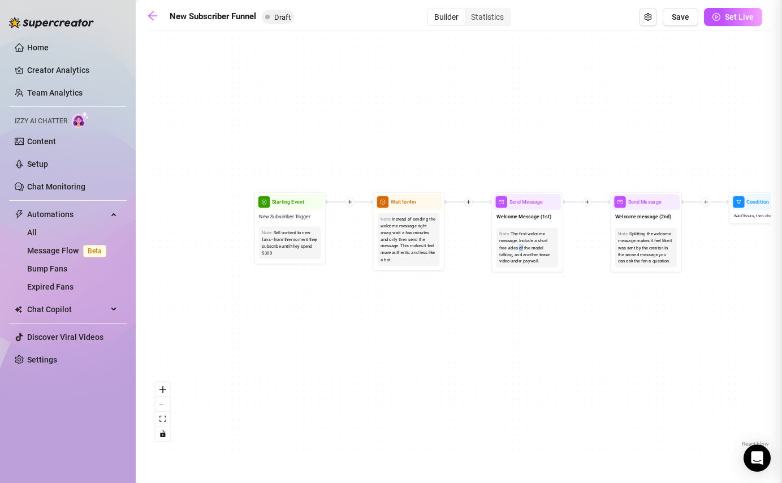
type textarea "First part of the welcome message"
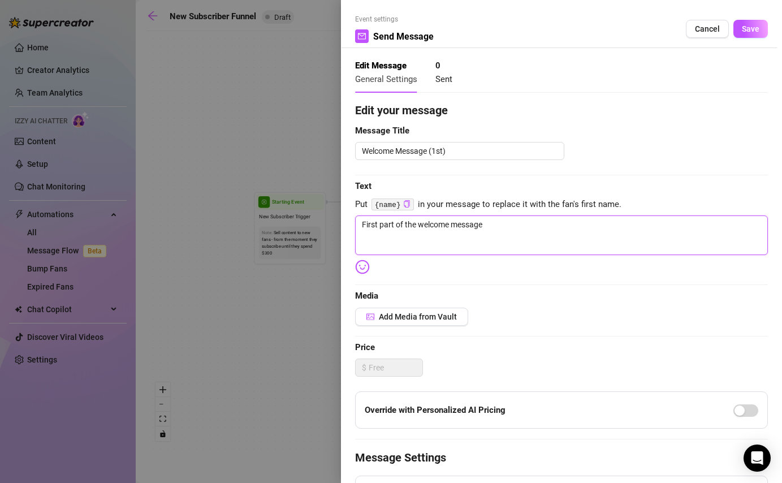
drag, startPoint x: 505, startPoint y: 230, endPoint x: 305, endPoint y: 197, distance: 202.2
click at [305, 197] on div "Event settings Send Message Cancel Save Edit Message General Settings 0 Sent Ed…" at bounding box center [391, 241] width 782 height 483
paste textarea "Hiii babe! 😘 Now that you found me here… ready for some fun? 😏 I’ve got a littl…"
type textarea "Hiii babe! 😘 Now that you found me here… ready for some fun? 😏 I’ve got a littl…"
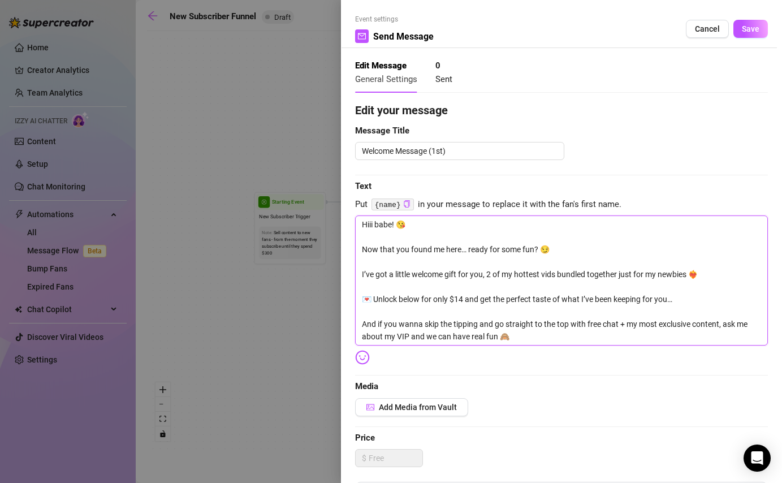
drag, startPoint x: 363, startPoint y: 314, endPoint x: 521, endPoint y: 354, distance: 162.7
click at [521, 354] on div "Edit your message Message Title Welcome Message (1st) Text Put {name} in your m…" at bounding box center [561, 403] width 413 height 602
type textarea "Hiii babe! 😘 Now that you found me here… ready for some fun? 😏 I’ve got a littl…"
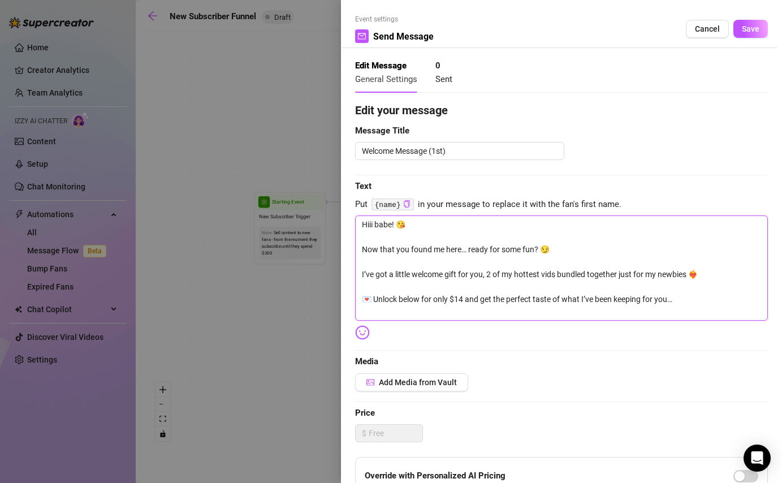
type textarea "Hiii babe! 😘 Now that you found me here… ready for some fun? 😏 I’ve got a littl…"
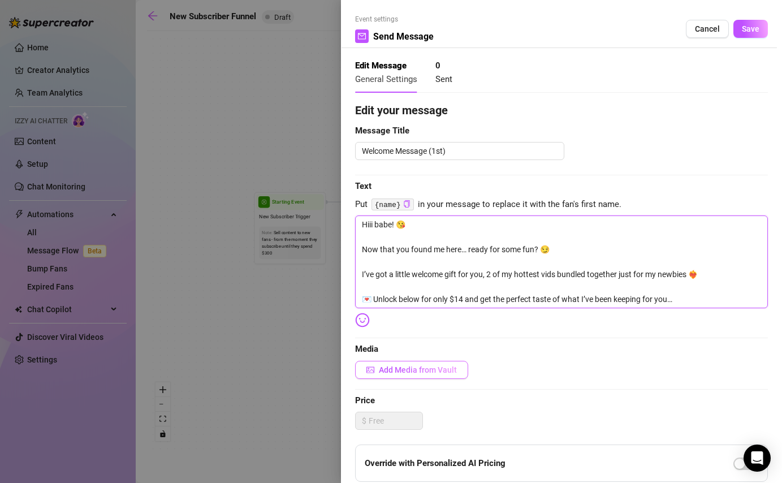
type textarea "Hiii babe! 😘 Now that you found me here… ready for some fun? 😏 I’ve got a littl…"
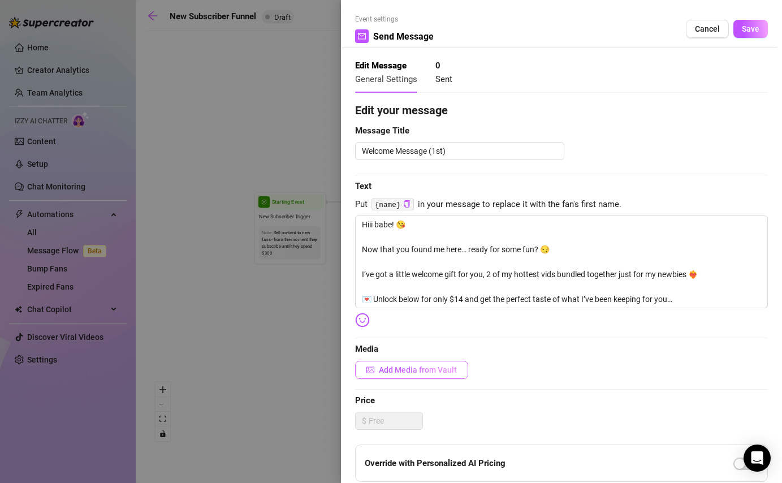
click at [389, 368] on span "Add Media from Vault" at bounding box center [418, 369] width 78 height 9
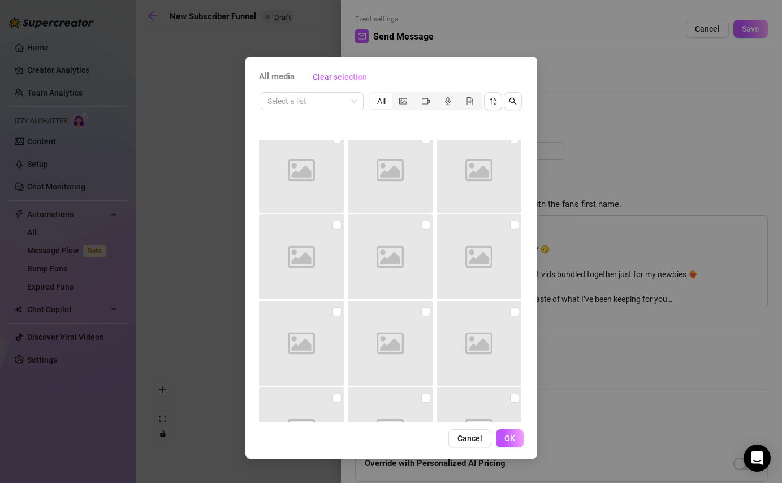
scroll to position [12878, 0]
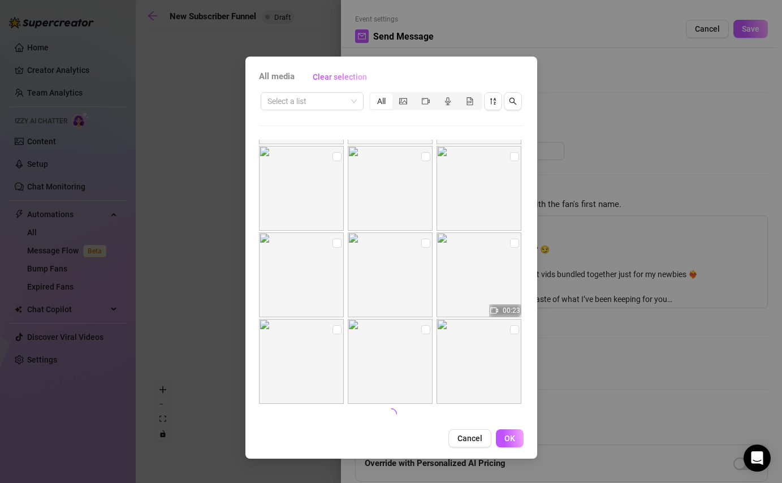
click at [459, 83] on div "All media Clear selection" at bounding box center [391, 77] width 265 height 18
click at [338, 329] on input "checkbox" at bounding box center [336, 329] width 9 height 9
checkbox input "true"
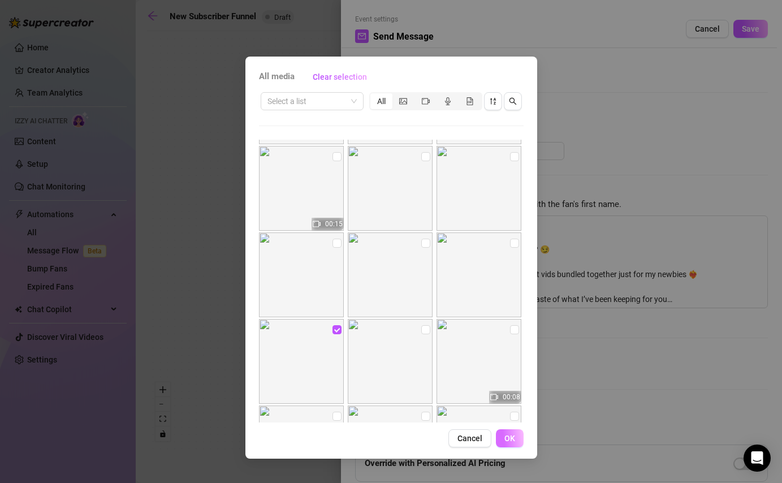
click at [514, 435] on button "OK" at bounding box center [510, 438] width 28 height 18
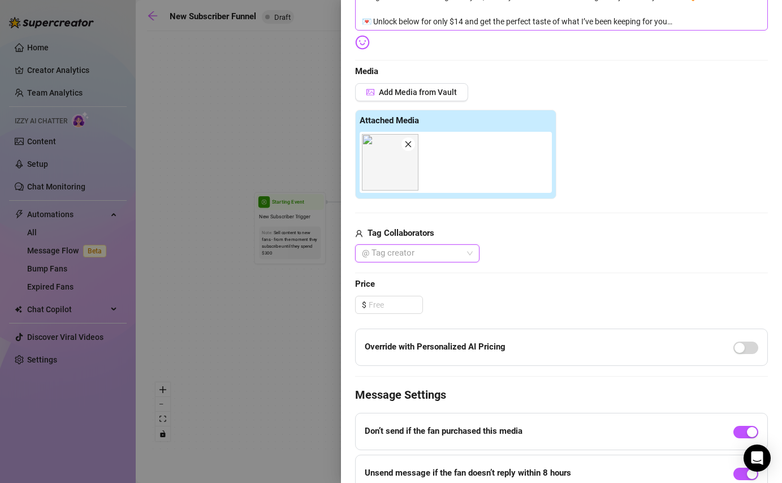
scroll to position [387, 0]
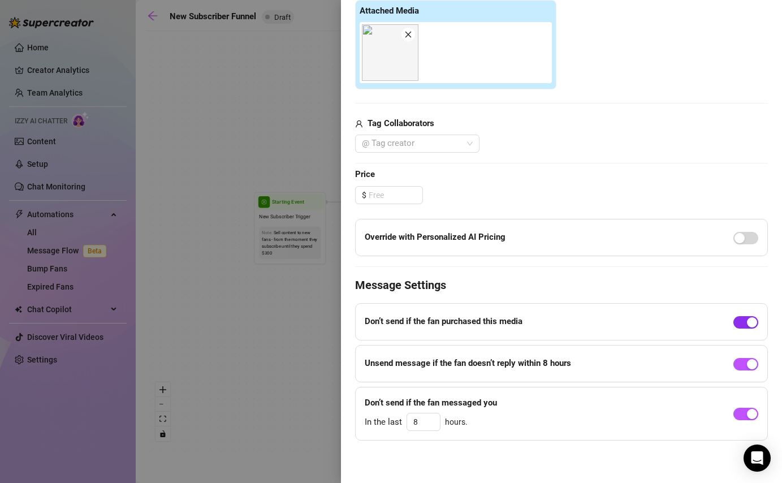
click at [747, 325] on div "button" at bounding box center [752, 322] width 10 height 10
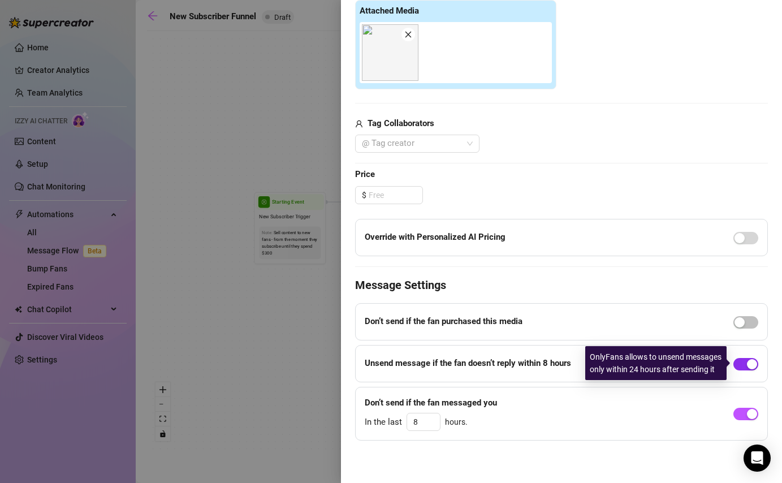
click at [749, 366] on div "button" at bounding box center [752, 364] width 10 height 10
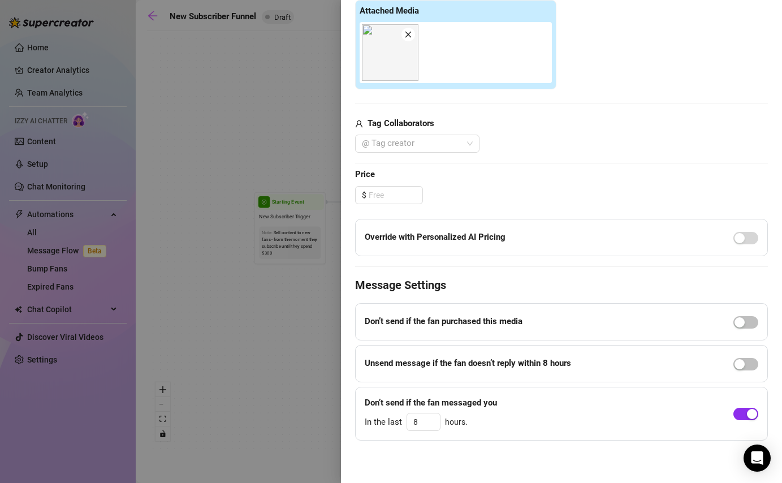
click at [742, 413] on span "button" at bounding box center [745, 413] width 25 height 12
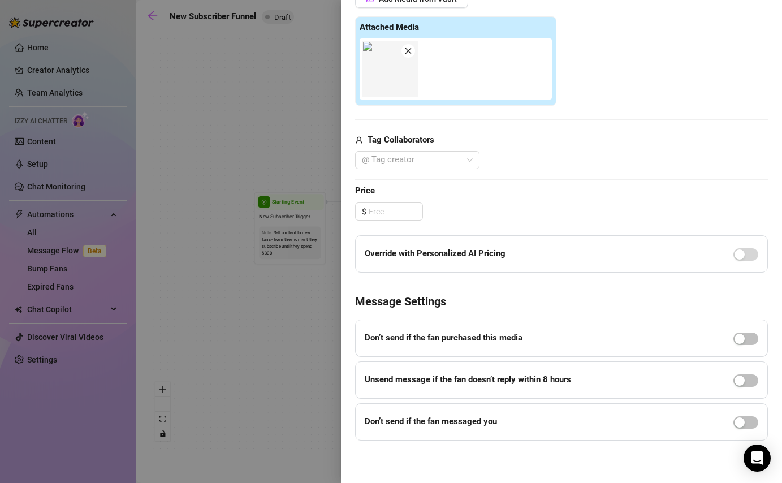
scroll to position [0, 0]
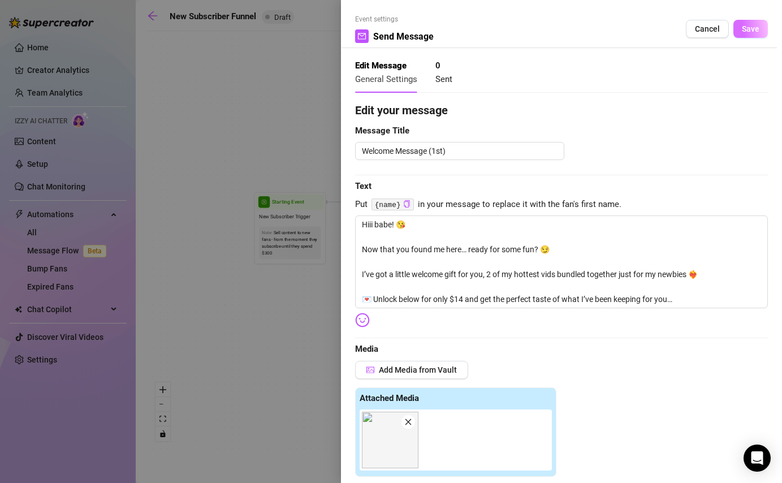
click at [745, 33] on span "Save" at bounding box center [751, 28] width 18 height 9
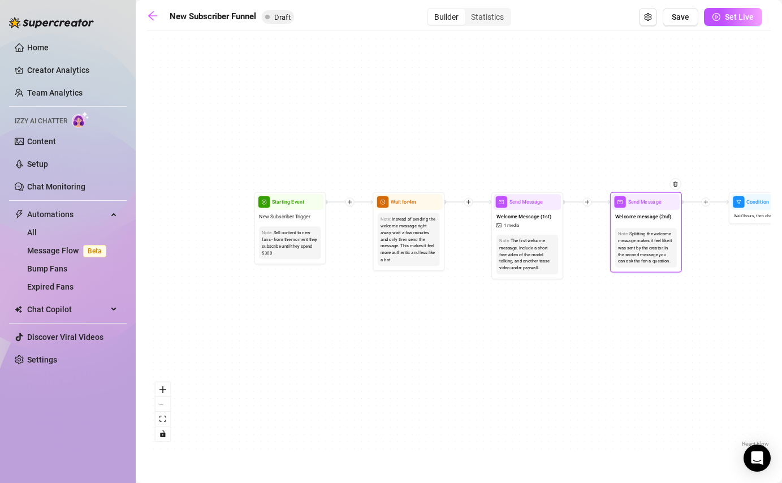
click at [635, 228] on div "Note: Splitting the welcome message makes it feel like it was sent by the creat…" at bounding box center [646, 248] width 62 height 40
type textarea "Second part of the welcome message"
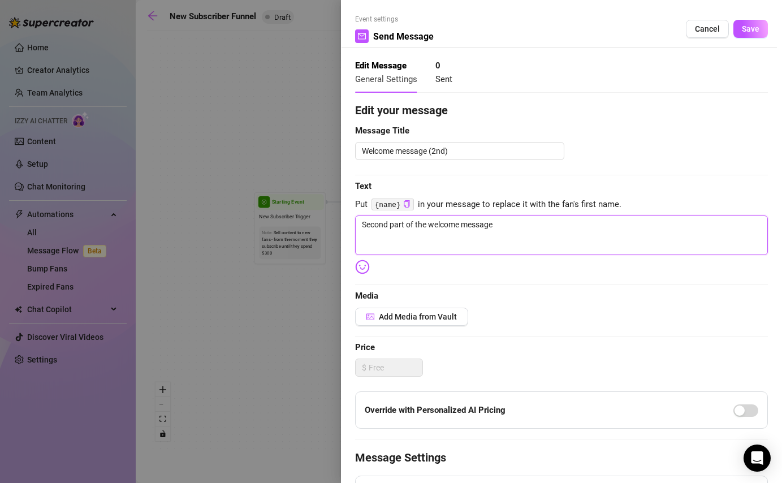
drag, startPoint x: 519, startPoint y: 222, endPoint x: 242, endPoint y: 197, distance: 278.1
click at [242, 197] on div "Event settings Send Message Cancel Save Edit Message General Settings 0 Sent Ed…" at bounding box center [391, 241] width 782 height 483
paste textarea "And if you wanna skip the tipping and go straight to the top with free chat + m…"
type textarea "And if you wanna skip the tipping and go straight to the top with free chat + m…"
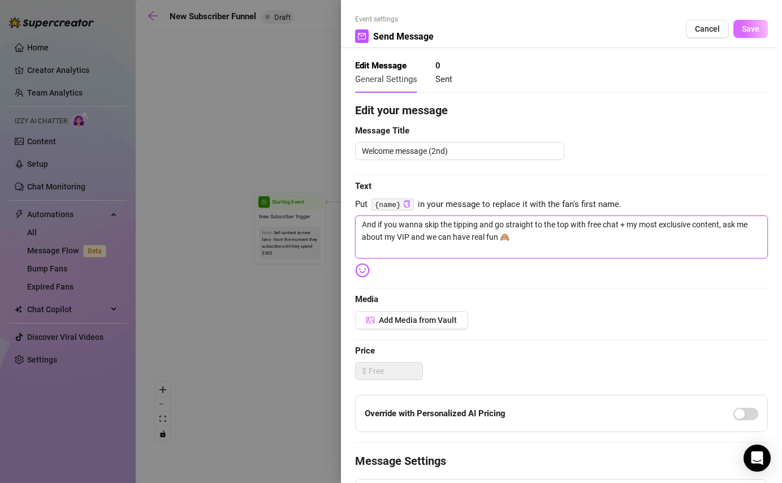
type textarea "And if you wanna skip the tipping and go straight to the top with free chat + m…"
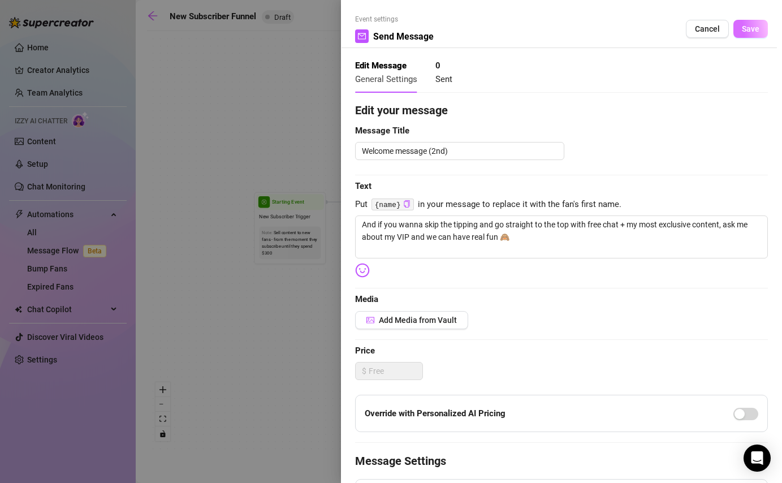
click at [740, 31] on button "Save" at bounding box center [750, 29] width 34 height 18
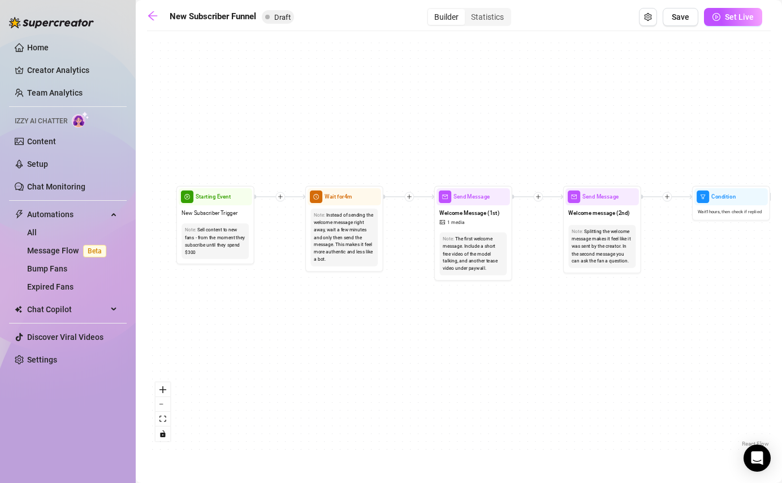
drag, startPoint x: 633, startPoint y: 317, endPoint x: 357, endPoint y: 317, distance: 275.8
click at [357, 317] on div "If True If False If True If False If True If False If True If False Merge Merge…" at bounding box center [458, 243] width 623 height 413
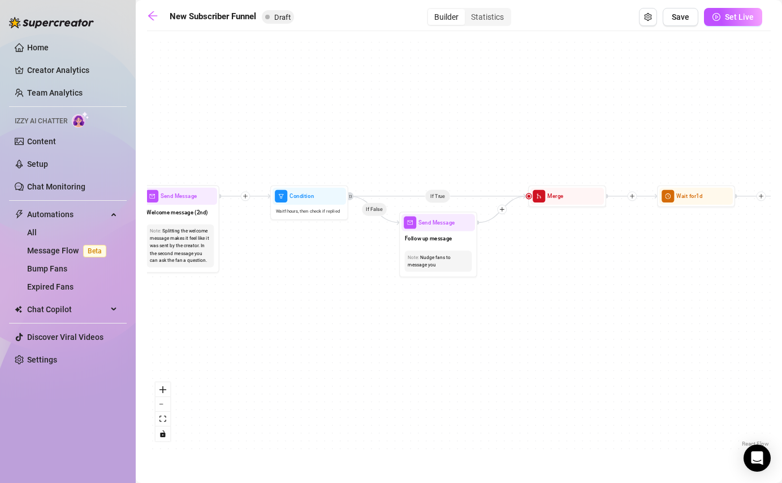
drag, startPoint x: 530, startPoint y: 288, endPoint x: 341, endPoint y: 288, distance: 189.3
click at [341, 288] on div "If True If False If True If False If True If False If True If False Merge Merge…" at bounding box center [458, 243] width 623 height 413
click at [438, 246] on div "Follow up message" at bounding box center [437, 239] width 73 height 16
type textarea "/"
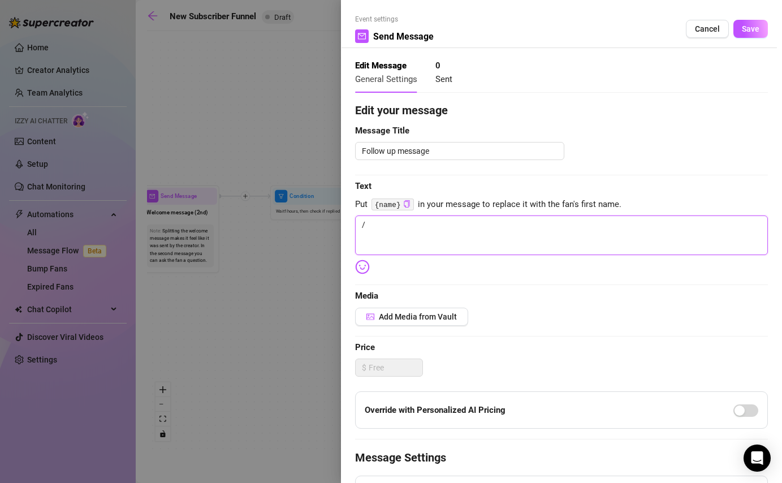
drag, startPoint x: 387, startPoint y: 223, endPoint x: 346, endPoint y: 223, distance: 40.7
click at [349, 223] on div "Event settings Send Message Cancel Save Edit Message General Settings 0 Sent Ed…" at bounding box center [561, 241] width 441 height 483
type textarea "Write your message here"
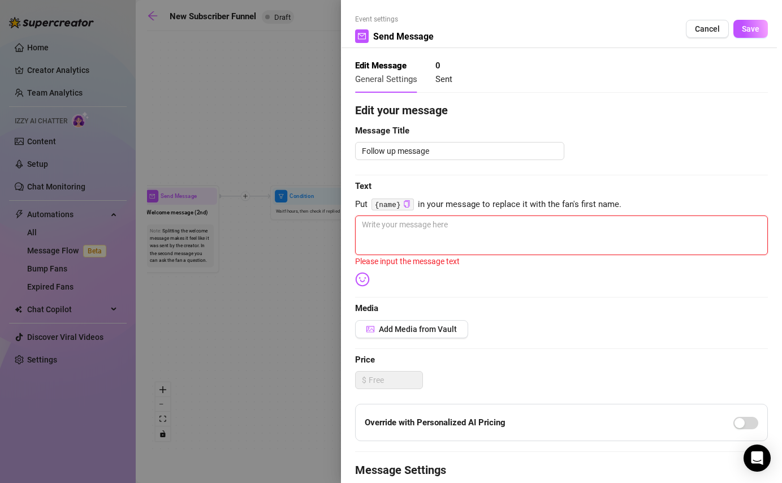
click at [454, 241] on textarea at bounding box center [561, 235] width 413 height 40
paste textarea "hey gerben 🥰 i would like to get to know you 😘 also i want to show you a little…"
type textarea "hey gerben 🥰 i would like to get to know you 😘 also i want to show you a little…"
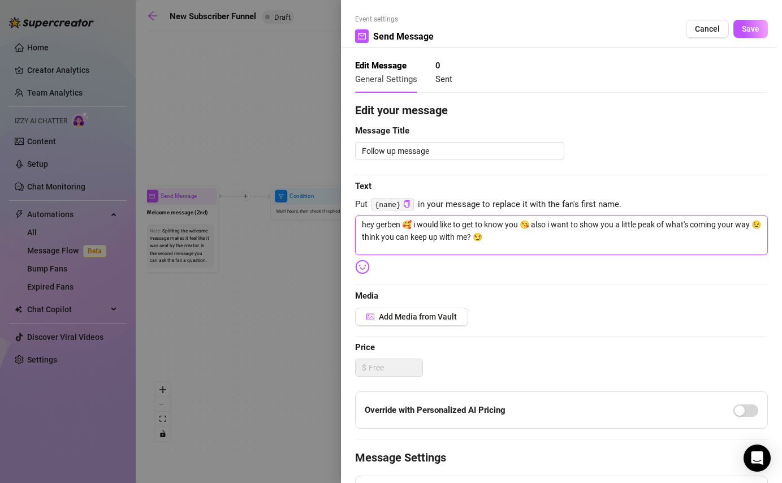
drag, startPoint x: 400, startPoint y: 226, endPoint x: 377, endPoint y: 225, distance: 23.2
click at [377, 225] on textarea "hey gerben 🥰 i would like to get to know you 😘 also i want to show you a little…" at bounding box center [561, 235] width 413 height 40
type textarea "hey gerben 🥰 i would like to get to know you 😘 also i want to show you a little…"
click at [403, 204] on icon "copy" at bounding box center [406, 203] width 7 height 7
drag, startPoint x: 400, startPoint y: 226, endPoint x: 376, endPoint y: 225, distance: 24.3
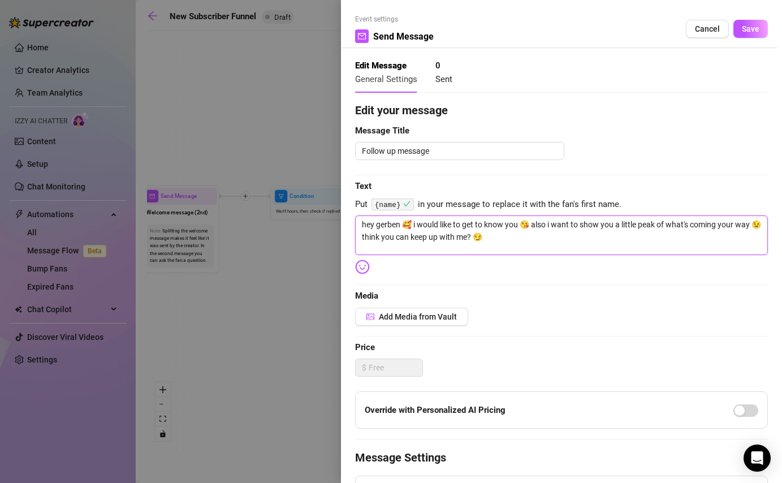
click at [376, 225] on textarea "hey gerben 🥰 i would like to get to know you 😘 also i want to show you a little…" at bounding box center [561, 235] width 413 height 40
paste textarea "{name}"
type textarea "hey {name} 🥰 i would like to get to know you 😘 also i want to show you a little…"
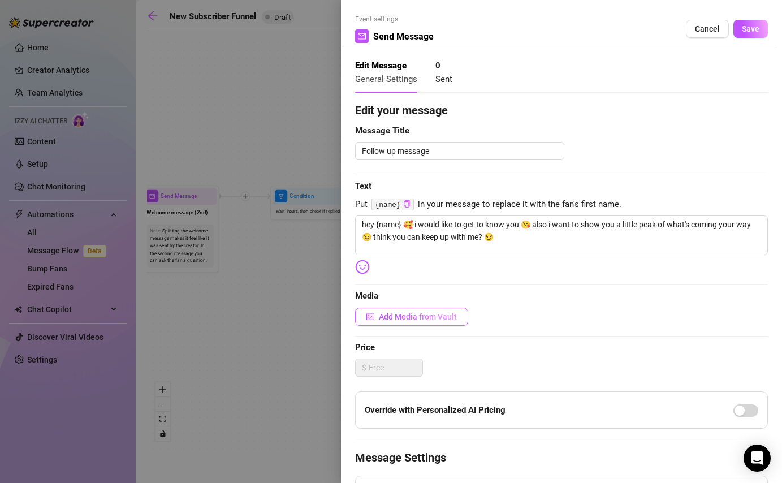
click at [370, 312] on span "button" at bounding box center [370, 316] width 8 height 9
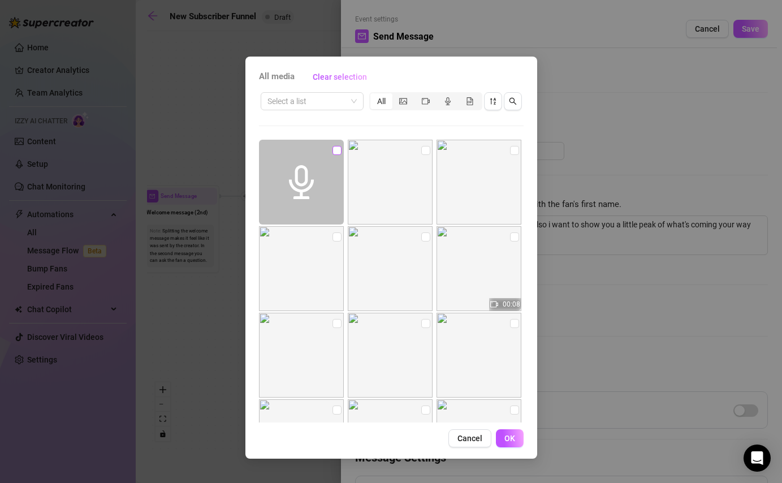
click at [337, 149] on input "checkbox" at bounding box center [336, 150] width 9 height 9
checkbox input "true"
click at [510, 441] on span "OK" at bounding box center [509, 437] width 11 height 9
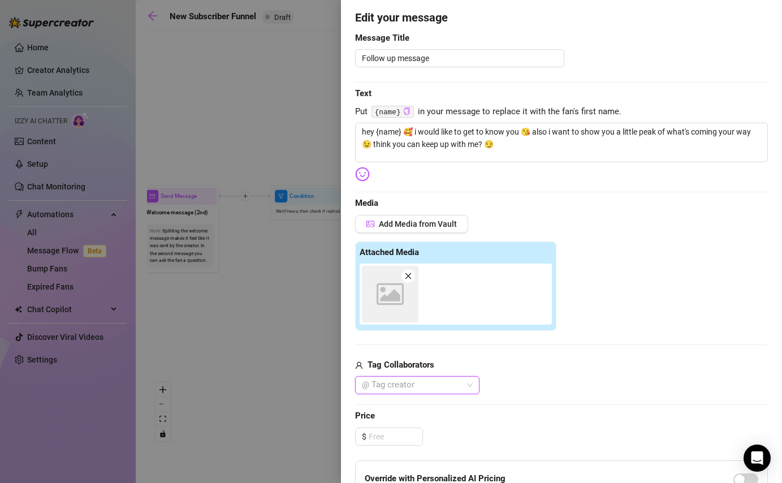
scroll to position [94, 0]
click at [503, 227] on div "Add Media from Vault" at bounding box center [561, 227] width 413 height 27
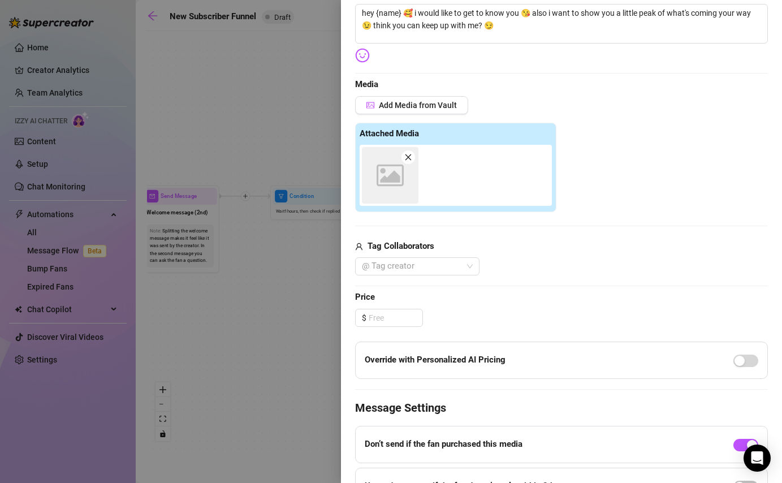
scroll to position [213, 0]
click at [393, 320] on input at bounding box center [395, 316] width 54 height 17
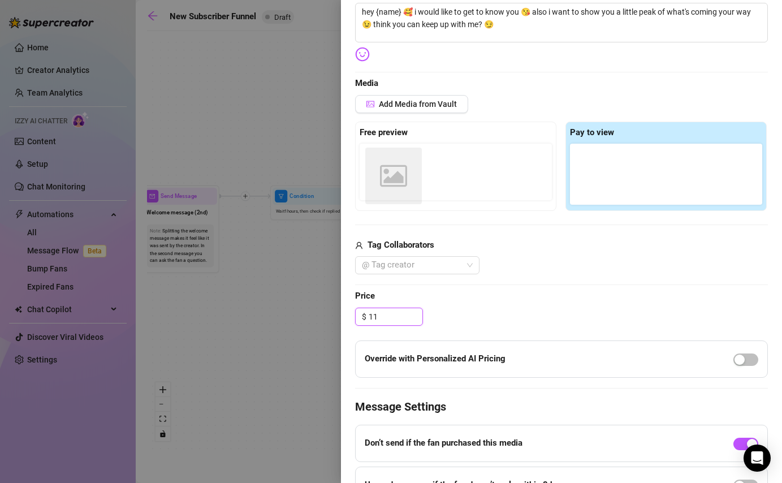
drag, startPoint x: 592, startPoint y: 190, endPoint x: 381, endPoint y: 190, distance: 210.8
click at [381, 191] on div "Free preview Pay to view Image placeholder" at bounding box center [561, 166] width 413 height 89
drag, startPoint x: 584, startPoint y: 172, endPoint x: 366, endPoint y: 194, distance: 219.8
click at [366, 194] on div "Free preview Pay to view Image placeholder" at bounding box center [561, 166] width 413 height 89
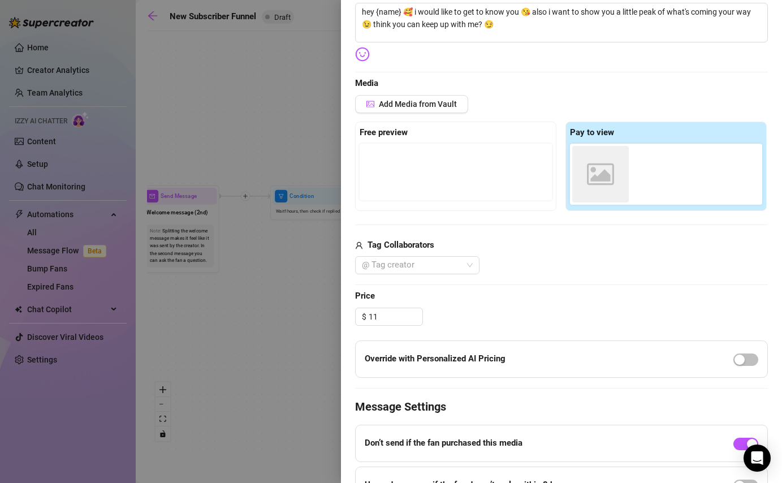
type input "11.00"
click at [493, 333] on div "Edit your message Message Title Follow up message Text Put {name} in your messa…" at bounding box center [561, 217] width 413 height 656
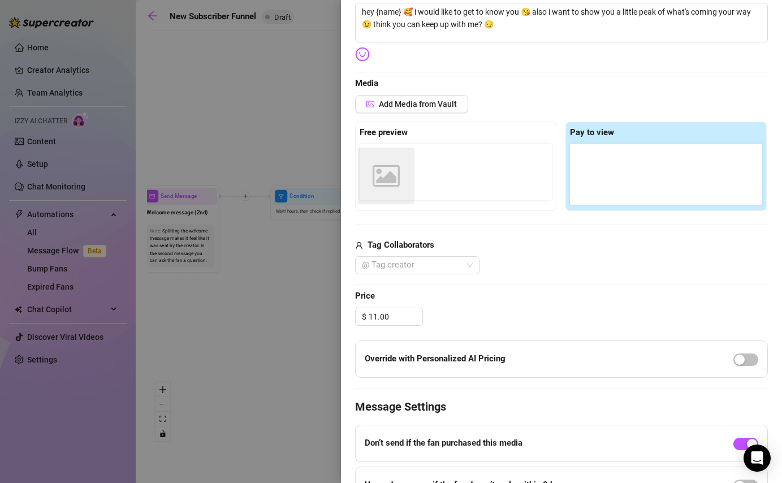
drag, startPoint x: 592, startPoint y: 186, endPoint x: 370, endPoint y: 187, distance: 222.1
click at [370, 187] on div "Free preview Pay to view Image placeholder" at bounding box center [561, 166] width 413 height 89
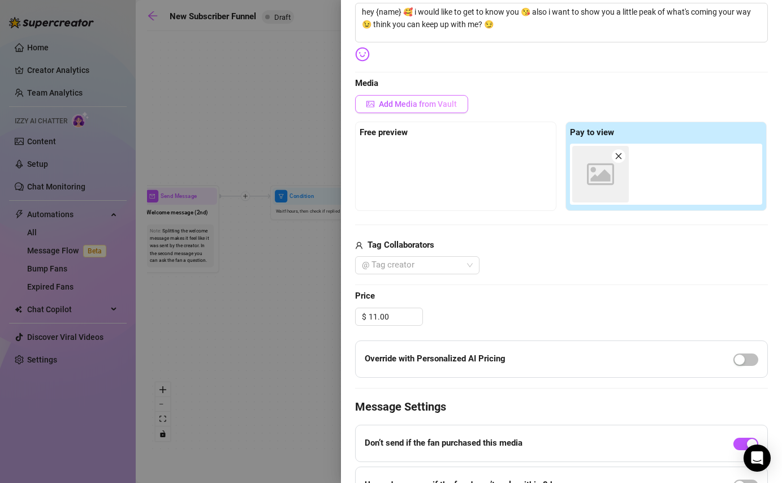
click at [402, 98] on button "Add Media from Vault" at bounding box center [411, 104] width 113 height 18
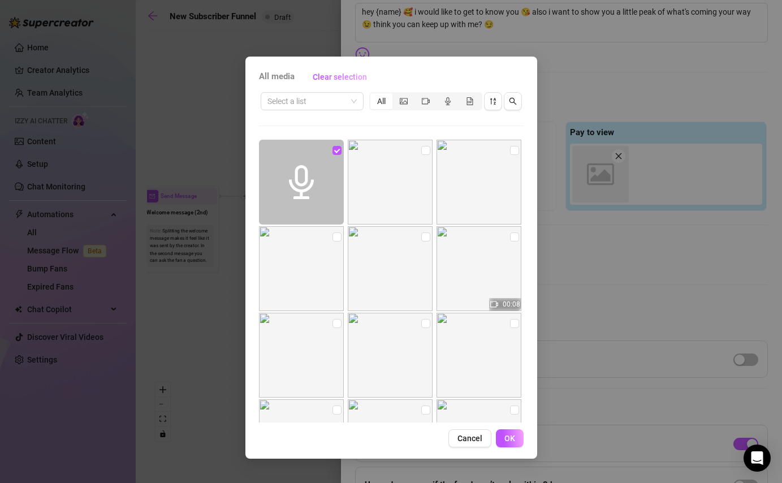
click at [401, 106] on div "Select a list All 00:08 00:42 00:18 00:30 00:46 00:50 00:59 01:02 00:40 00:41 0…" at bounding box center [391, 256] width 265 height 332
click at [315, 95] on input "search" at bounding box center [306, 101] width 79 height 17
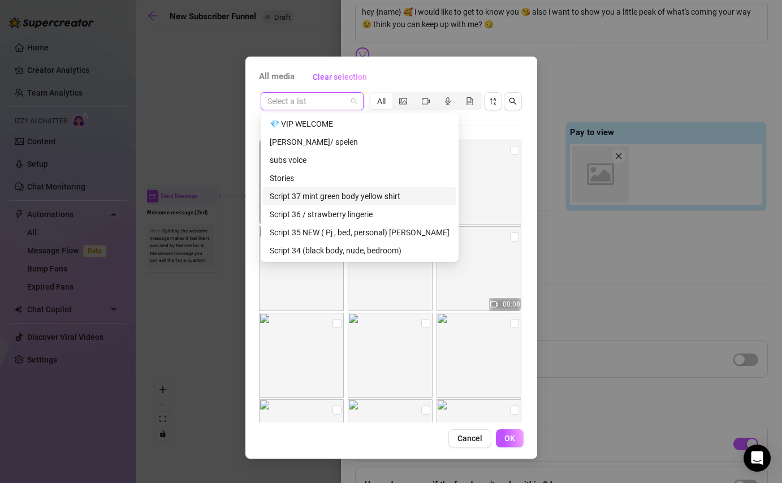
click at [324, 190] on div "Script 37 mint green body yellow shirt" at bounding box center [360, 196] width 180 height 12
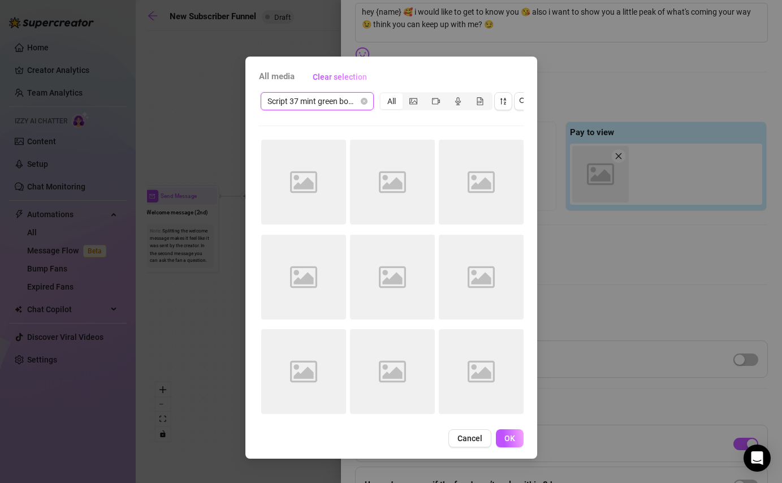
click at [335, 105] on span "Script 37 mint green body yellow shirt" at bounding box center [316, 101] width 99 height 17
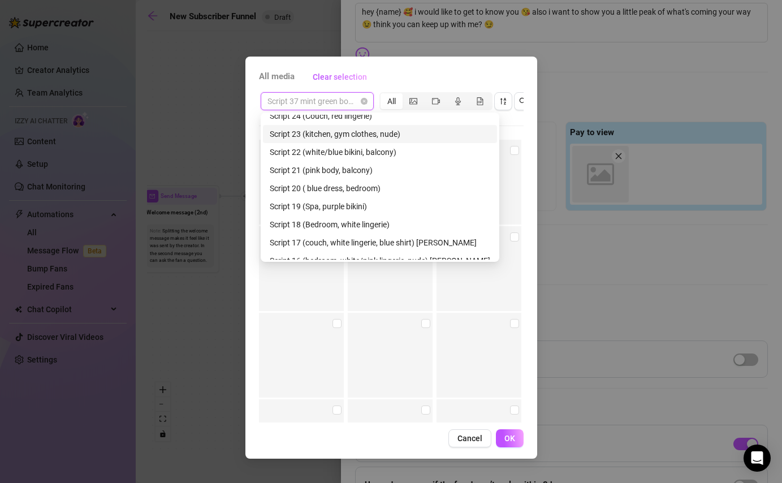
scroll to position [318, 0]
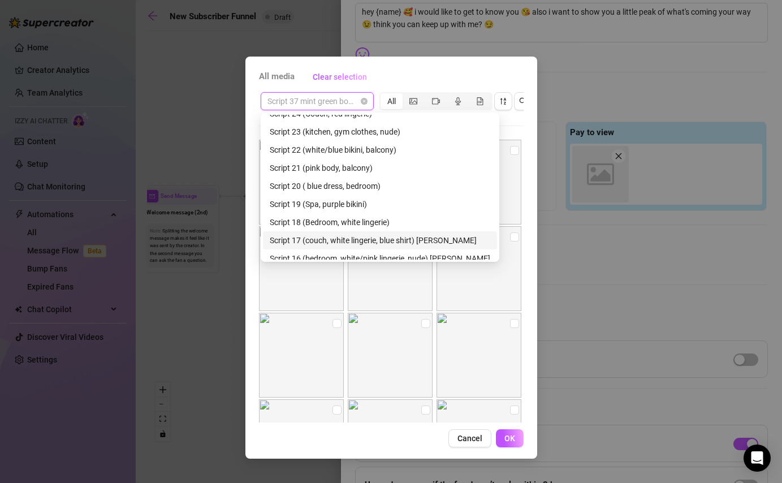
click at [315, 235] on div "Script 17 (couch, white lingerie, blue shirt) [PERSON_NAME]" at bounding box center [380, 240] width 220 height 12
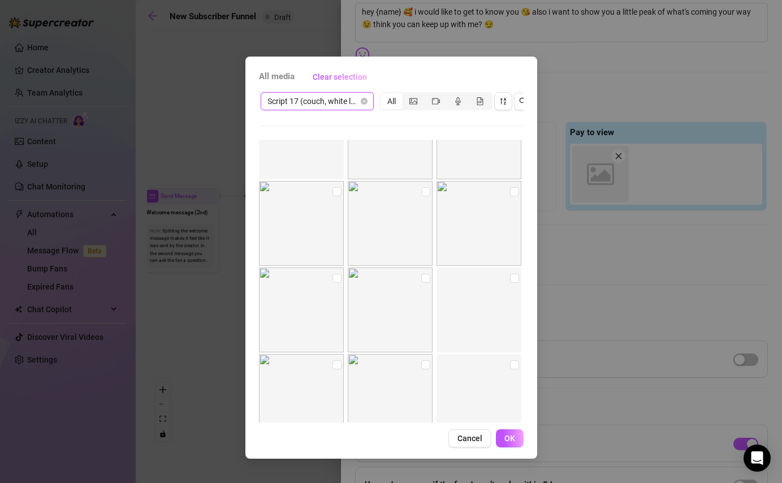
scroll to position [573, 0]
click at [427, 270] on input "checkbox" at bounding box center [425, 269] width 9 height 9
click at [425, 176] on input "checkbox" at bounding box center [425, 179] width 9 height 9
checkbox input "false"
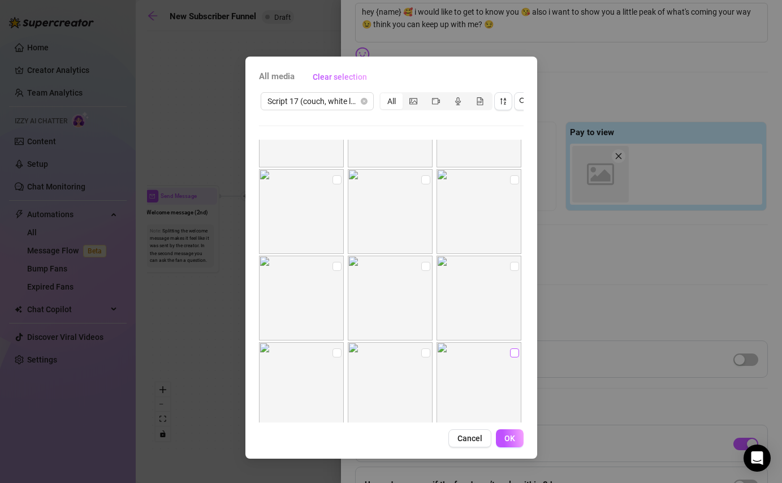
click at [513, 355] on input "checkbox" at bounding box center [514, 352] width 9 height 9
checkbox input "true"
click at [333, 265] on input "checkbox" at bounding box center [336, 266] width 9 height 9
checkbox input "true"
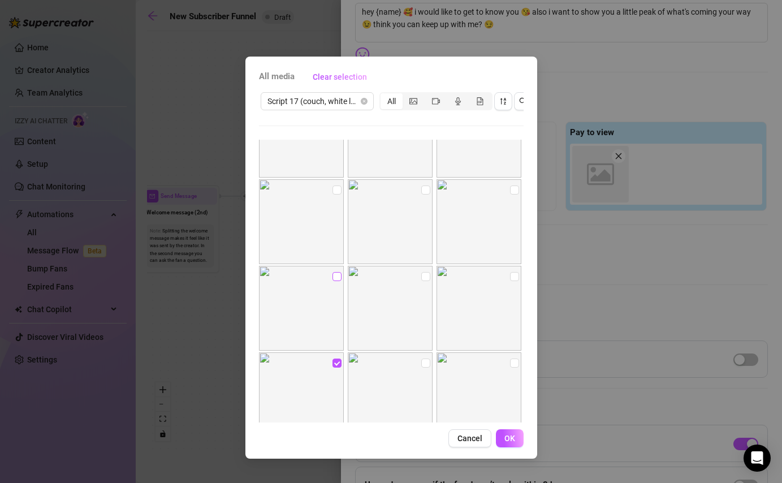
click at [333, 273] on input "checkbox" at bounding box center [336, 276] width 9 height 9
checkbox input "true"
click at [333, 189] on input "checkbox" at bounding box center [336, 189] width 9 height 9
checkbox input "true"
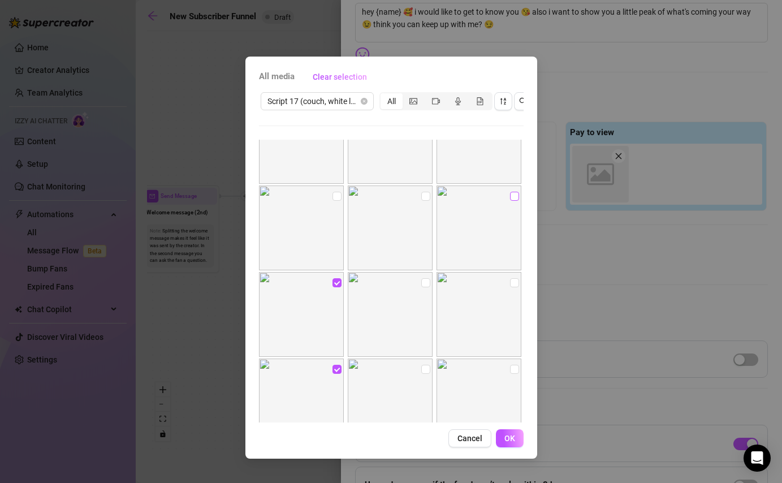
click at [512, 196] on input "checkbox" at bounding box center [514, 196] width 9 height 9
checkbox input "true"
click at [331, 267] on img at bounding box center [301, 299] width 85 height 85
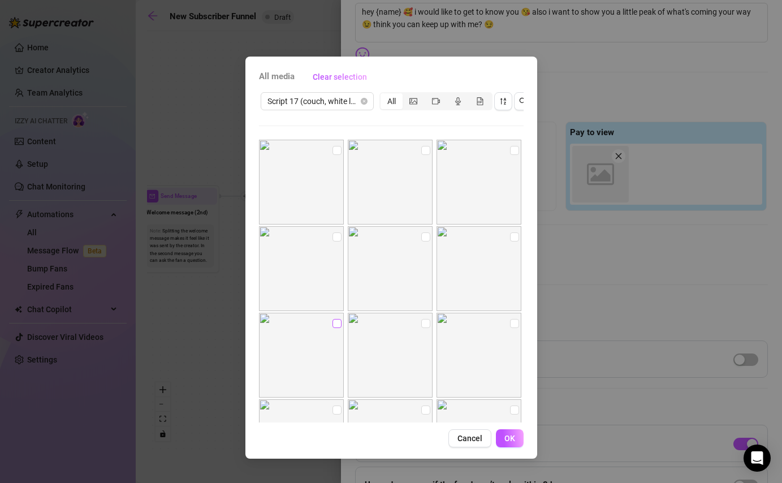
click at [336, 322] on input "checkbox" at bounding box center [336, 323] width 9 height 9
checkbox input "true"
click at [506, 440] on span "OK" at bounding box center [509, 437] width 11 height 9
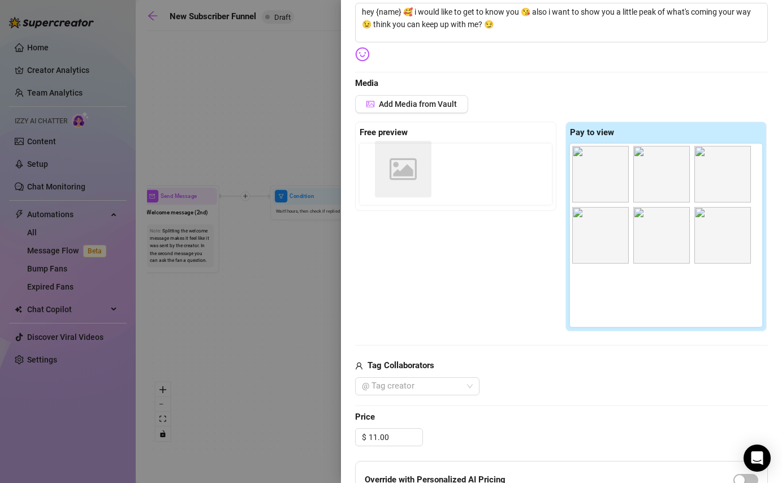
drag, startPoint x: 595, startPoint y: 197, endPoint x: 392, endPoint y: 192, distance: 203.0
click at [392, 192] on div "Free preview Pay to view Image placeholder" at bounding box center [561, 227] width 413 height 210
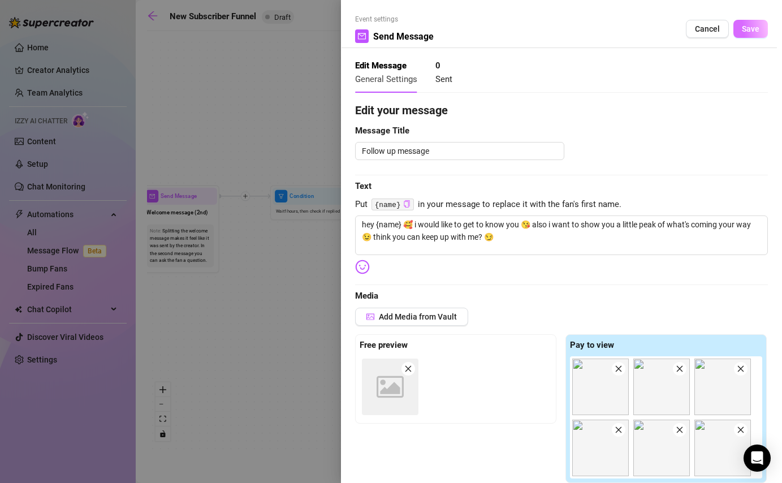
click at [741, 31] on button "Save" at bounding box center [750, 29] width 34 height 18
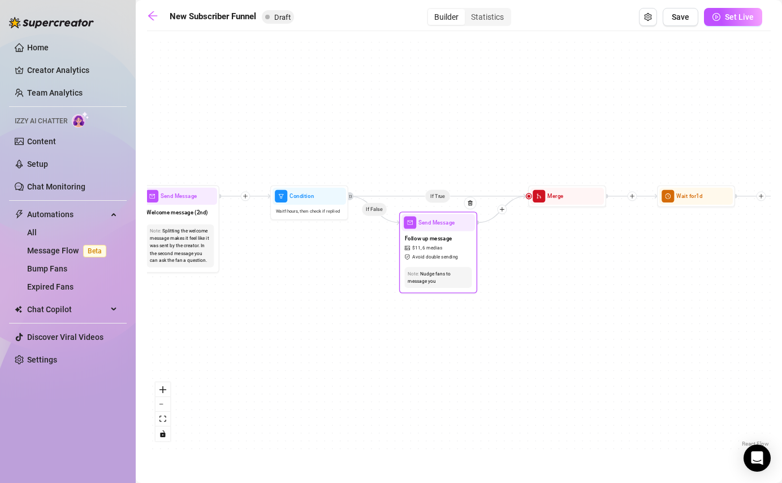
click at [458, 254] on div "Follow up message $ 11 , 6 medias Avoid double sending" at bounding box center [437, 247] width 73 height 33
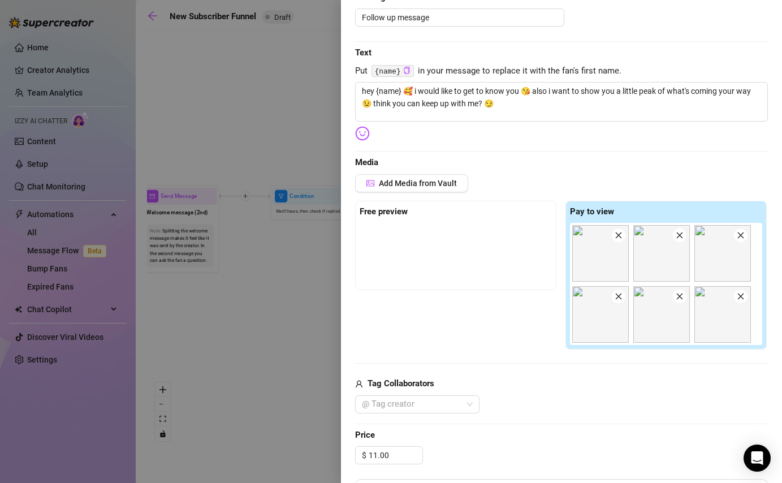
scroll to position [148, 0]
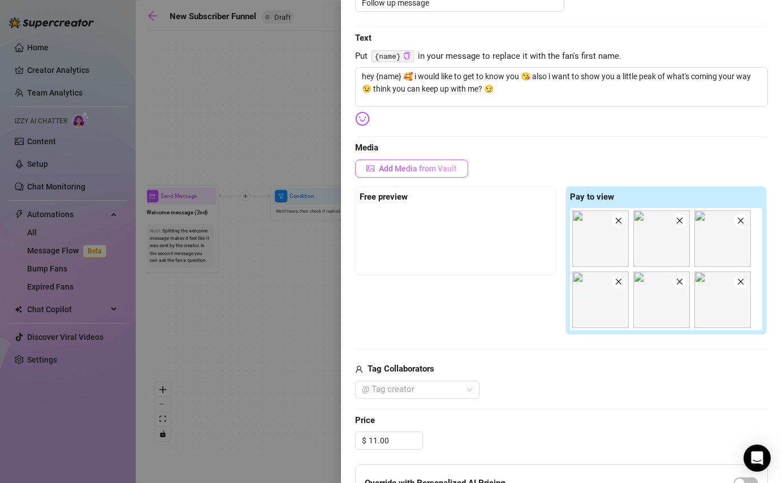
click at [420, 173] on button "Add Media from Vault" at bounding box center [411, 168] width 113 height 18
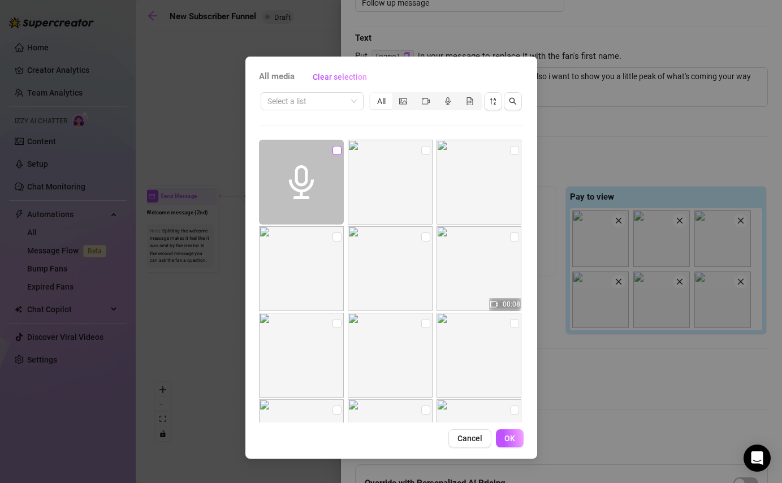
click at [333, 152] on input "checkbox" at bounding box center [336, 150] width 9 height 9
checkbox input "true"
click at [506, 439] on span "OK" at bounding box center [509, 437] width 11 height 9
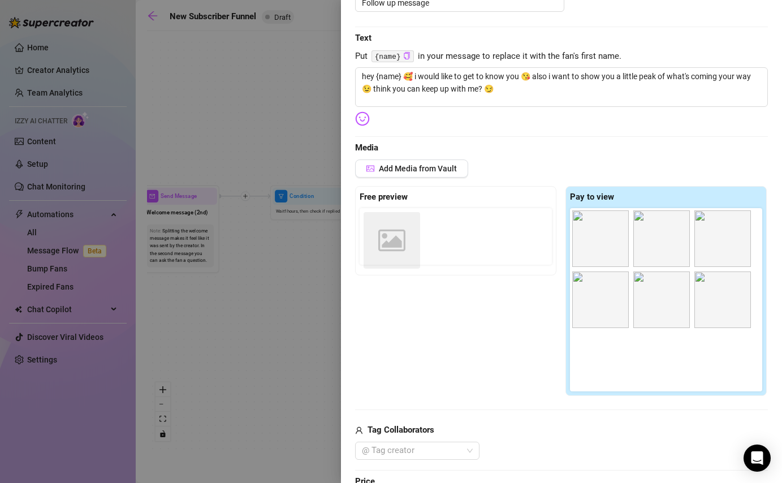
drag, startPoint x: 609, startPoint y: 375, endPoint x: 396, endPoint y: 253, distance: 245.8
click at [396, 254] on div "Free preview Pay to view Image placeholder" at bounding box center [561, 291] width 413 height 210
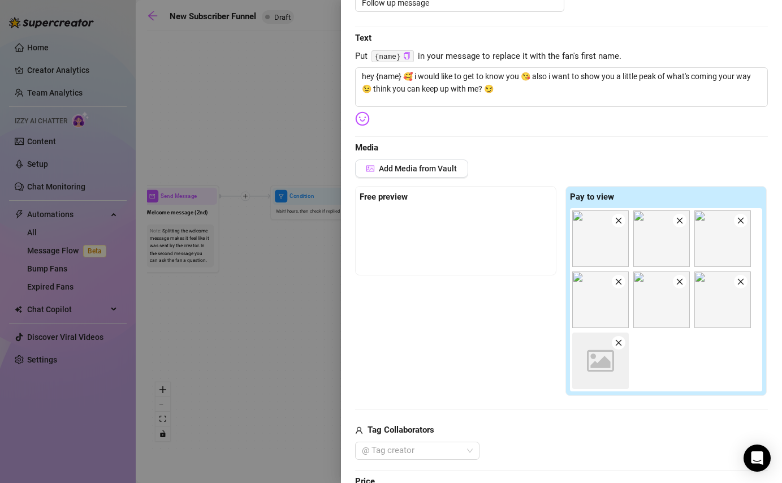
click at [499, 317] on div "Free preview Pay to view Image placeholder" at bounding box center [561, 291] width 413 height 210
click at [591, 358] on icon at bounding box center [600, 360] width 27 height 21
drag, startPoint x: 612, startPoint y: 367, endPoint x: 399, endPoint y: 236, distance: 249.7
click at [399, 236] on div "Free preview Pay to view Image placeholder" at bounding box center [561, 291] width 413 height 210
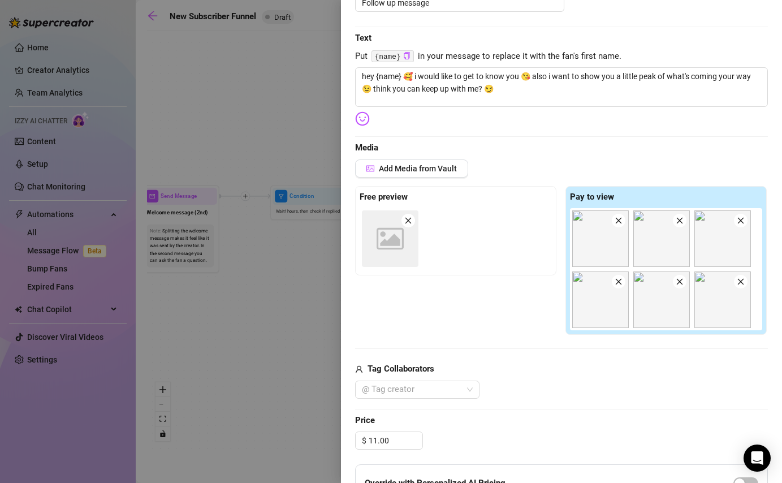
click at [421, 307] on div "Free preview Image placeholder Pay to view" at bounding box center [561, 260] width 413 height 149
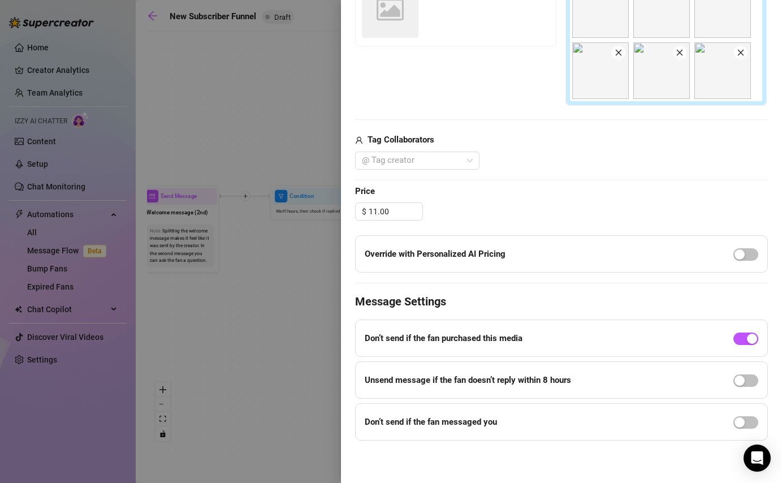
scroll to position [0, 0]
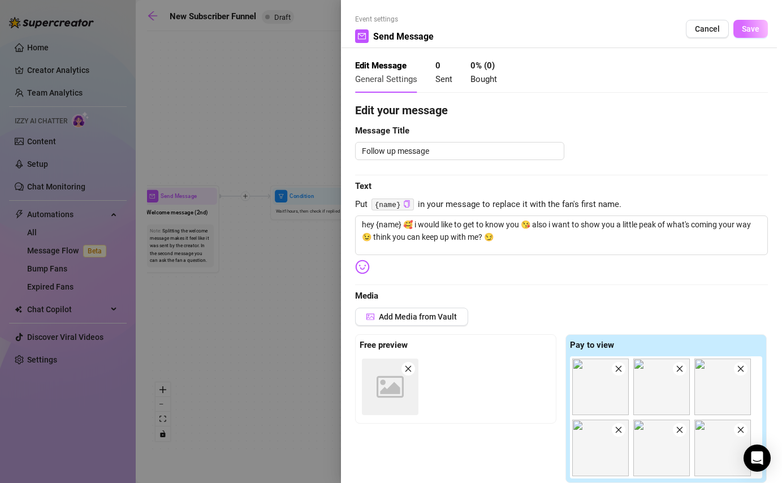
click at [749, 33] on button "Save" at bounding box center [750, 29] width 34 height 18
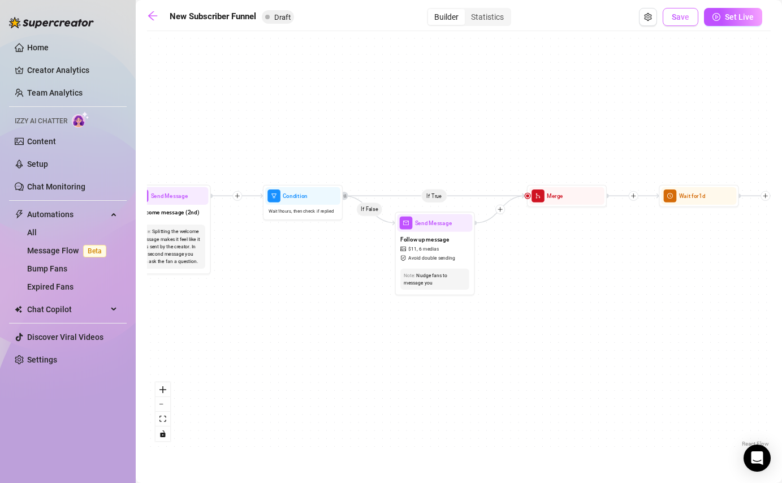
click at [679, 21] on button "Save" at bounding box center [680, 17] width 36 height 18
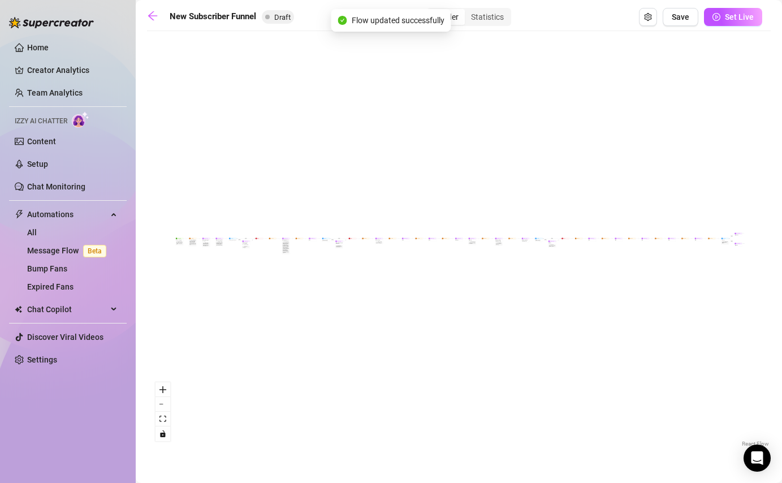
click at [246, 315] on div "If True If False If True If False If True If False If True If False Merge Merge…" at bounding box center [458, 243] width 623 height 413
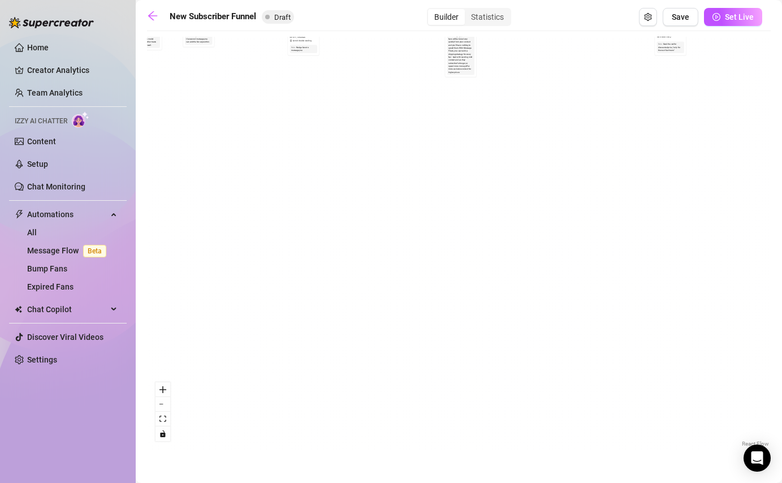
drag, startPoint x: 288, startPoint y: 170, endPoint x: 620, endPoint y: 205, distance: 333.5
click at [620, 205] on div "If True If False If True If False If True If False If True If False Merge Merge…" at bounding box center [458, 243] width 623 height 413
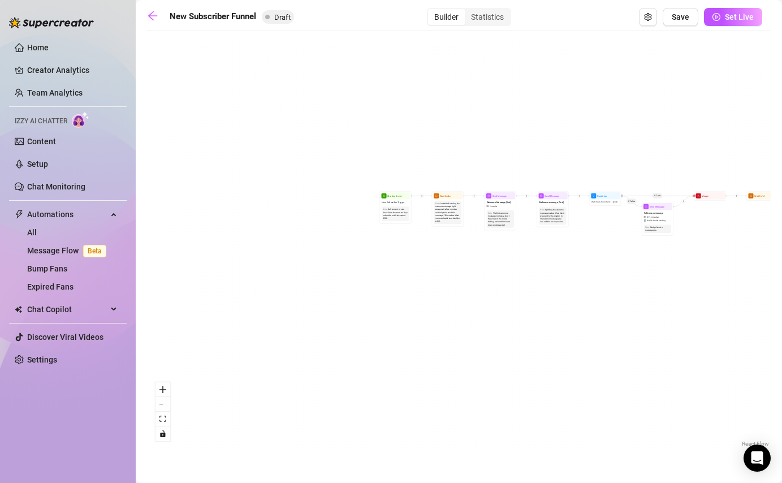
drag, startPoint x: 391, startPoint y: 135, endPoint x: 367, endPoint y: 319, distance: 185.8
click at [367, 320] on div "If True If False If True If False If True If False If True If False Merge Merge…" at bounding box center [458, 243] width 623 height 413
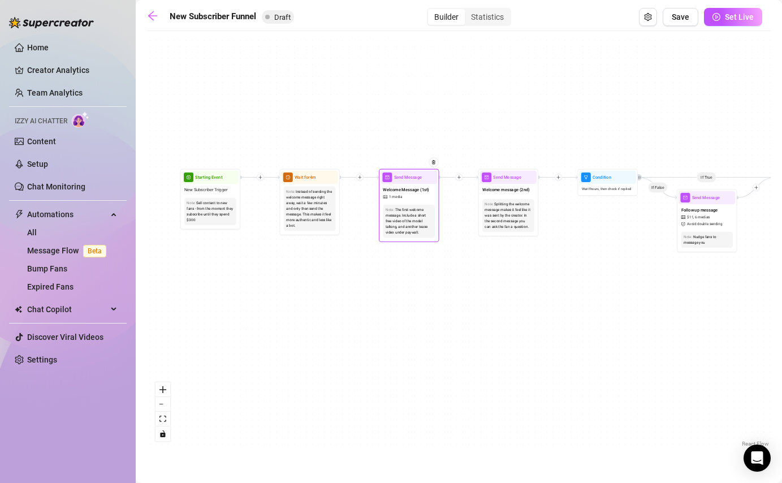
click at [399, 203] on div "Note: The first welcome message. Include a short free video of the model talkin…" at bounding box center [408, 221] width 57 height 38
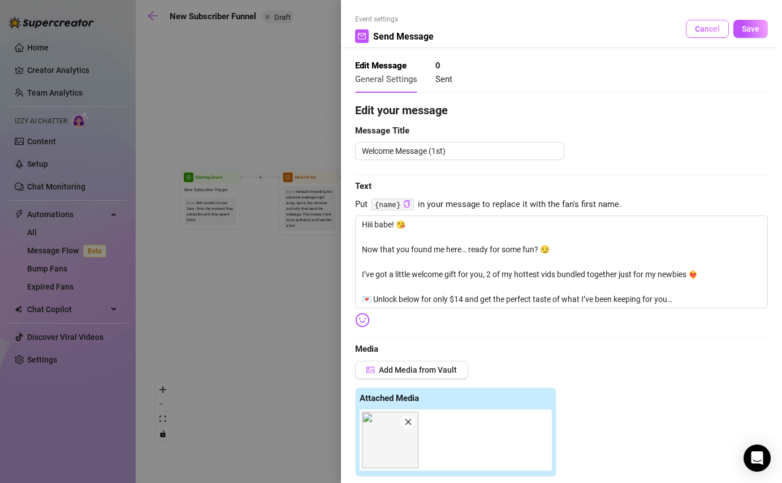
click at [711, 29] on span "Cancel" at bounding box center [707, 28] width 25 height 9
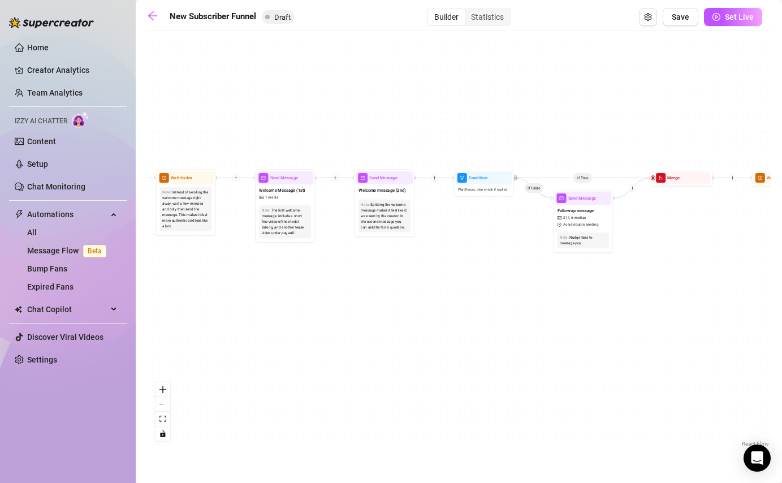
drag, startPoint x: 599, startPoint y: 227, endPoint x: 461, endPoint y: 231, distance: 138.0
click at [461, 231] on div "If True If False If True If False If True If False If True If False Merge Merge…" at bounding box center [458, 243] width 623 height 413
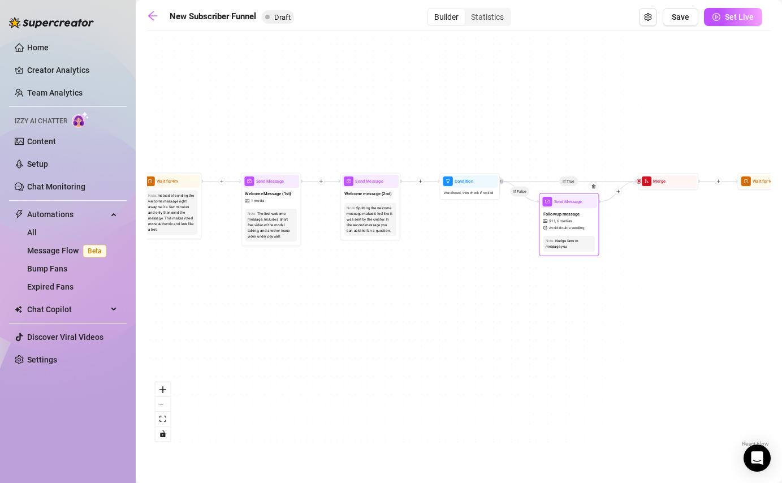
click at [550, 228] on span "Avoid double sending" at bounding box center [566, 228] width 35 height 6
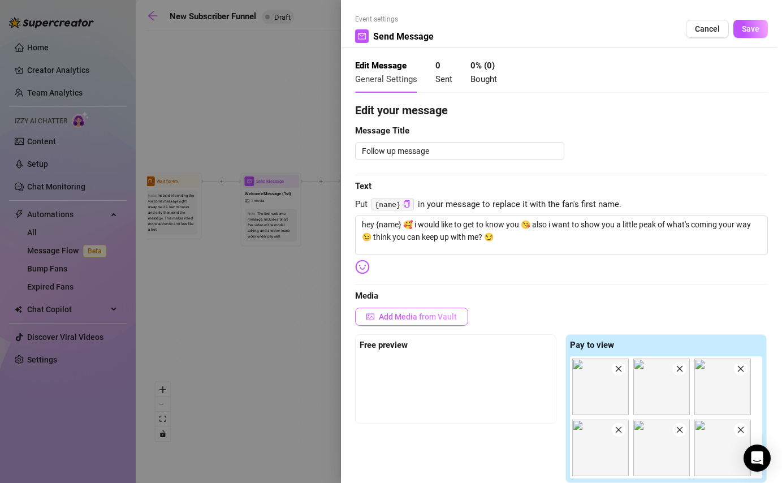
click at [419, 317] on span "Add Media from Vault" at bounding box center [418, 316] width 78 height 9
click at [401, 313] on div "00:08 00:42 00:18 00:30 00:46 00:50 00:59 01:02 00:40 00:41 00:35 00:35 00:46 0…" at bounding box center [391, 281] width 265 height 283
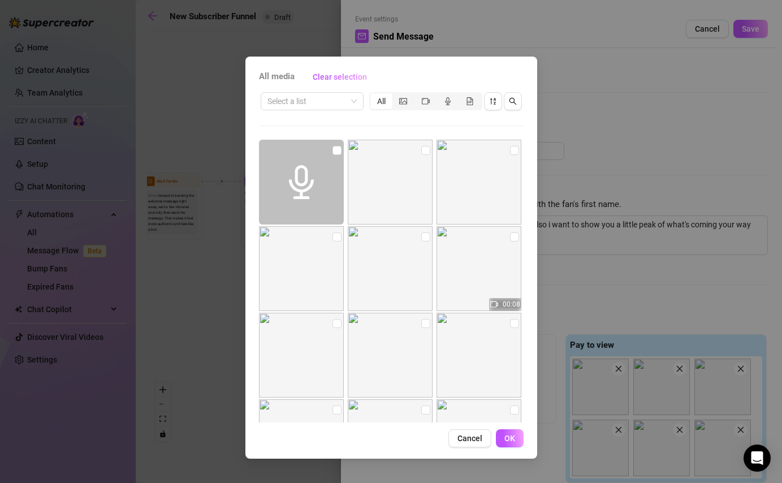
click at [336, 142] on span at bounding box center [301, 182] width 85 height 85
click at [335, 150] on input "checkbox" at bounding box center [336, 150] width 9 height 9
checkbox input "true"
click at [507, 437] on span "OK" at bounding box center [509, 437] width 11 height 9
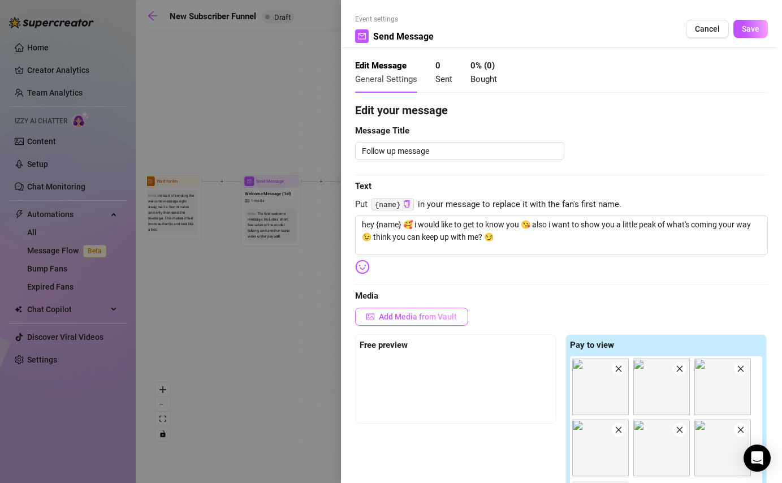
scroll to position [99, 0]
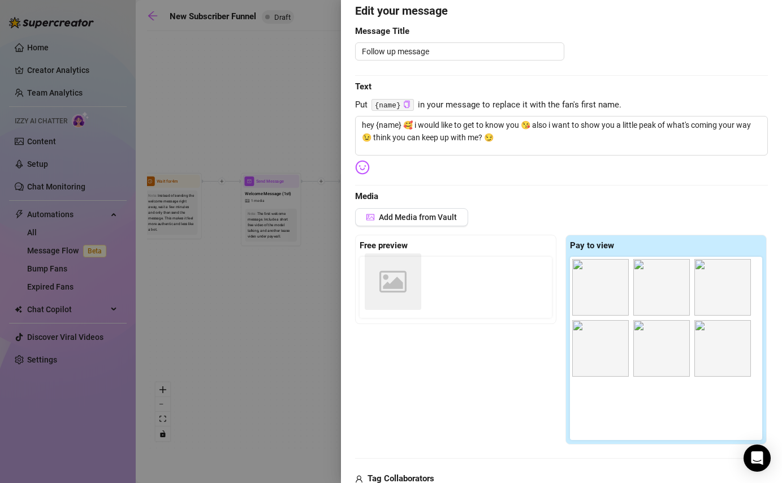
drag, startPoint x: 597, startPoint y: 409, endPoint x: 381, endPoint y: 281, distance: 251.1
click at [381, 280] on div "Free preview Pay to view Image placeholder" at bounding box center [561, 340] width 413 height 210
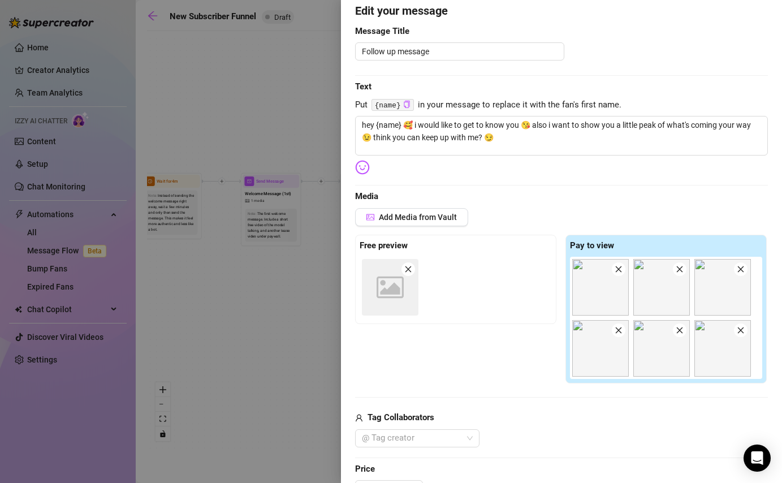
click at [474, 355] on div "Free preview Image placeholder Pay to view" at bounding box center [561, 309] width 413 height 149
click at [370, 294] on div "Image placeholder" at bounding box center [390, 287] width 57 height 57
click at [387, 296] on icon at bounding box center [389, 286] width 27 height 21
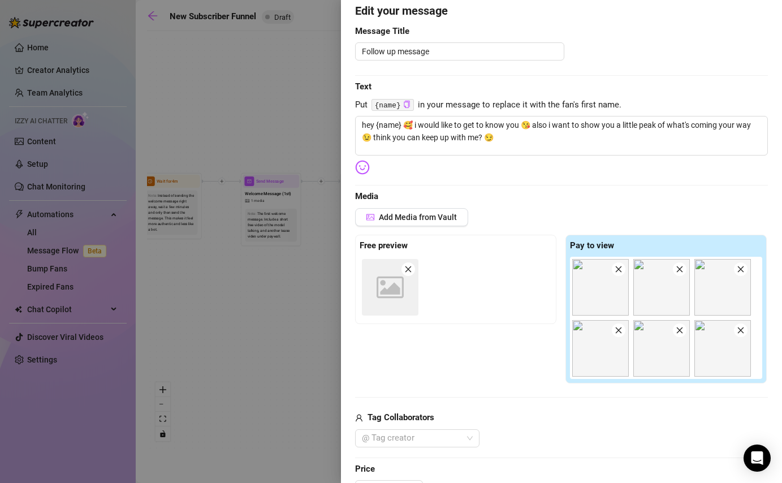
click at [387, 296] on icon at bounding box center [389, 286] width 27 height 21
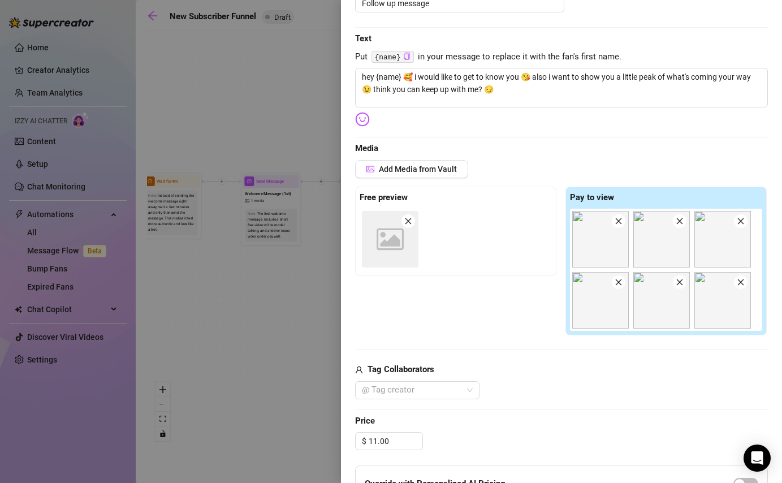
scroll to position [146, 0]
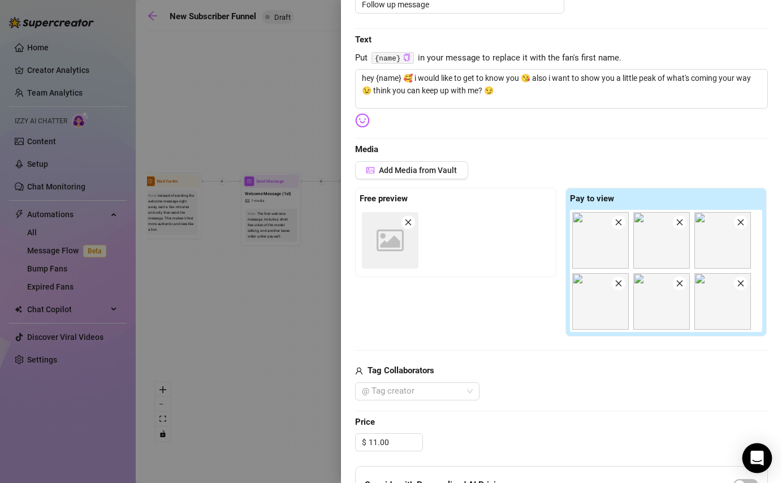
click at [758, 461] on icon "Open Intercom Messenger" at bounding box center [756, 457] width 13 height 15
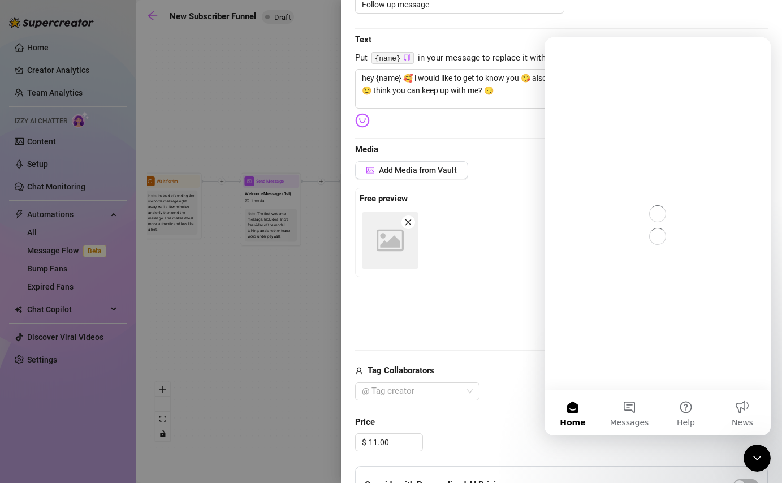
scroll to position [0, 0]
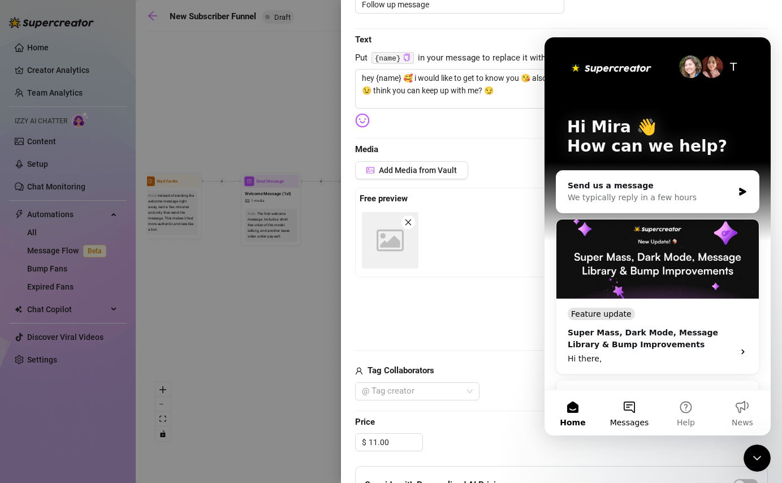
click at [631, 397] on button "Messages" at bounding box center [629, 412] width 57 height 45
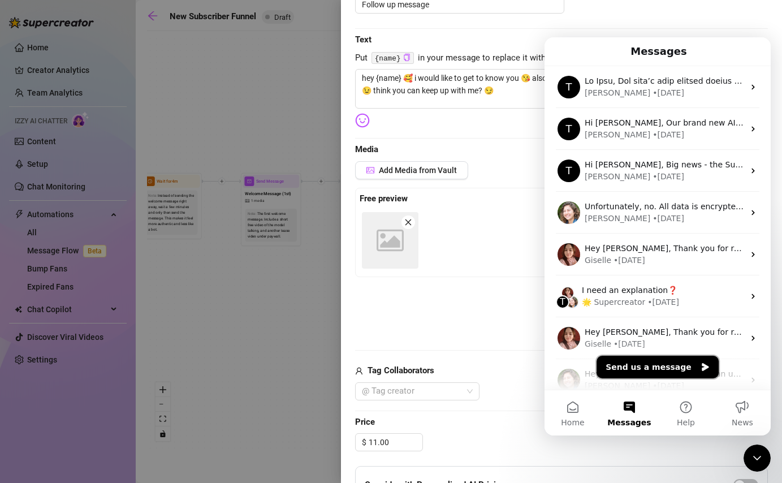
click at [638, 377] on button "Send us a message" at bounding box center [657, 366] width 122 height 23
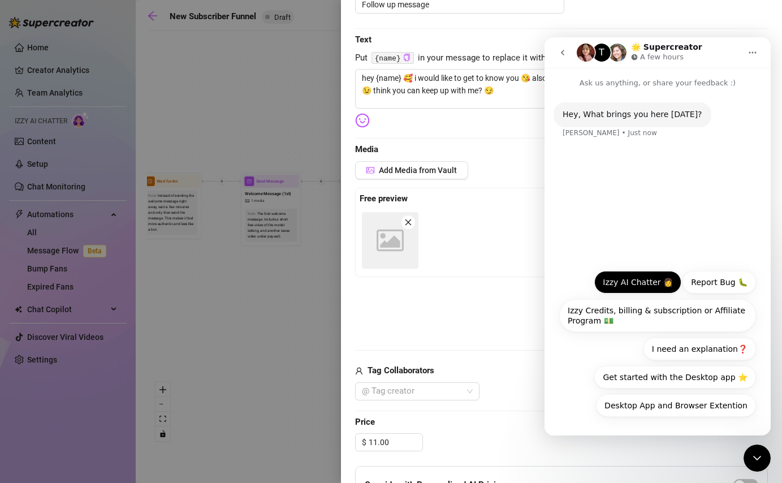
click at [623, 279] on button "Izzy AI Chatter 👩" at bounding box center [637, 282] width 87 height 23
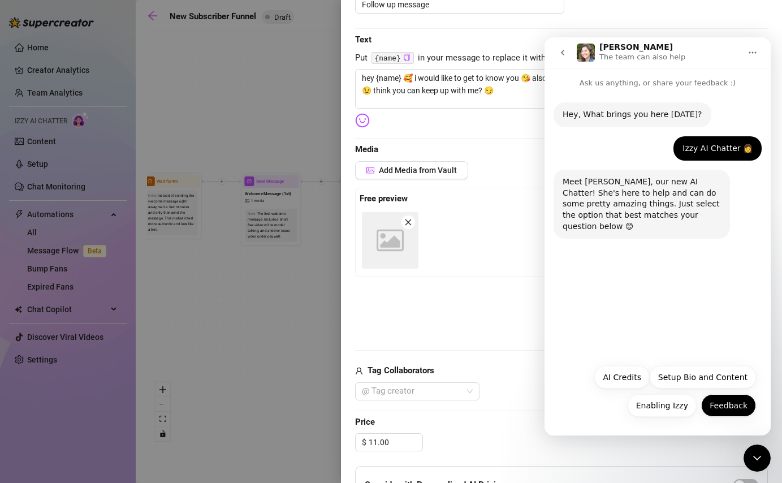
click at [724, 407] on button "Feedback" at bounding box center [728, 405] width 55 height 23
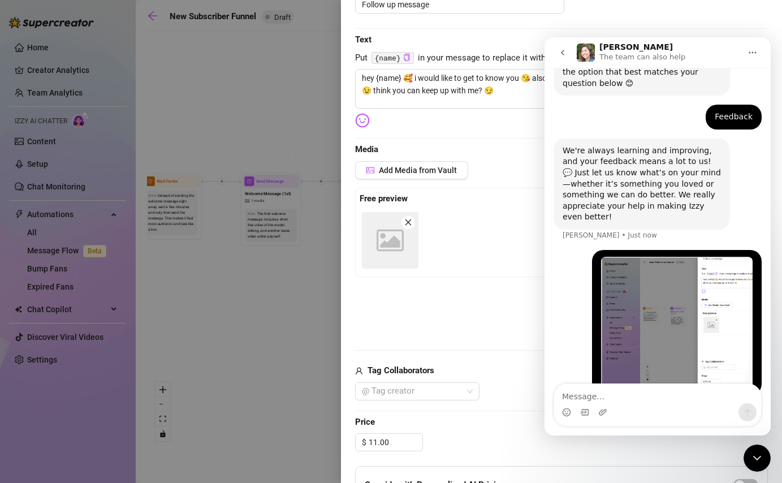
scroll to position [144, 0]
click at [587, 399] on textarea "Message…" at bounding box center [657, 393] width 207 height 19
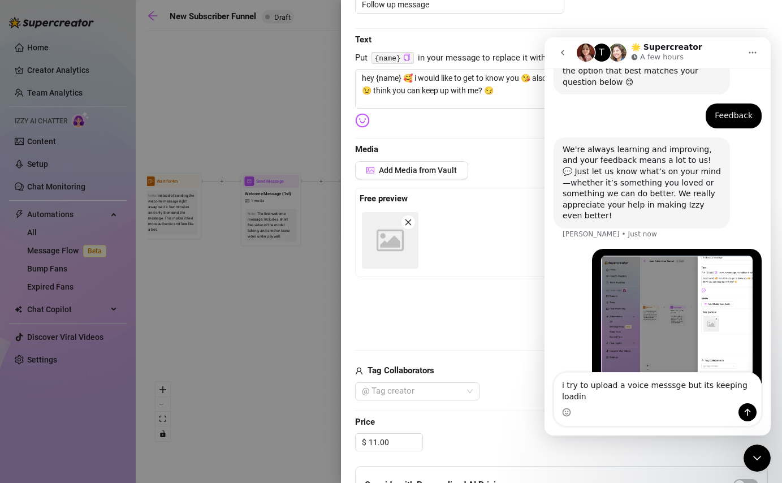
type textarea "i try to upload a voice messsge but its keeping loading"
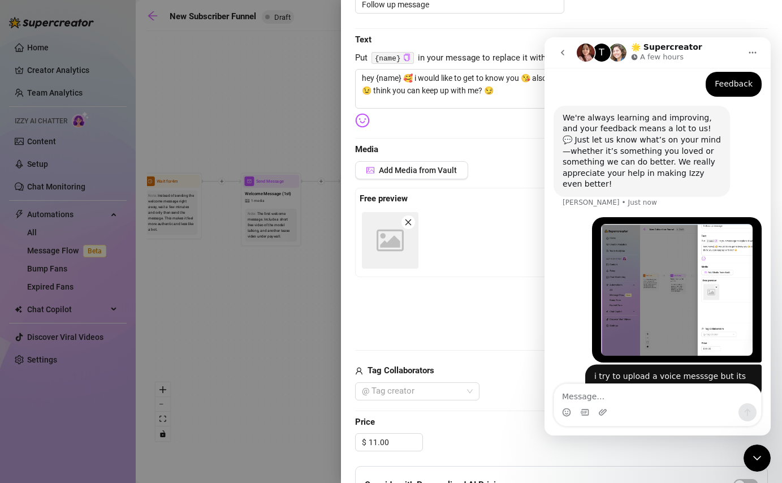
scroll to position [181, 0]
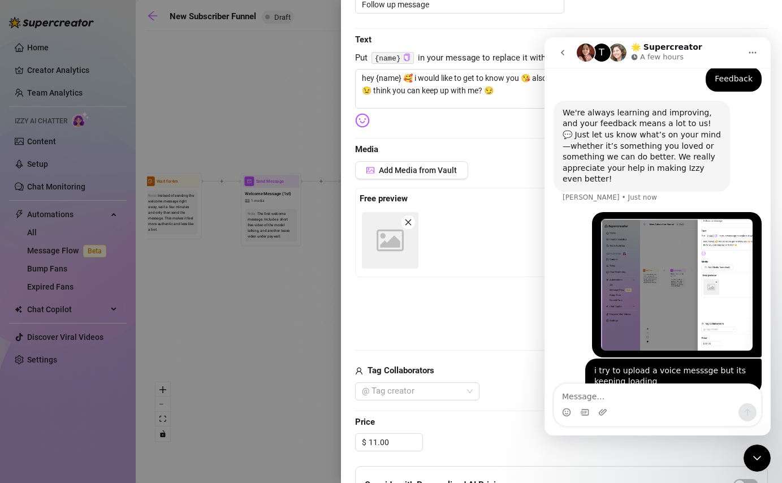
click at [758, 455] on icon "Close Intercom Messenger" at bounding box center [757, 458] width 14 height 14
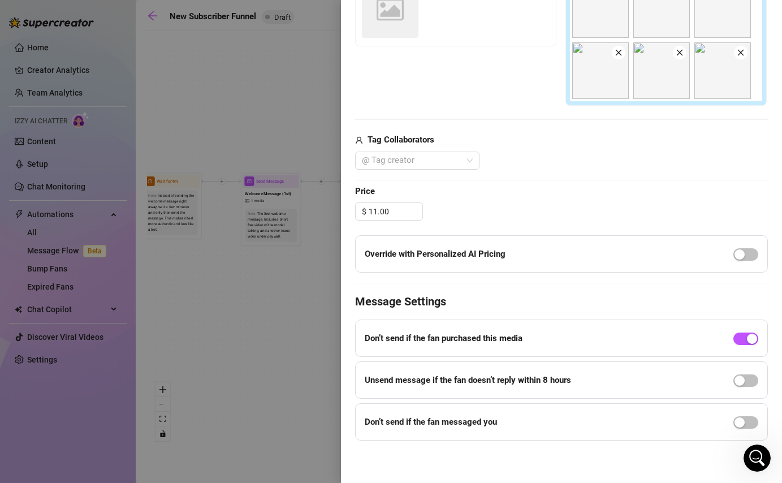
scroll to position [0, 0]
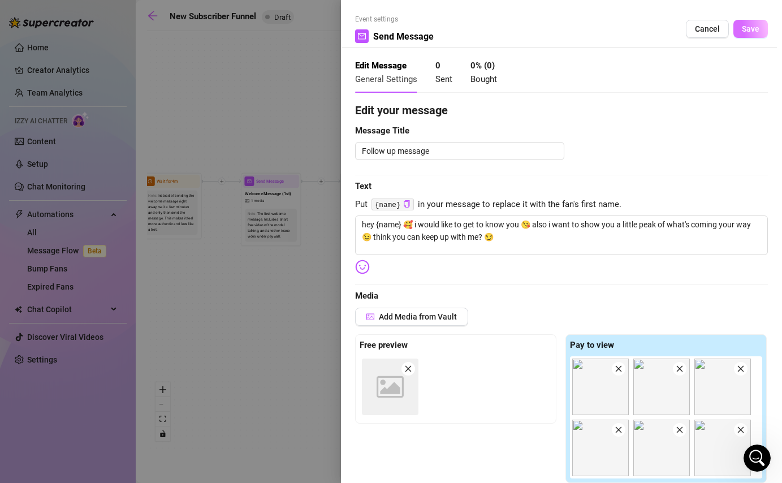
click at [749, 25] on span "Save" at bounding box center [751, 28] width 18 height 9
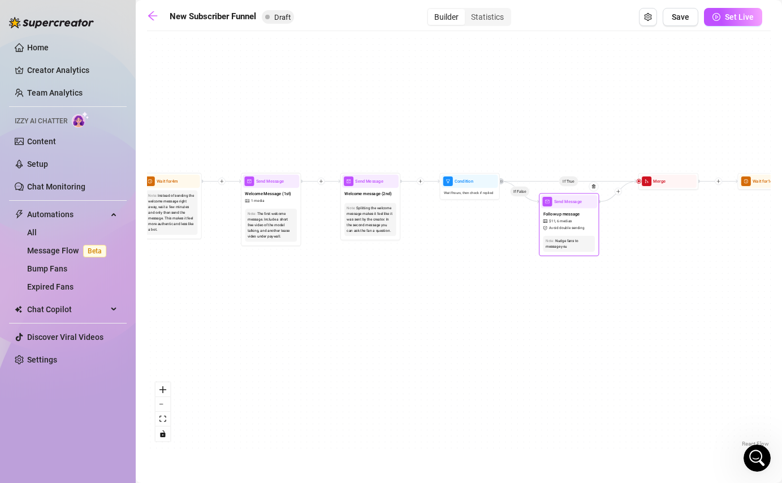
click at [557, 233] on div "Note: Nudge fans to message you" at bounding box center [568, 243] width 57 height 21
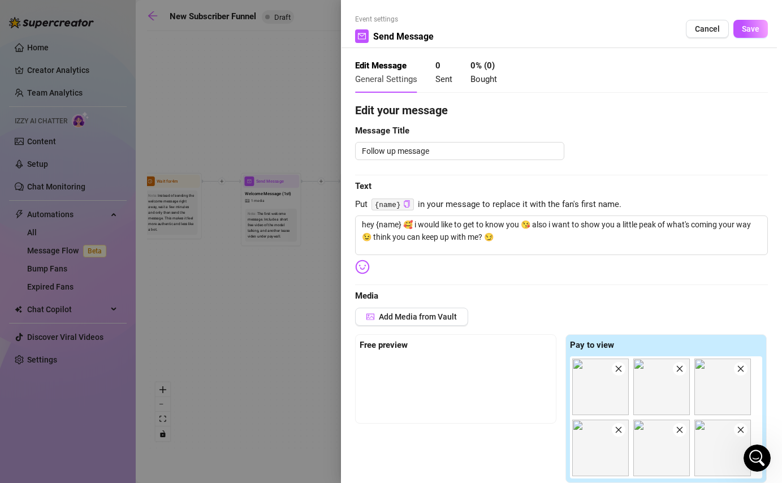
click at [284, 323] on div at bounding box center [391, 241] width 782 height 483
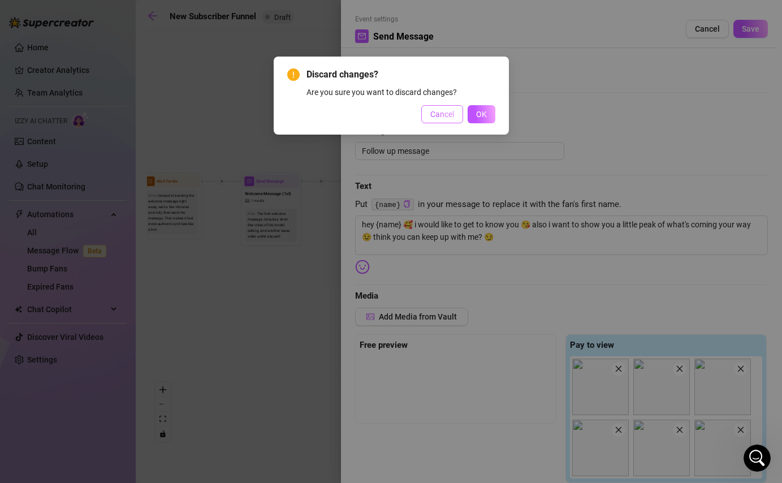
click at [439, 114] on span "Cancel" at bounding box center [442, 114] width 24 height 9
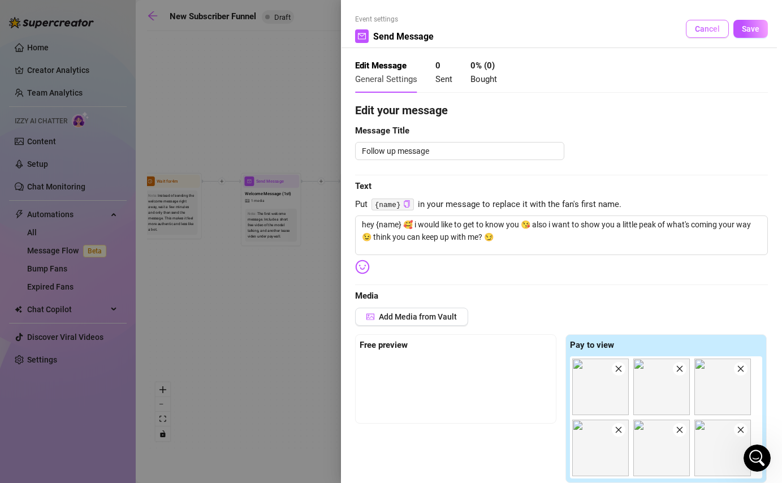
click at [701, 27] on span "Cancel" at bounding box center [707, 28] width 25 height 9
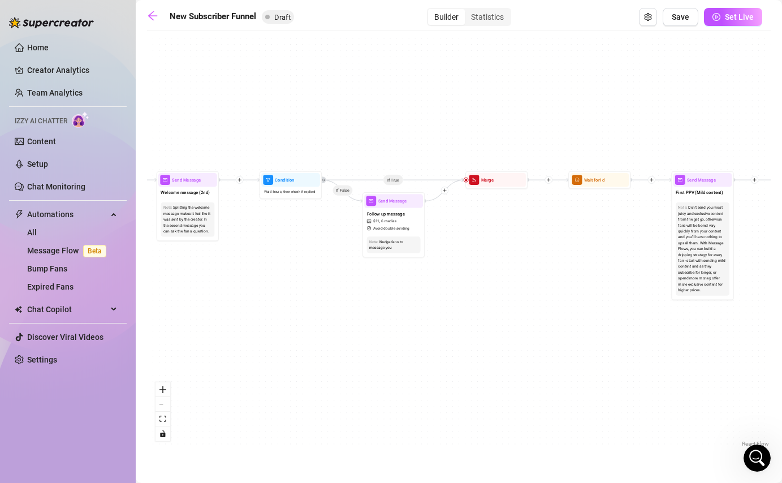
drag, startPoint x: 672, startPoint y: 254, endPoint x: 457, endPoint y: 253, distance: 215.3
click at [456, 253] on div "If True If False If True If False If True If False If True If False Merge Merge…" at bounding box center [458, 243] width 623 height 413
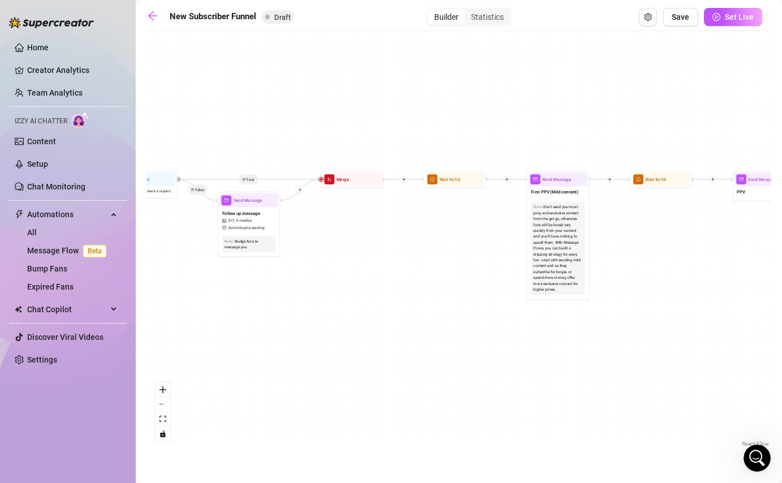
drag, startPoint x: 566, startPoint y: 226, endPoint x: 462, endPoint y: 225, distance: 104.0
click at [462, 226] on div "If True If False If True If False If True If False If True If False Merge Merge…" at bounding box center [458, 243] width 623 height 413
click at [554, 233] on div "Don't send you most juicy and exclusive content from the get go, otherwise fans…" at bounding box center [556, 248] width 49 height 88
click at [553, 184] on div "Send Message" at bounding box center [557, 179] width 59 height 14
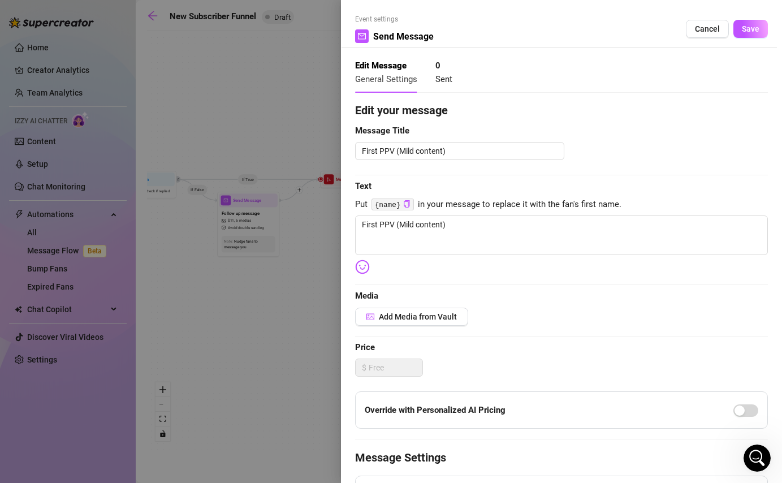
click at [313, 315] on div at bounding box center [391, 241] width 782 height 483
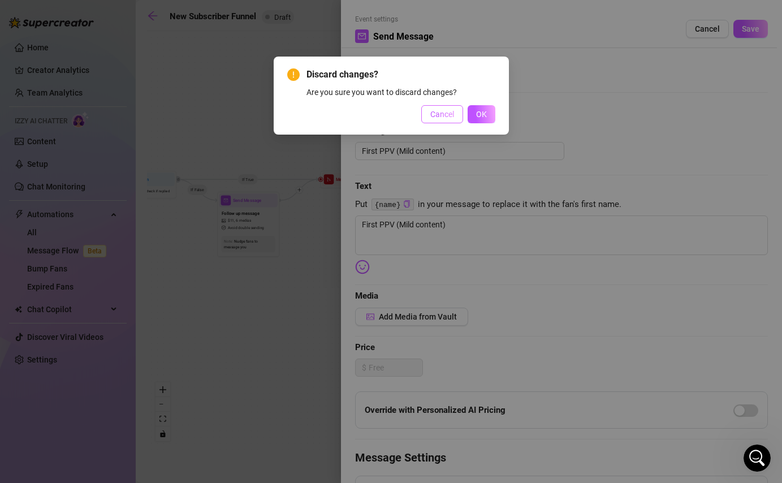
click at [455, 116] on button "Cancel" at bounding box center [442, 114] width 42 height 18
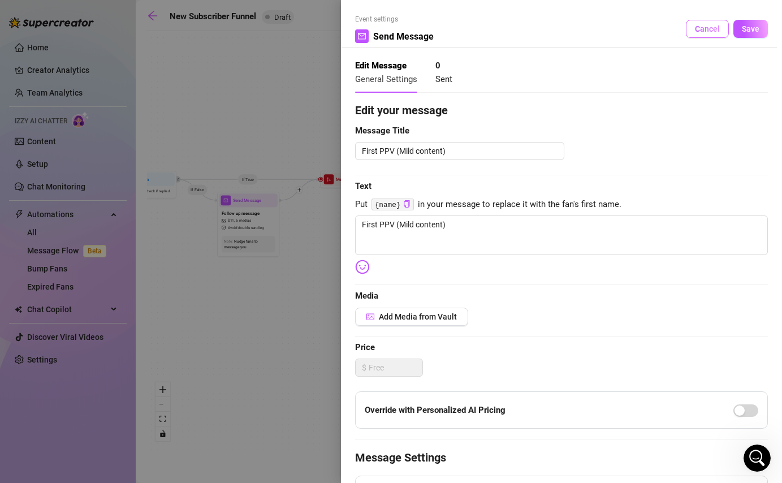
click at [702, 32] on span "Cancel" at bounding box center [707, 28] width 25 height 9
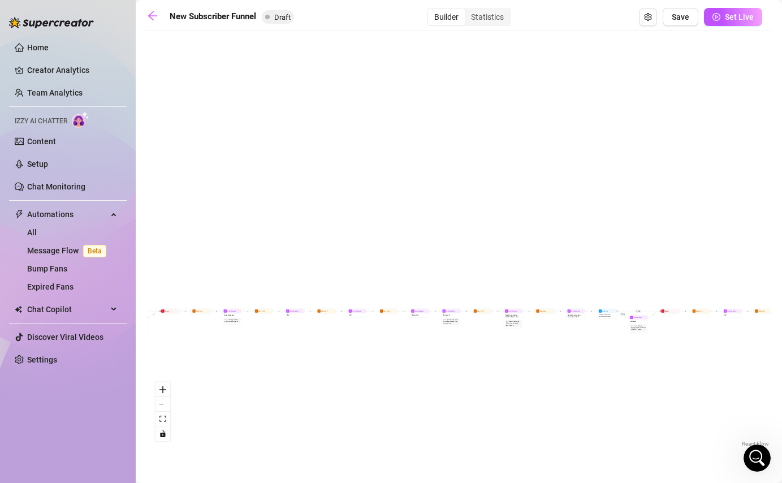
drag, startPoint x: 638, startPoint y: 368, endPoint x: 105, endPoint y: 378, distance: 532.5
click at [105, 378] on div "Home Creator Analytics Team Analytics Izzy AI Chatter Content Setup Chat Monito…" at bounding box center [391, 241] width 782 height 483
drag, startPoint x: 591, startPoint y: 361, endPoint x: 80, endPoint y: 361, distance: 510.9
click at [80, 361] on div "Home Creator Analytics Team Analytics Izzy AI Chatter Content Setup Chat Monito…" at bounding box center [391, 241] width 782 height 483
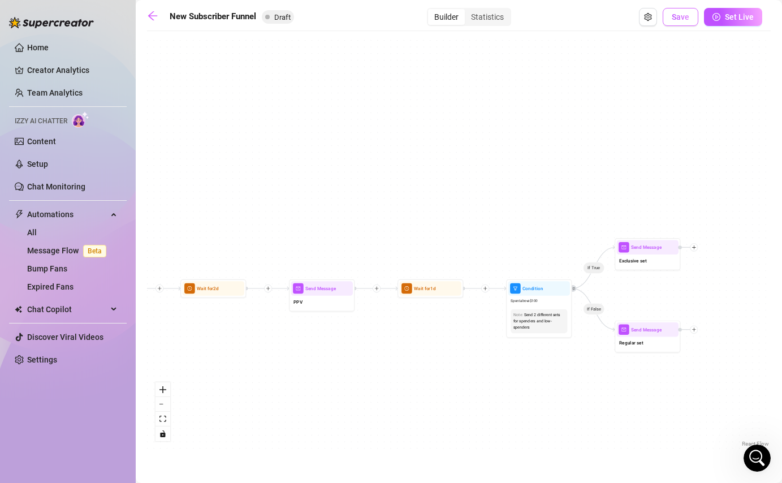
click at [670, 22] on button "Save" at bounding box center [680, 17] width 36 height 18
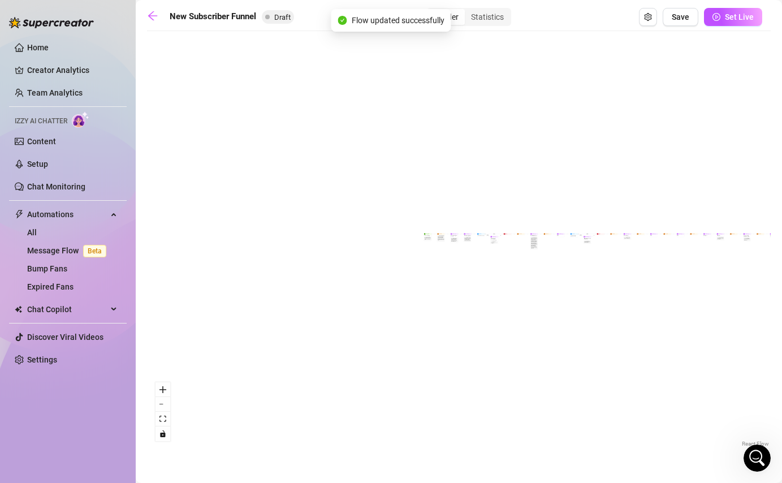
drag, startPoint x: 221, startPoint y: 307, endPoint x: 484, endPoint y: 300, distance: 263.5
click at [485, 302] on div "If True If False If True If False If True If False If True If False Merge Merge…" at bounding box center [458, 243] width 623 height 413
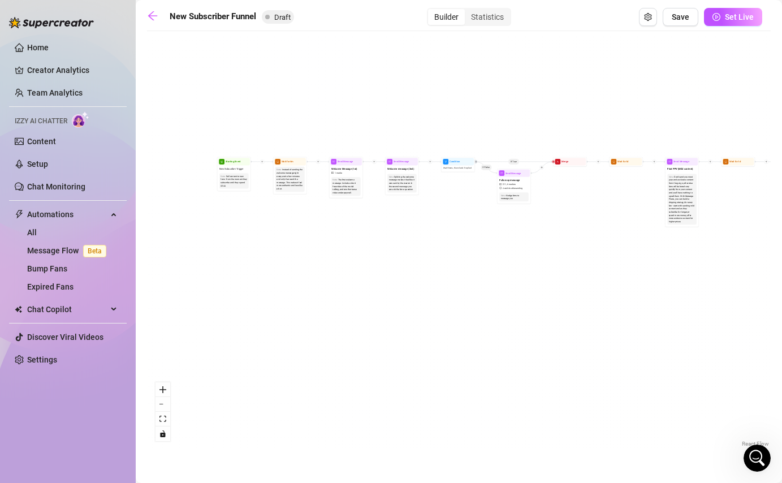
drag, startPoint x: 465, startPoint y: 193, endPoint x: 325, endPoint y: 223, distance: 143.3
click at [325, 223] on div "If True If False If True If False If True If False If True If False Merge Merge…" at bounding box center [458, 243] width 623 height 413
